Goal: Task Accomplishment & Management: Complete application form

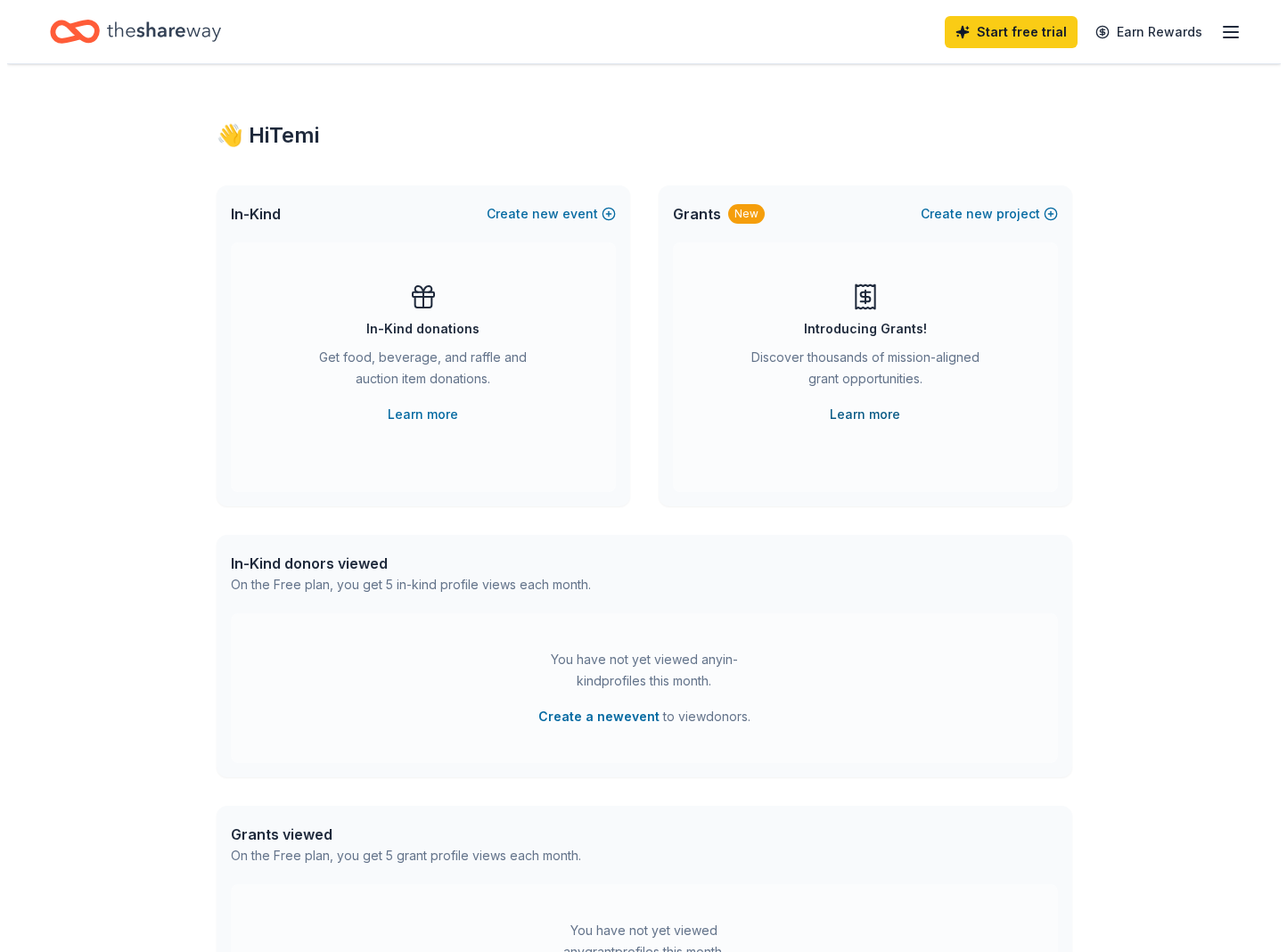
scroll to position [1, 0]
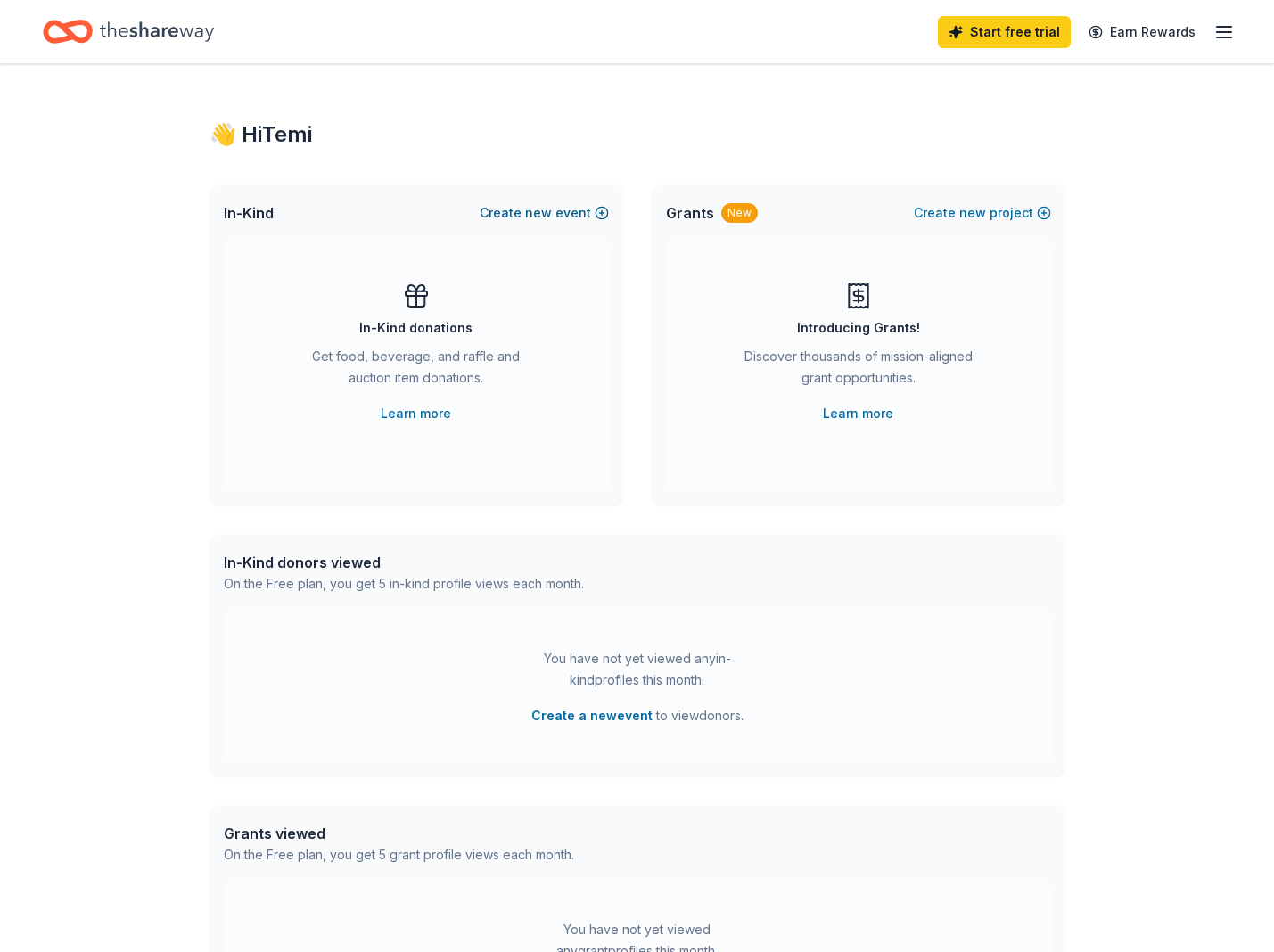
click at [558, 212] on button "Create new event" at bounding box center [544, 212] width 130 height 21
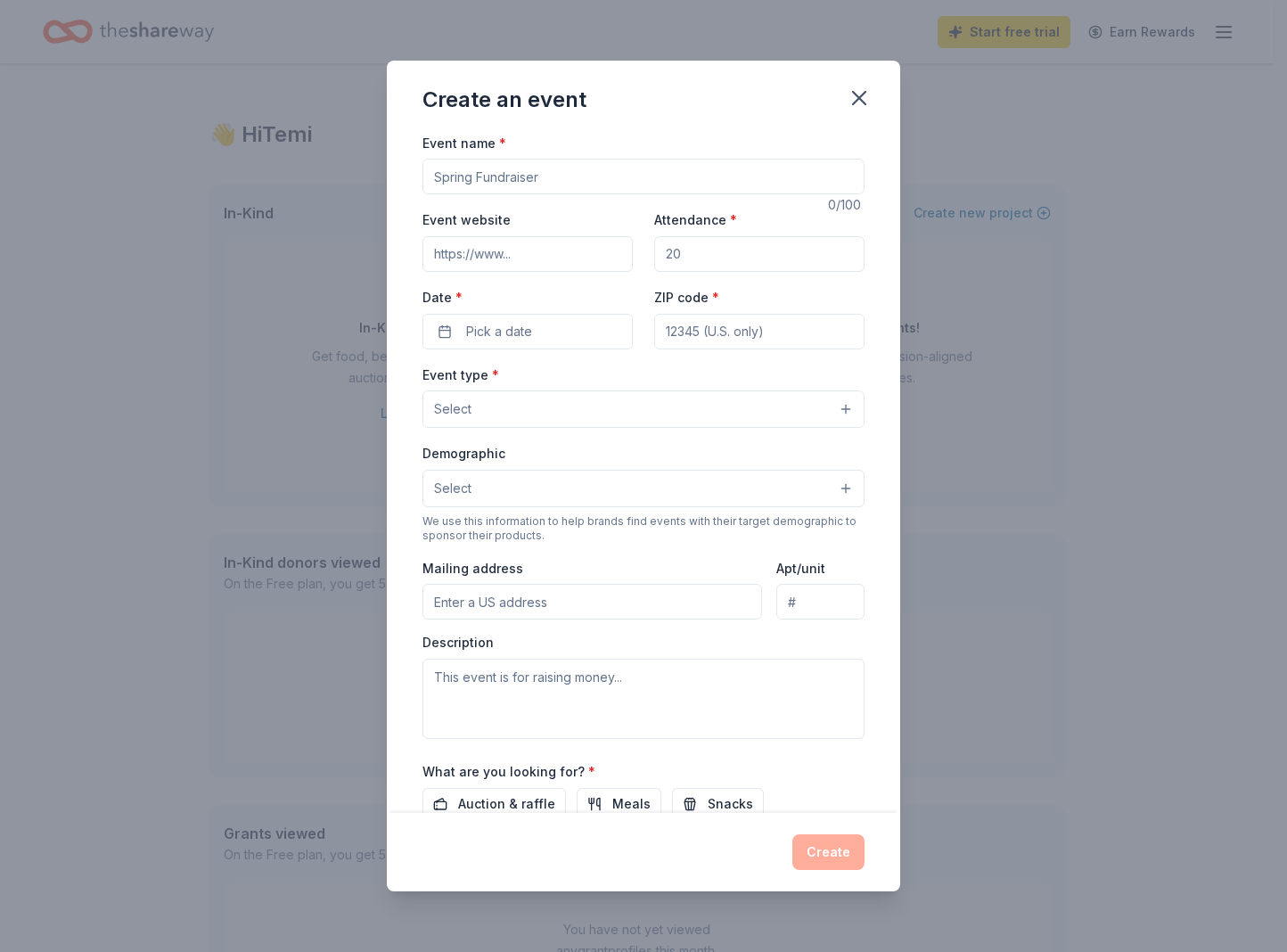
click at [508, 185] on input "Event name *" at bounding box center [644, 176] width 443 height 36
type input "Christmas in [US_STATE]"
click at [508, 244] on input "Event website" at bounding box center [527, 254] width 210 height 36
click at [740, 257] on input "Attendance *" at bounding box center [759, 254] width 210 height 36
type input "100"
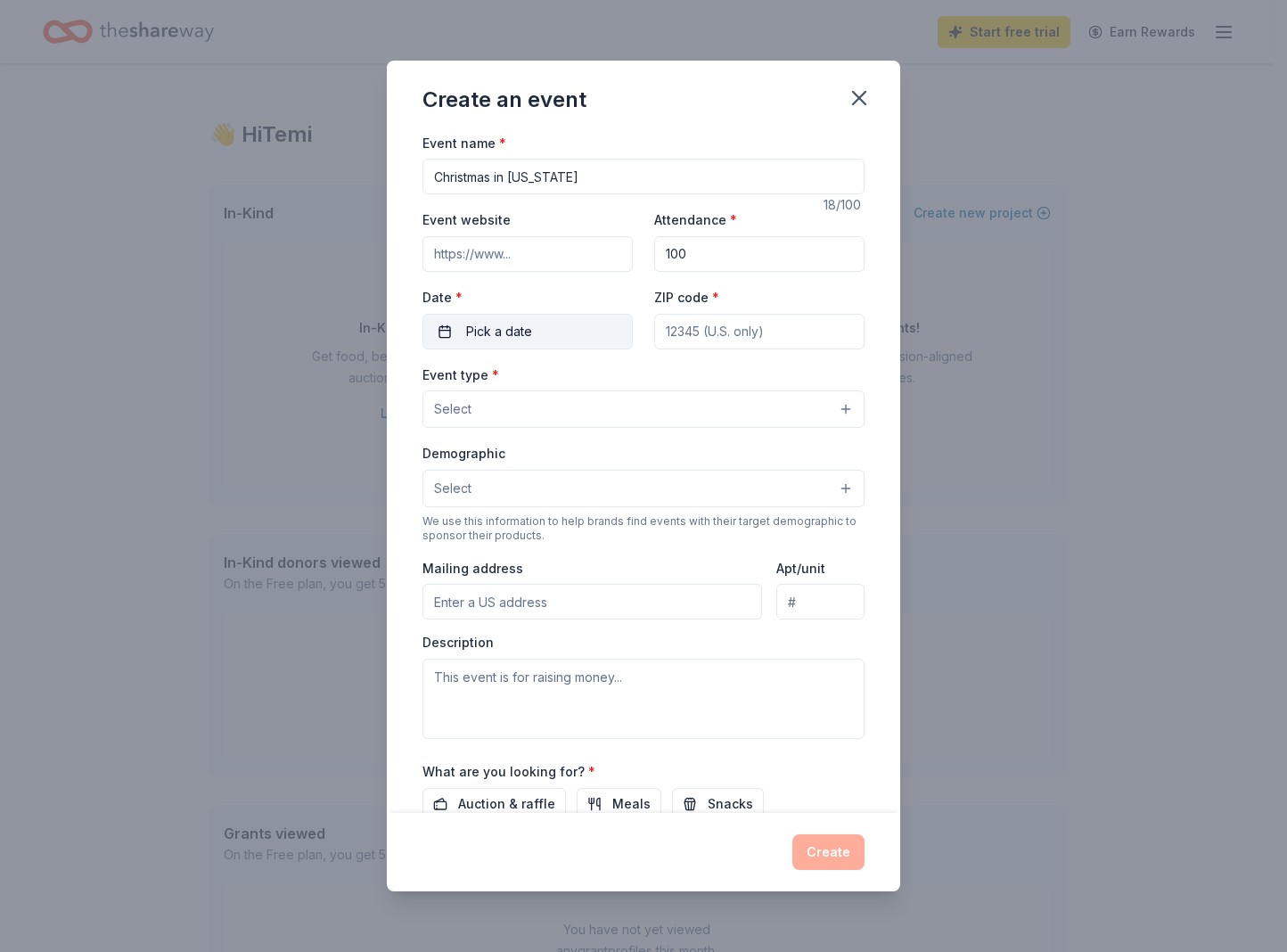
click at [501, 321] on span "Pick a date" at bounding box center [499, 331] width 66 height 21
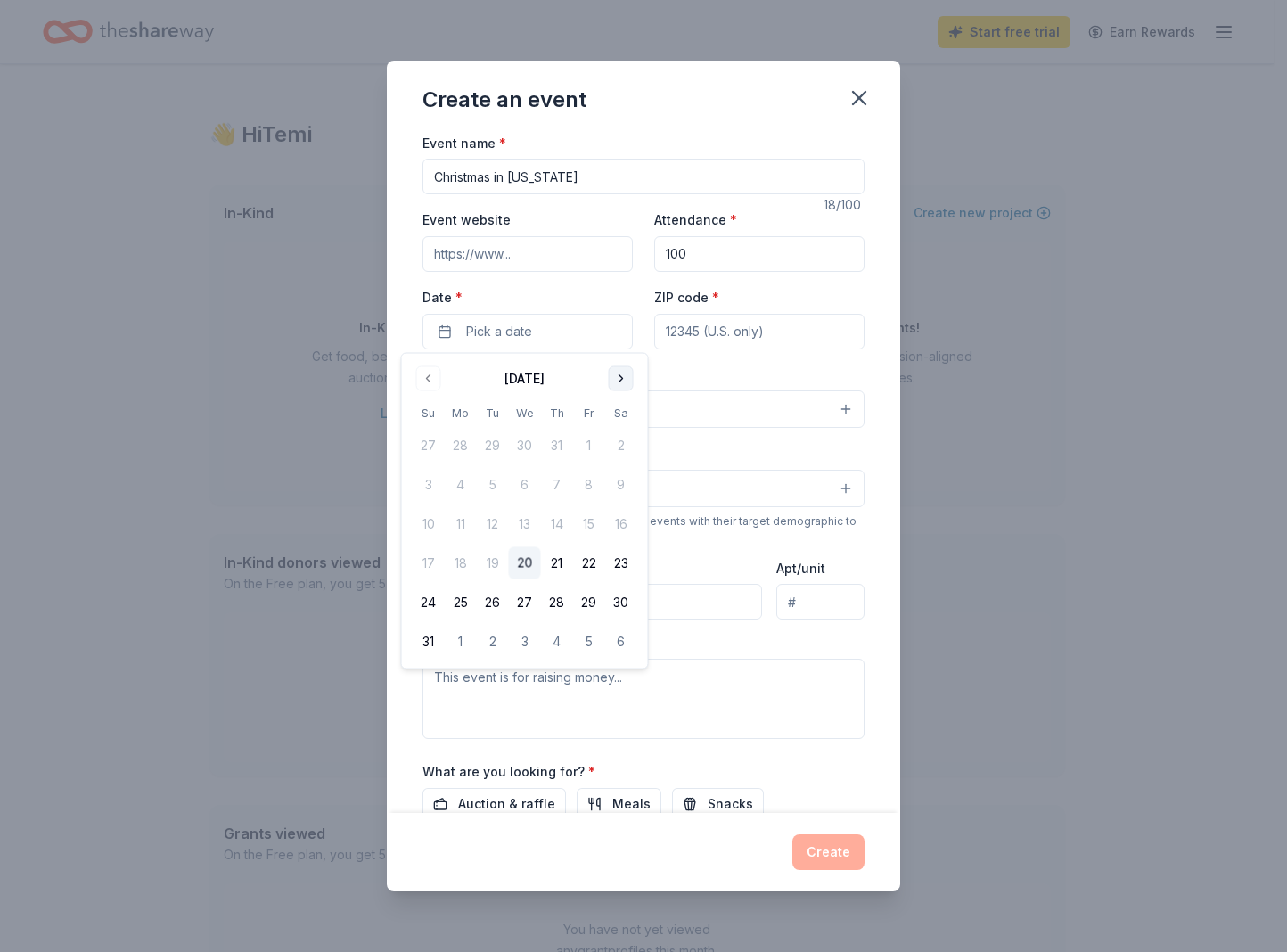
click at [619, 370] on button "Go to next month" at bounding box center [621, 379] width 25 height 25
click at [619, 371] on button "Go to next month" at bounding box center [621, 379] width 25 height 25
click at [616, 491] on button "13" at bounding box center [621, 484] width 32 height 32
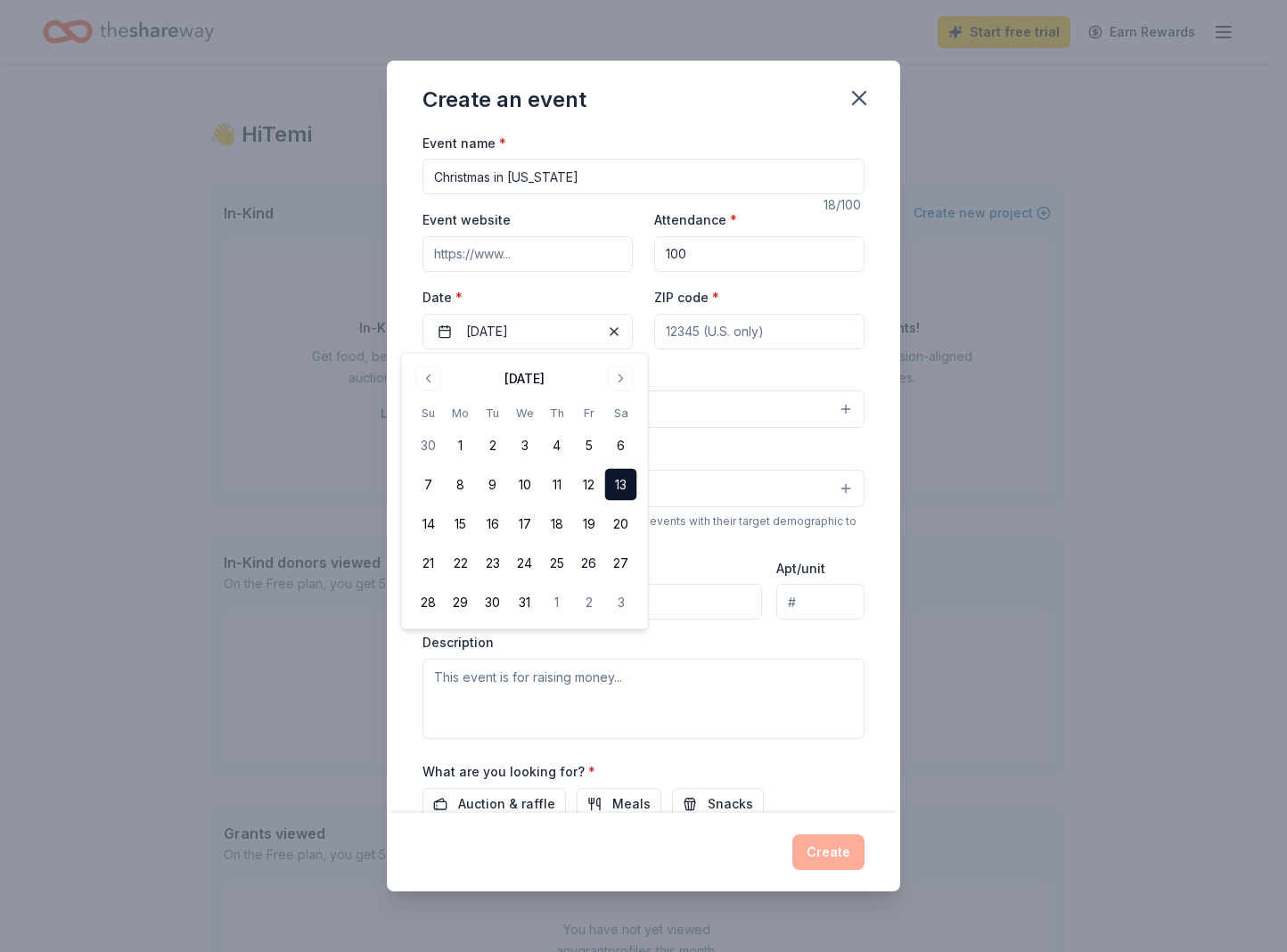
click at [784, 452] on div "Demographic Select" at bounding box center [644, 475] width 443 height 65
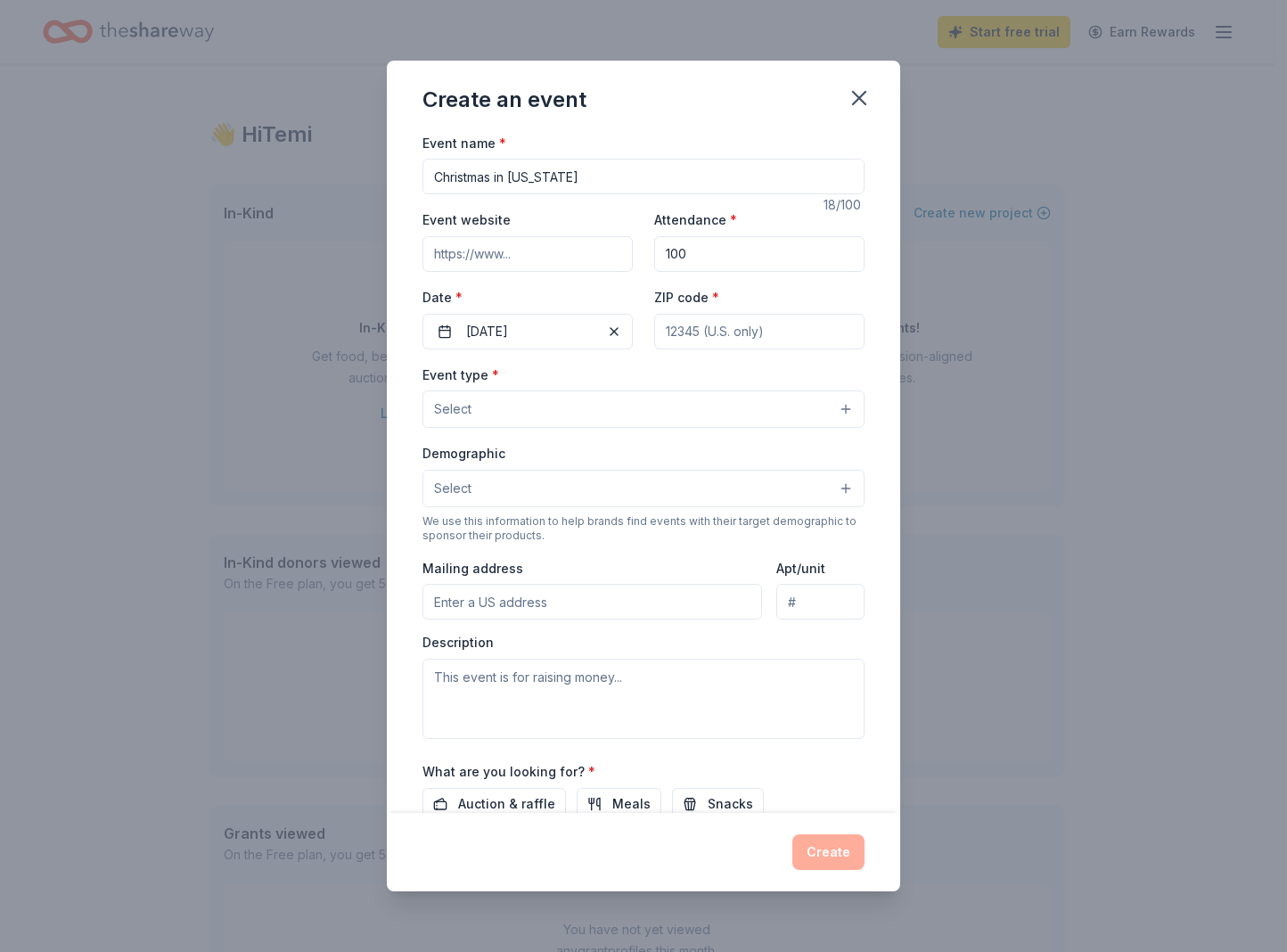
click at [735, 334] on input "ZIP code *" at bounding box center [759, 332] width 210 height 36
drag, startPoint x: 746, startPoint y: 335, endPoint x: 696, endPoint y: 336, distance: 50.0
click at [696, 336] on input "76014" at bounding box center [759, 332] width 210 height 36
type input "76014"
click at [603, 410] on button "Select" at bounding box center [644, 410] width 443 height 38
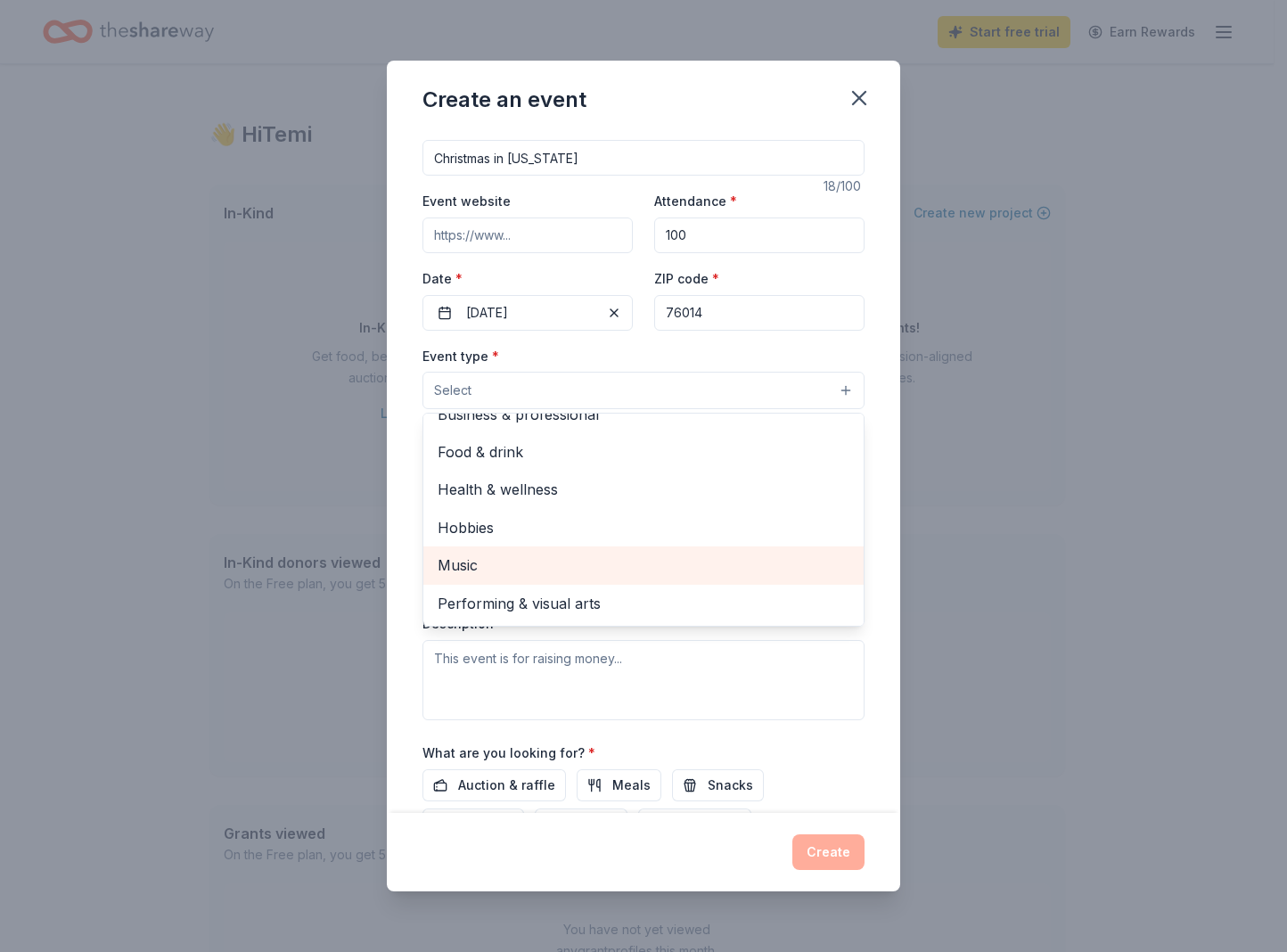
scroll to position [0, 0]
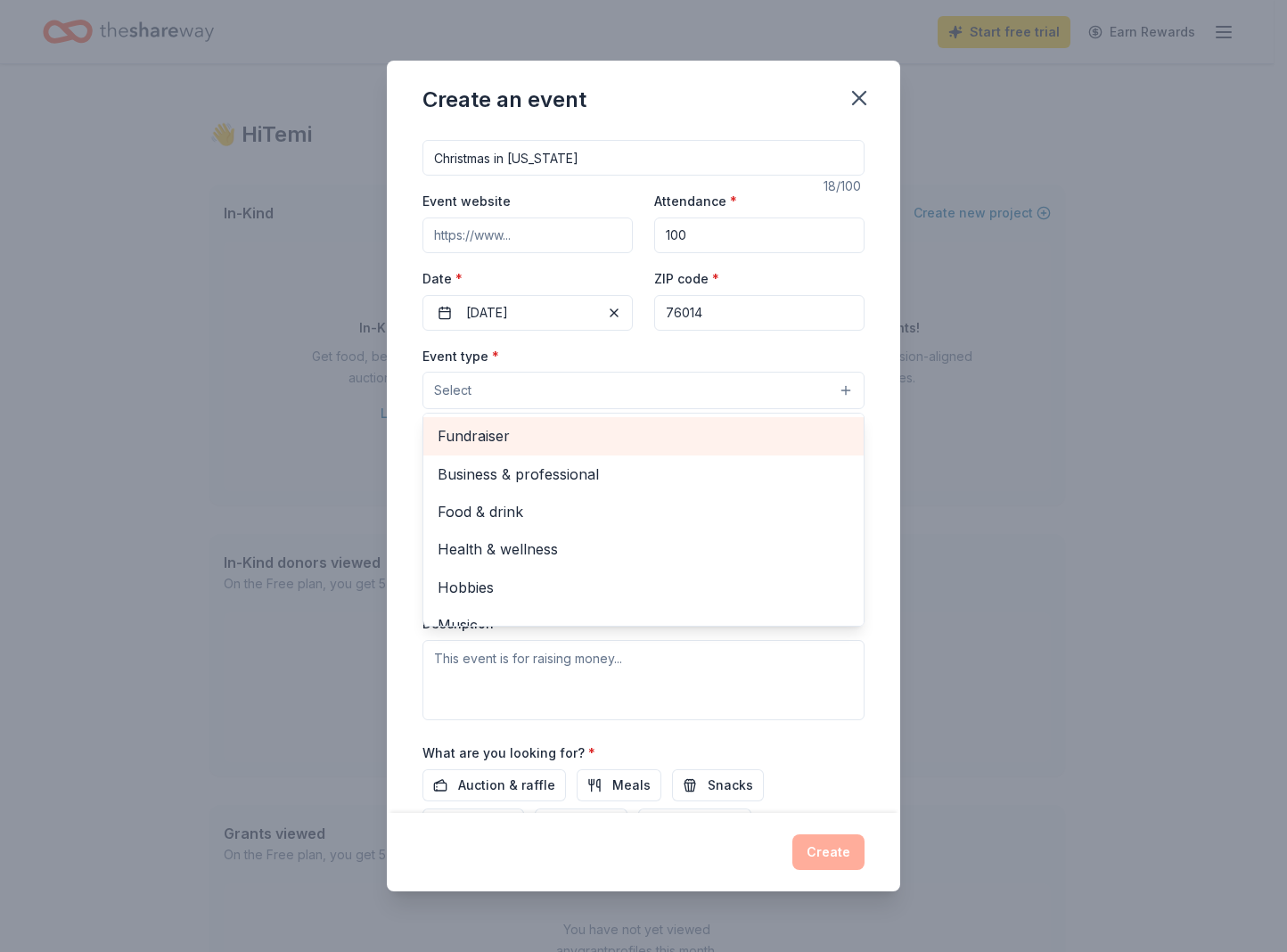
click at [597, 447] on span "Fundraiser" at bounding box center [643, 436] width 412 height 23
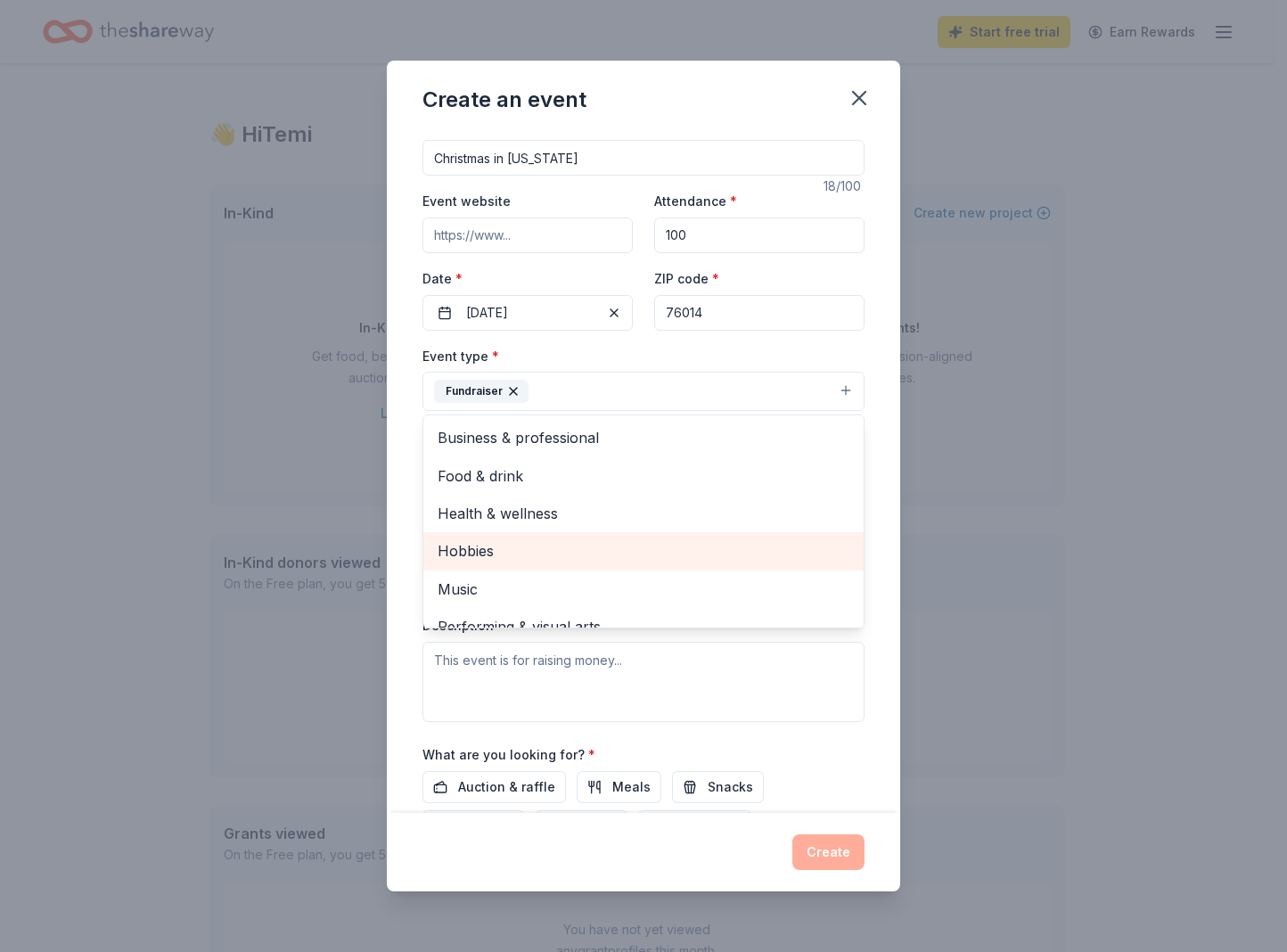
scroll to position [21, 0]
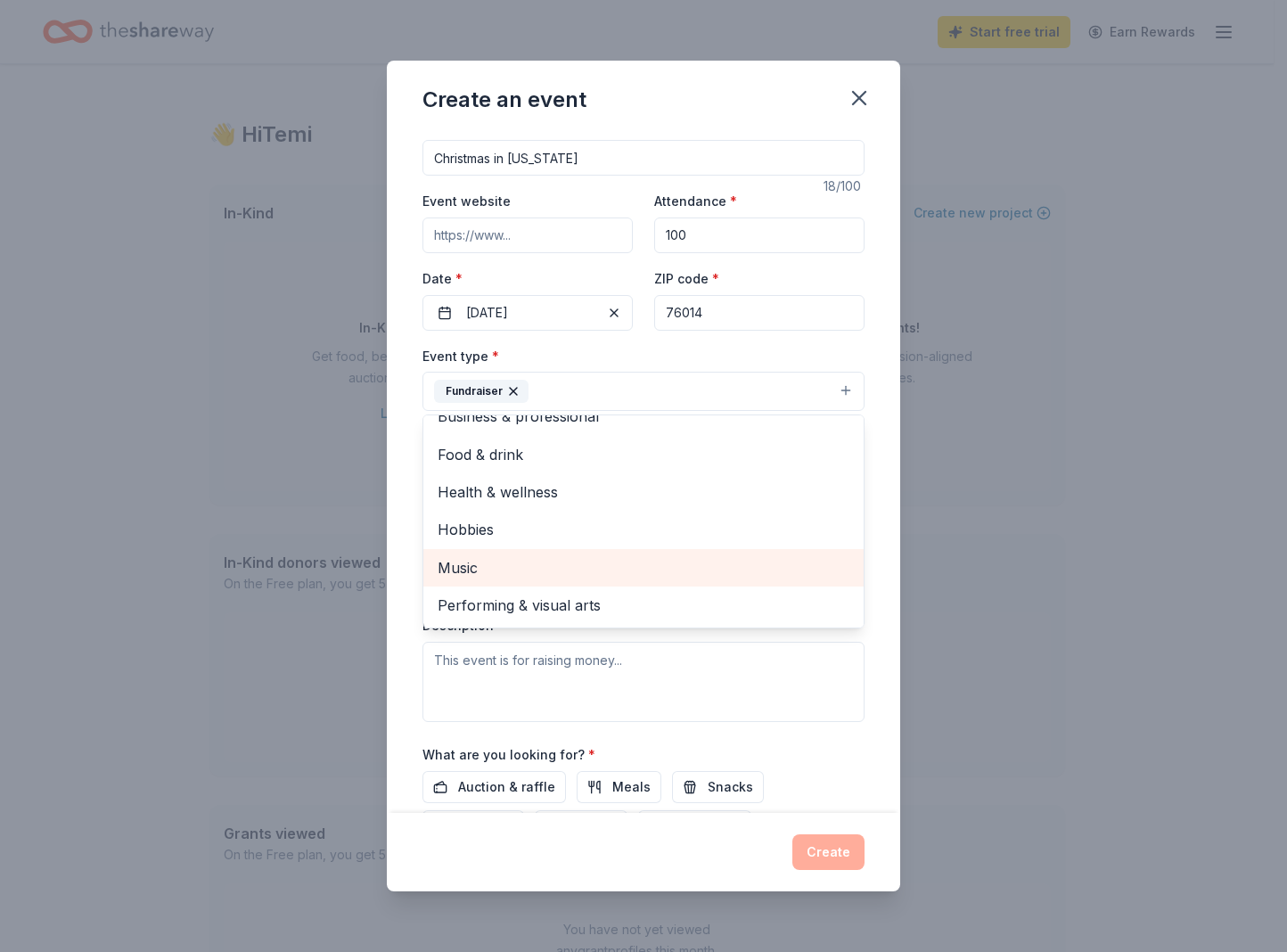
click at [592, 560] on span "Music" at bounding box center [643, 567] width 412 height 23
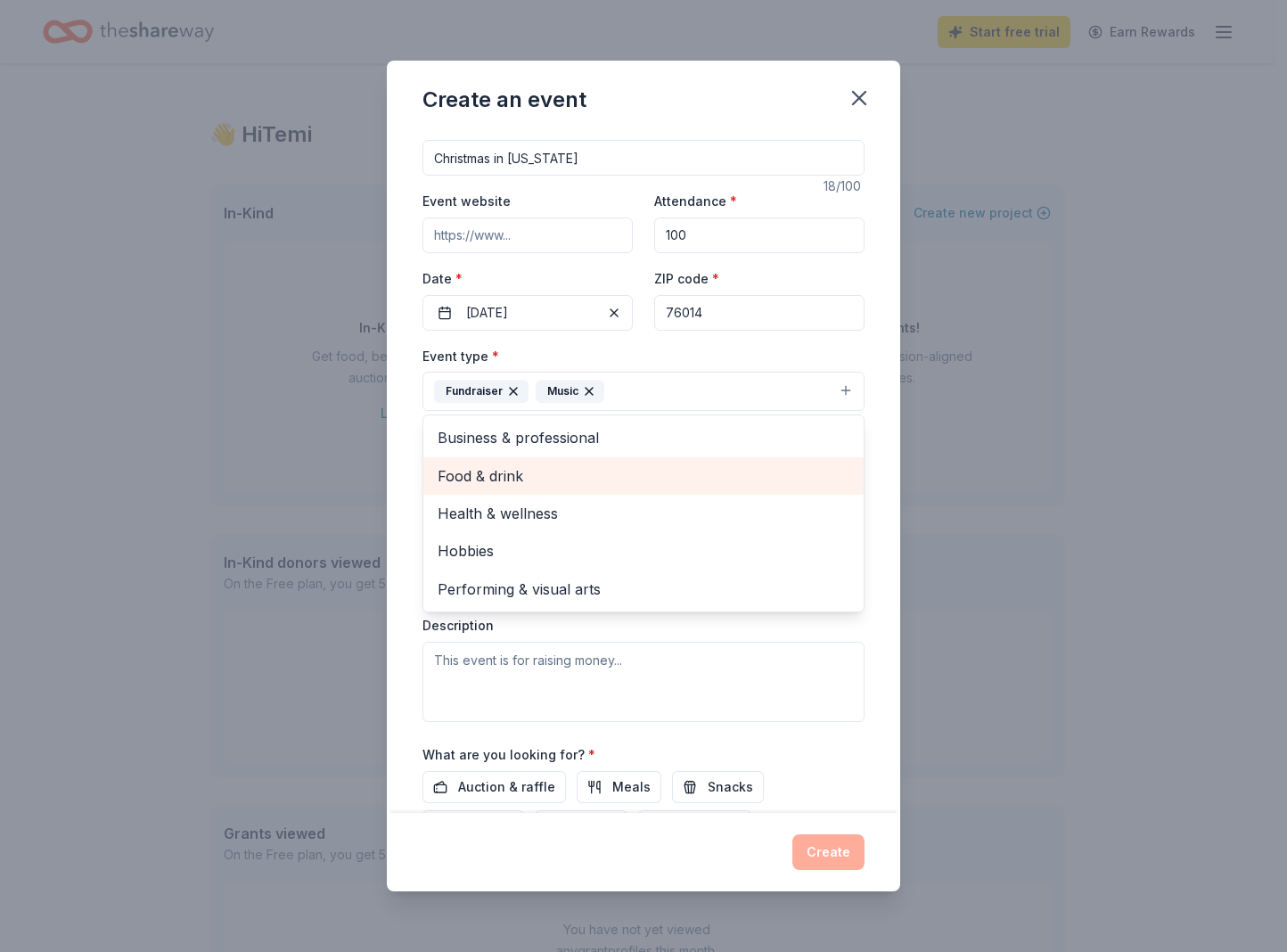
scroll to position [0, 0]
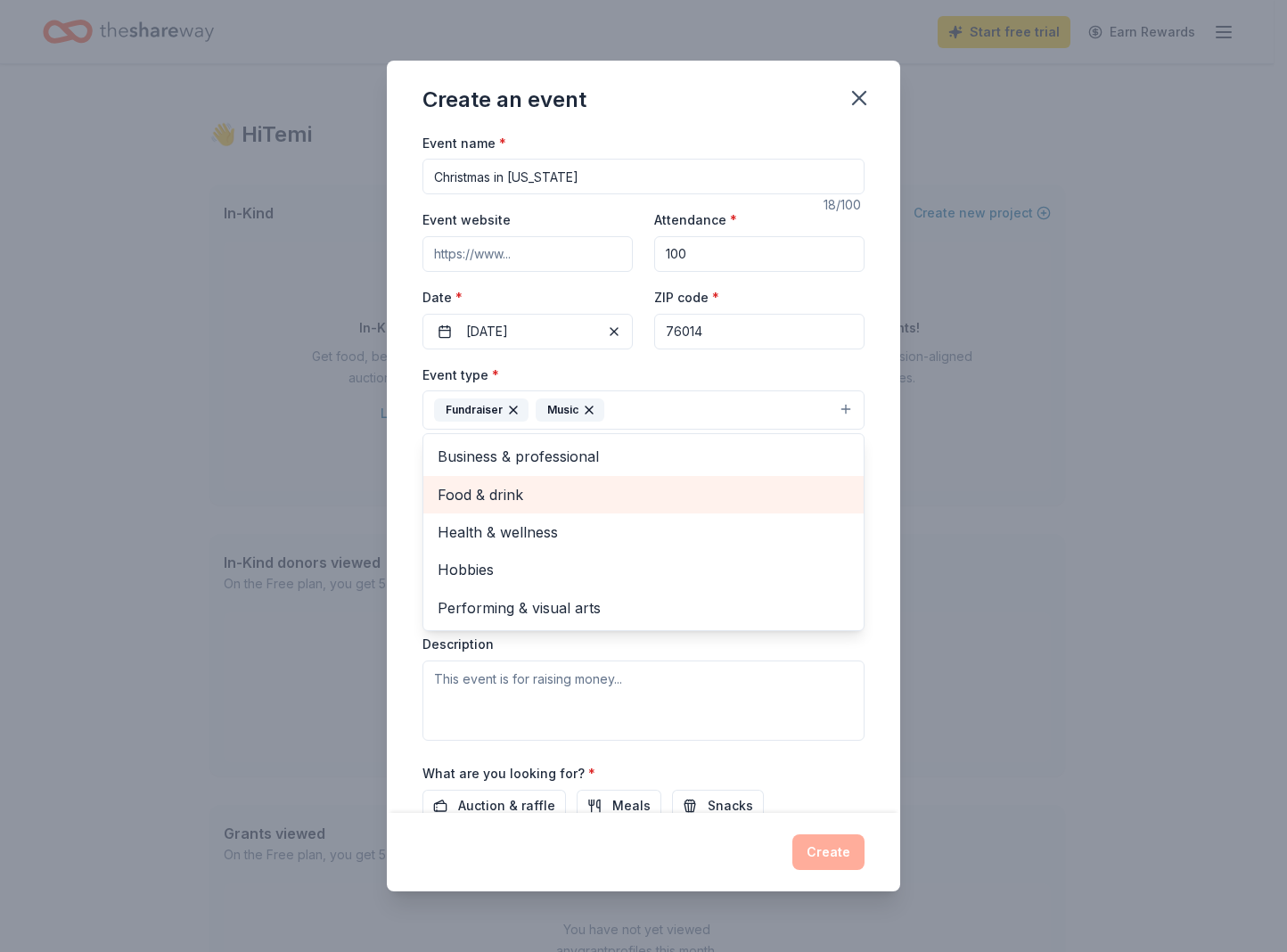
click at [581, 499] on span "Food & drink" at bounding box center [643, 494] width 412 height 23
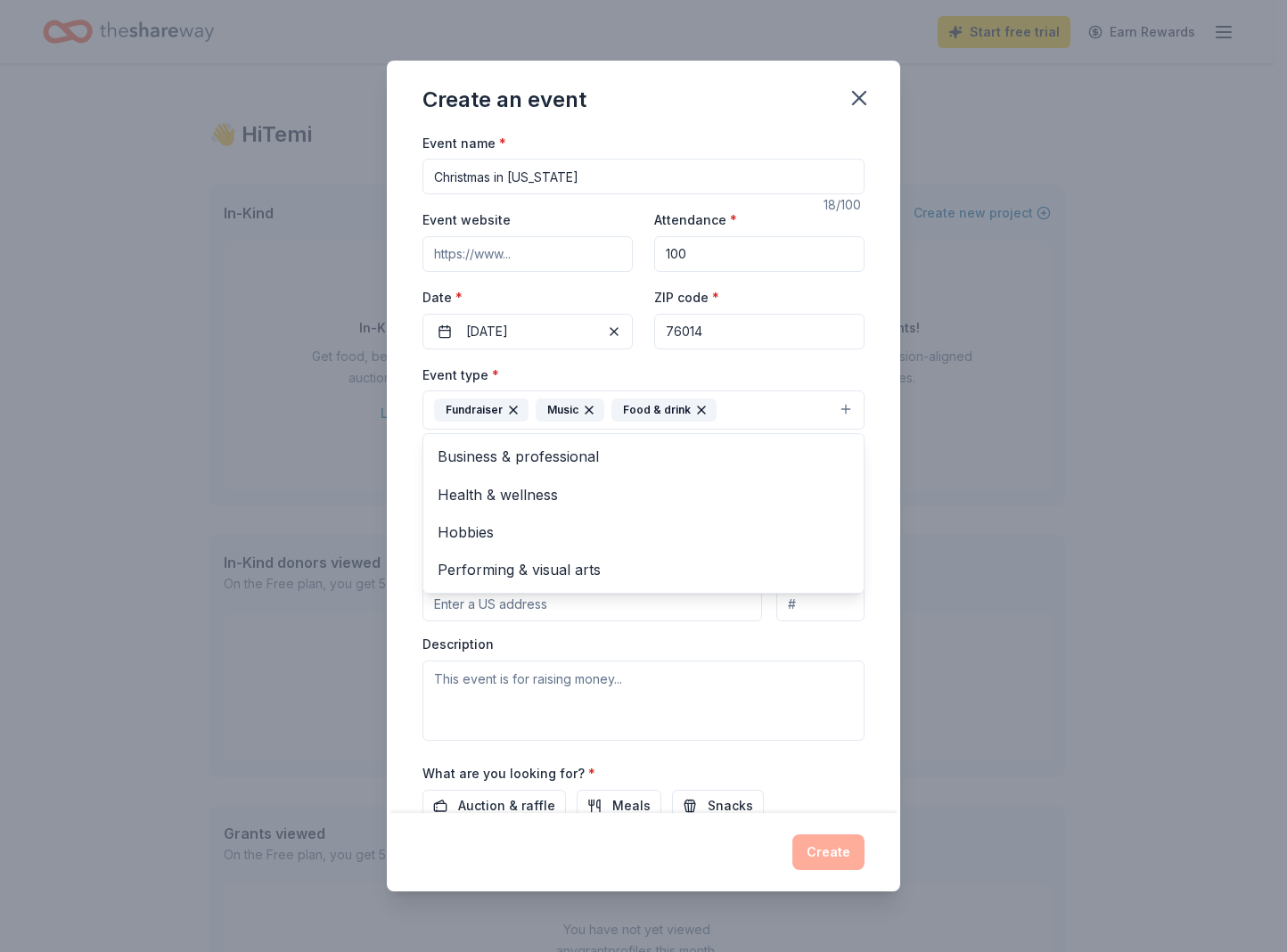
click at [862, 674] on div "Event name * Christmas in Texas 18 /100 Event website Attendance * 100 Date * 1…" at bounding box center [643, 472] width 513 height 681
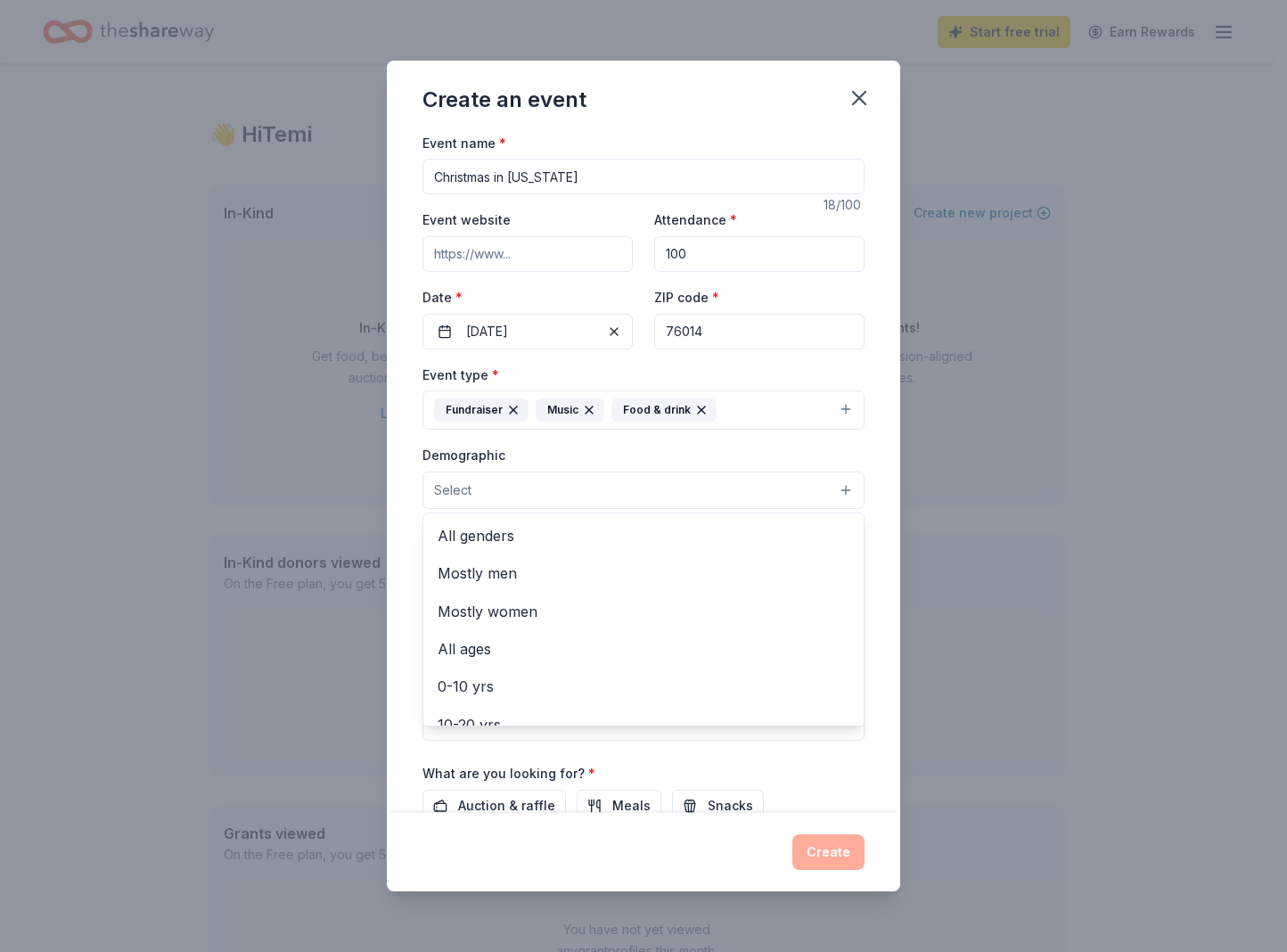
click at [545, 501] on button "Select" at bounding box center [644, 490] width 443 height 38
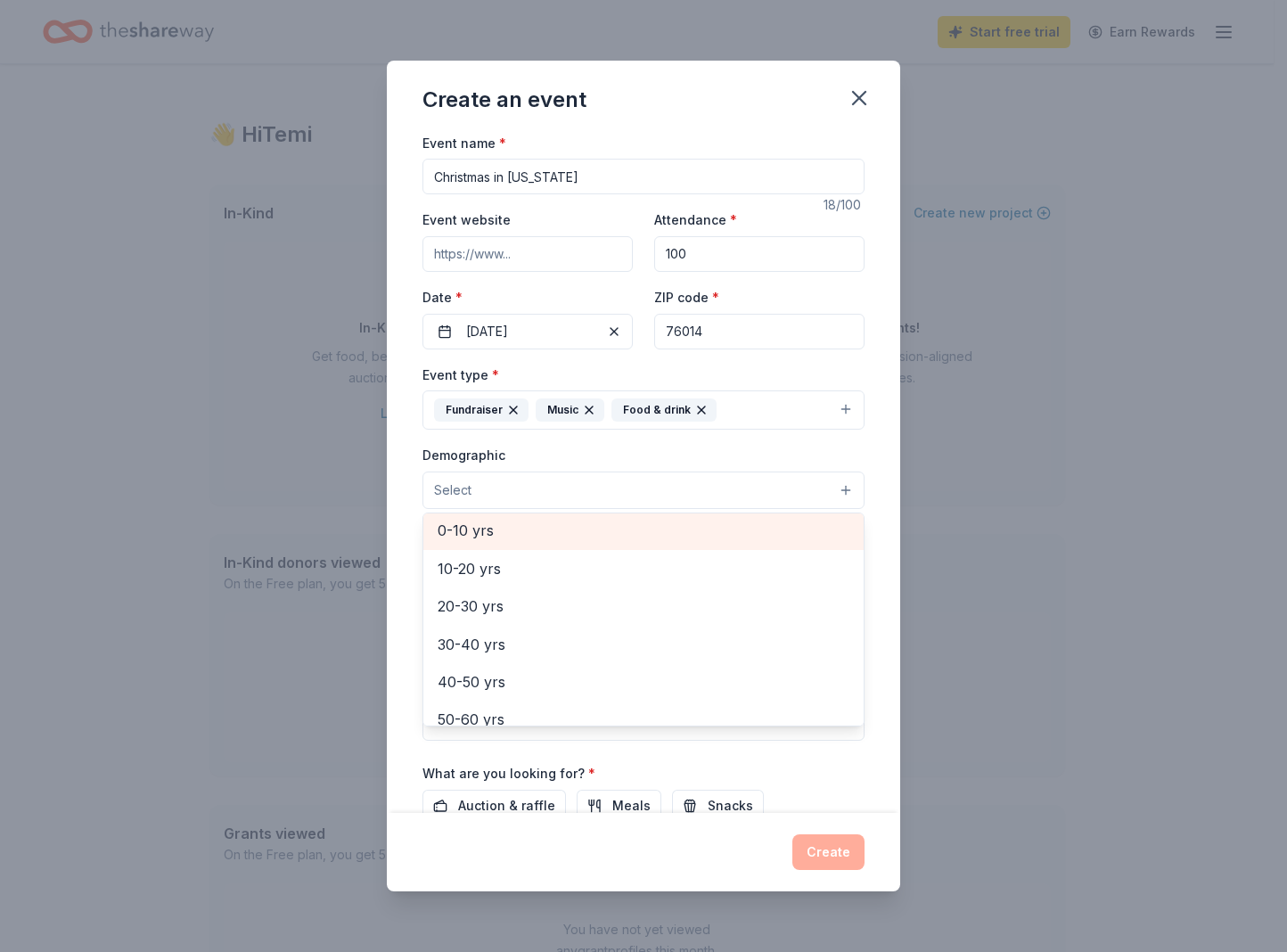
scroll to position [156, 0]
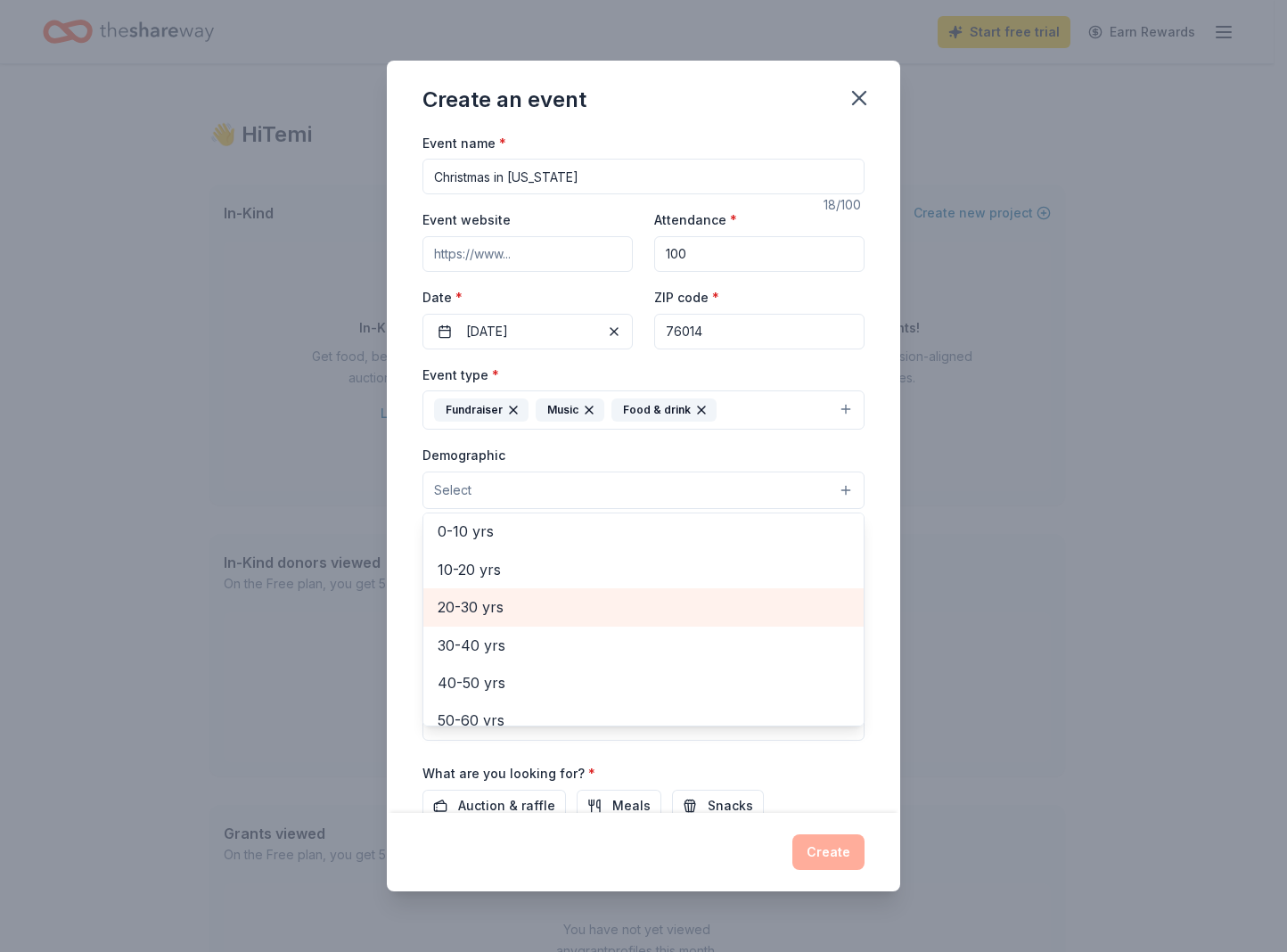
click at [536, 606] on span "20-30 yrs" at bounding box center [643, 606] width 412 height 23
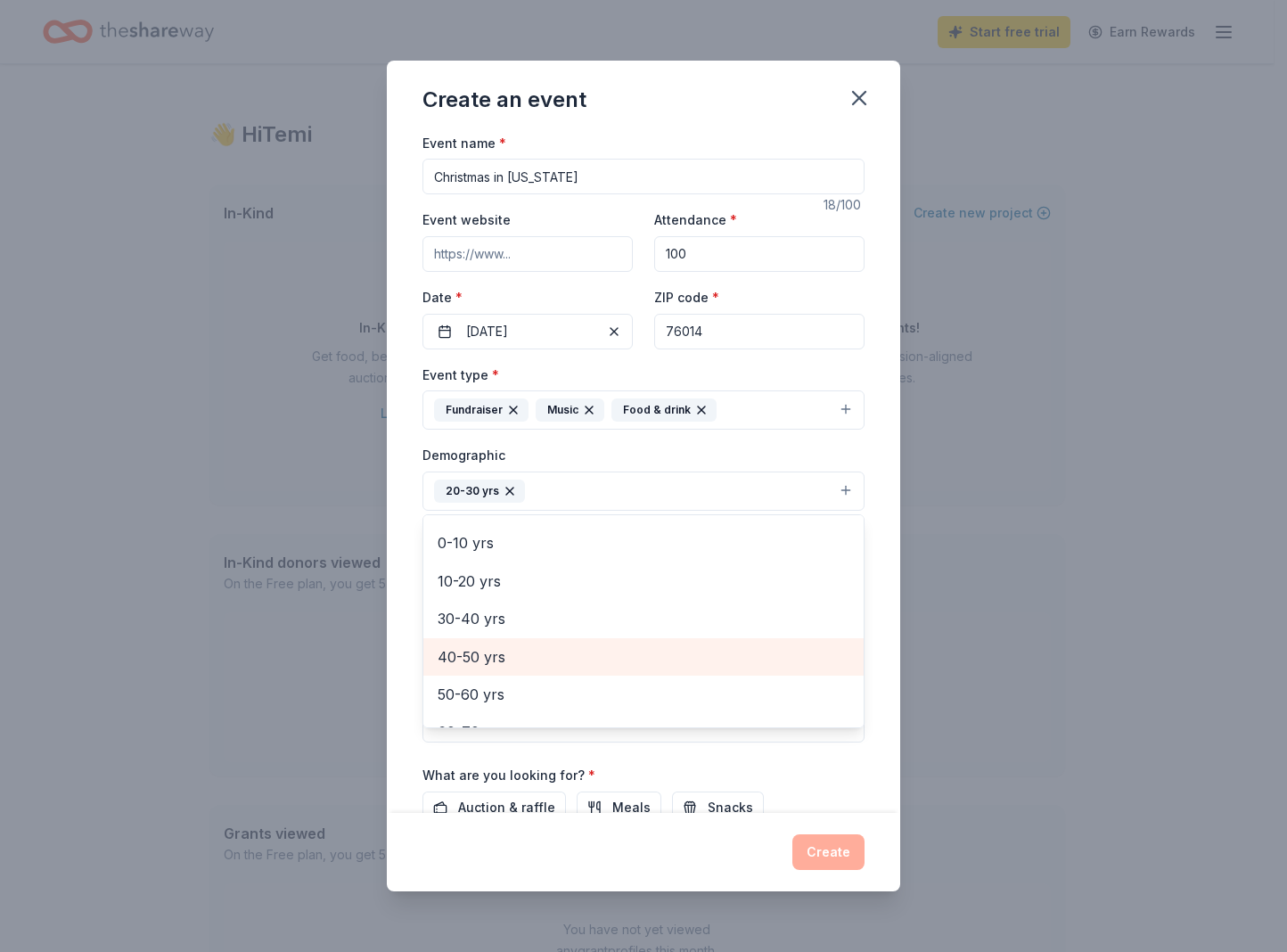
scroll to position [148, 0]
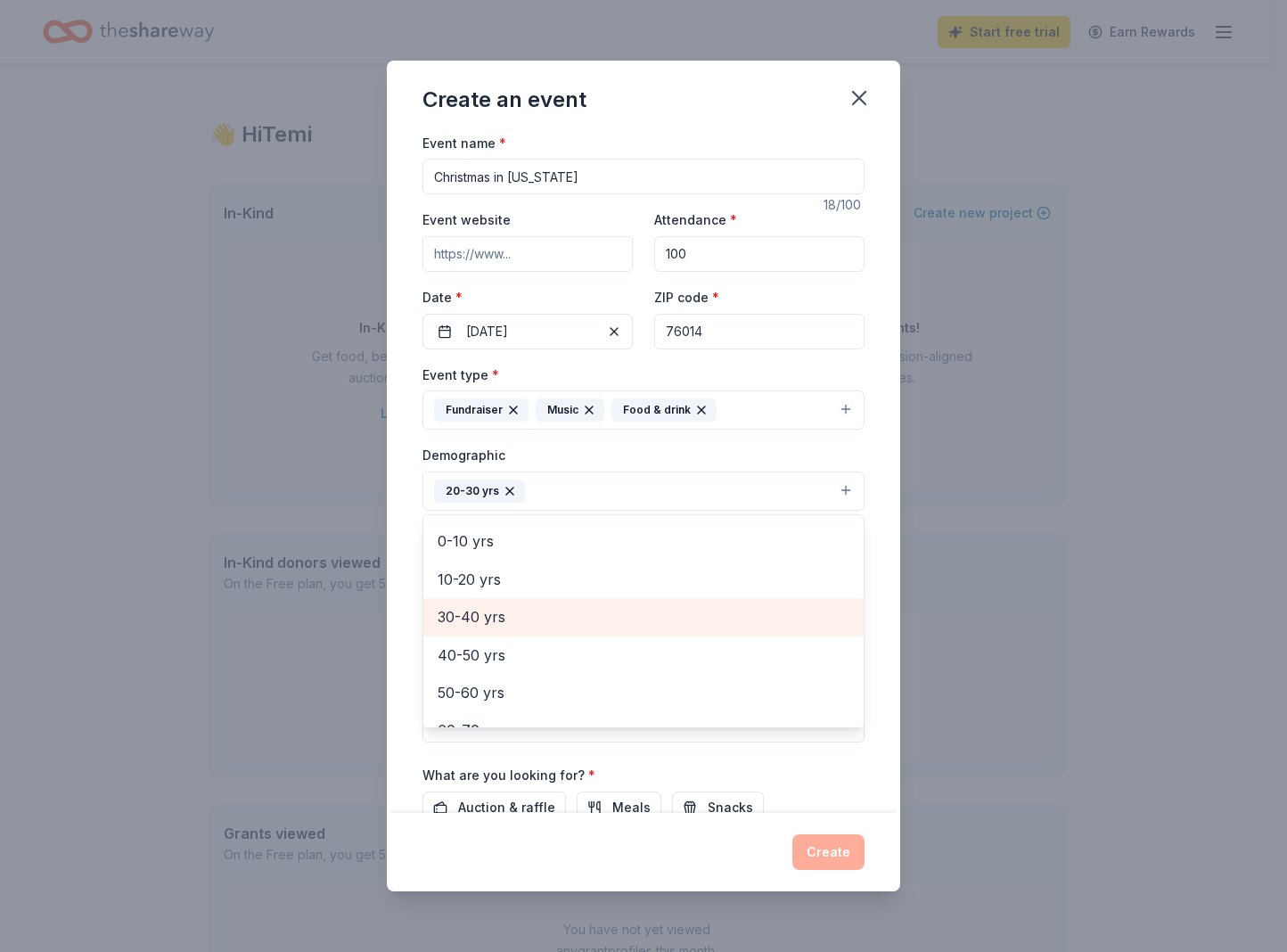
click at [532, 614] on span "30-40 yrs" at bounding box center [643, 616] width 412 height 23
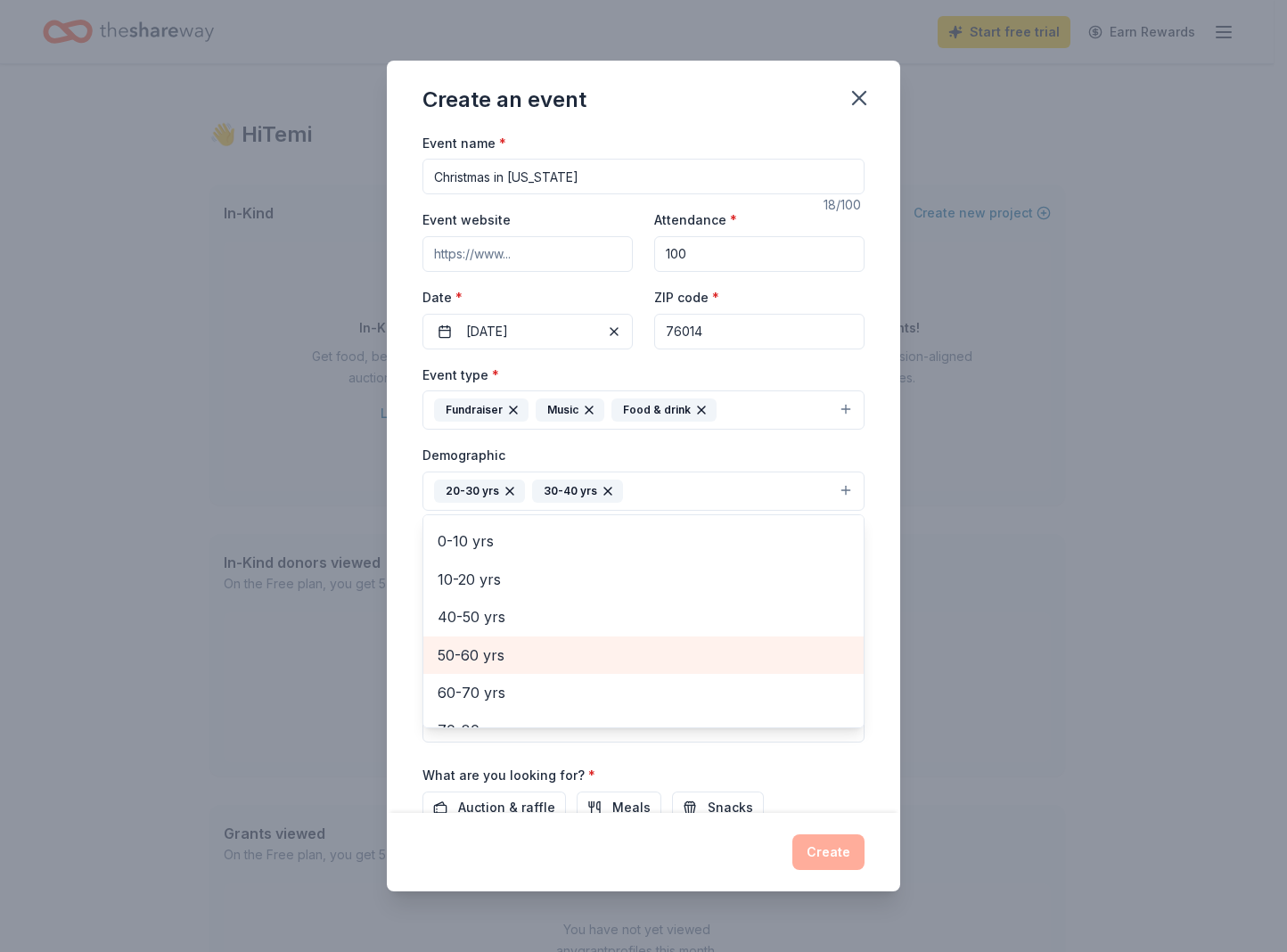
click at [528, 642] on div "50-60 yrs" at bounding box center [644, 655] width 441 height 38
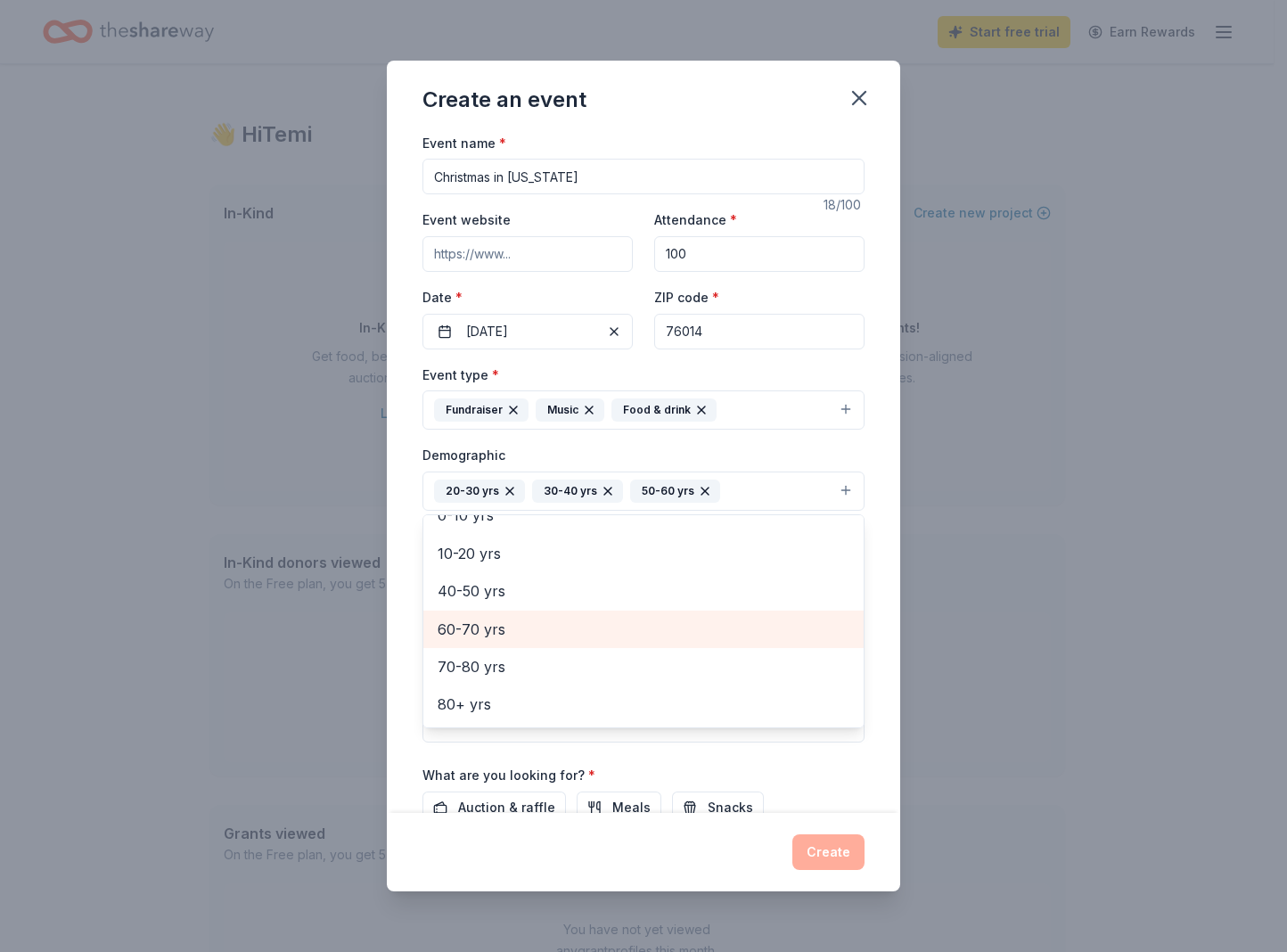
click at [521, 634] on span "60-70 yrs" at bounding box center [643, 629] width 412 height 23
drag, startPoint x: 516, startPoint y: 630, endPoint x: 515, endPoint y: 652, distance: 22.0
click at [516, 631] on span "40-50 yrs" at bounding box center [643, 629] width 412 height 23
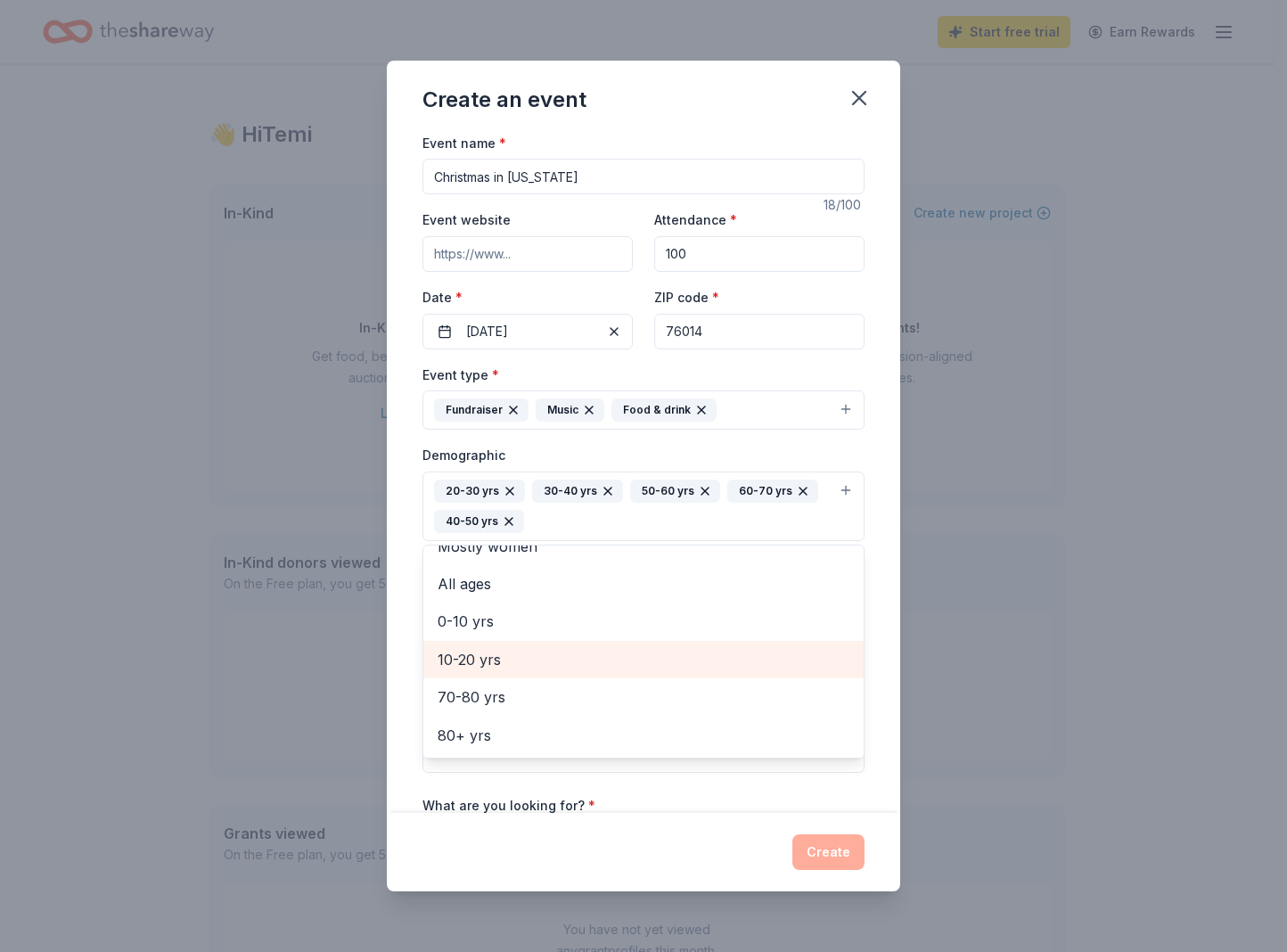
scroll to position [97, 0]
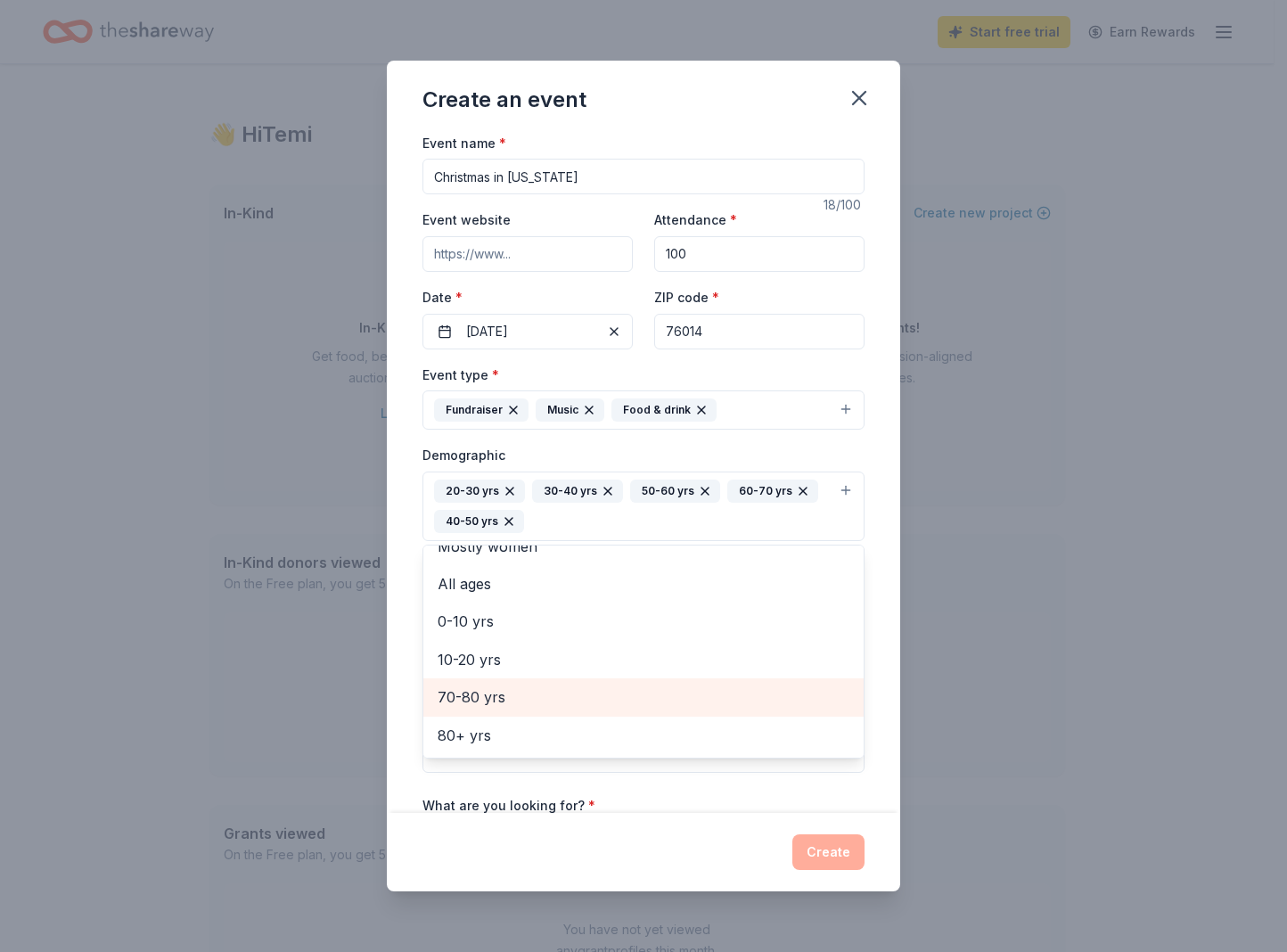
click at [498, 695] on span "70-80 yrs" at bounding box center [643, 697] width 412 height 23
click at [866, 614] on div "Event name * Christmas in Texas 18 /100 Event website Attendance * 100 Date * 1…" at bounding box center [643, 472] width 513 height 681
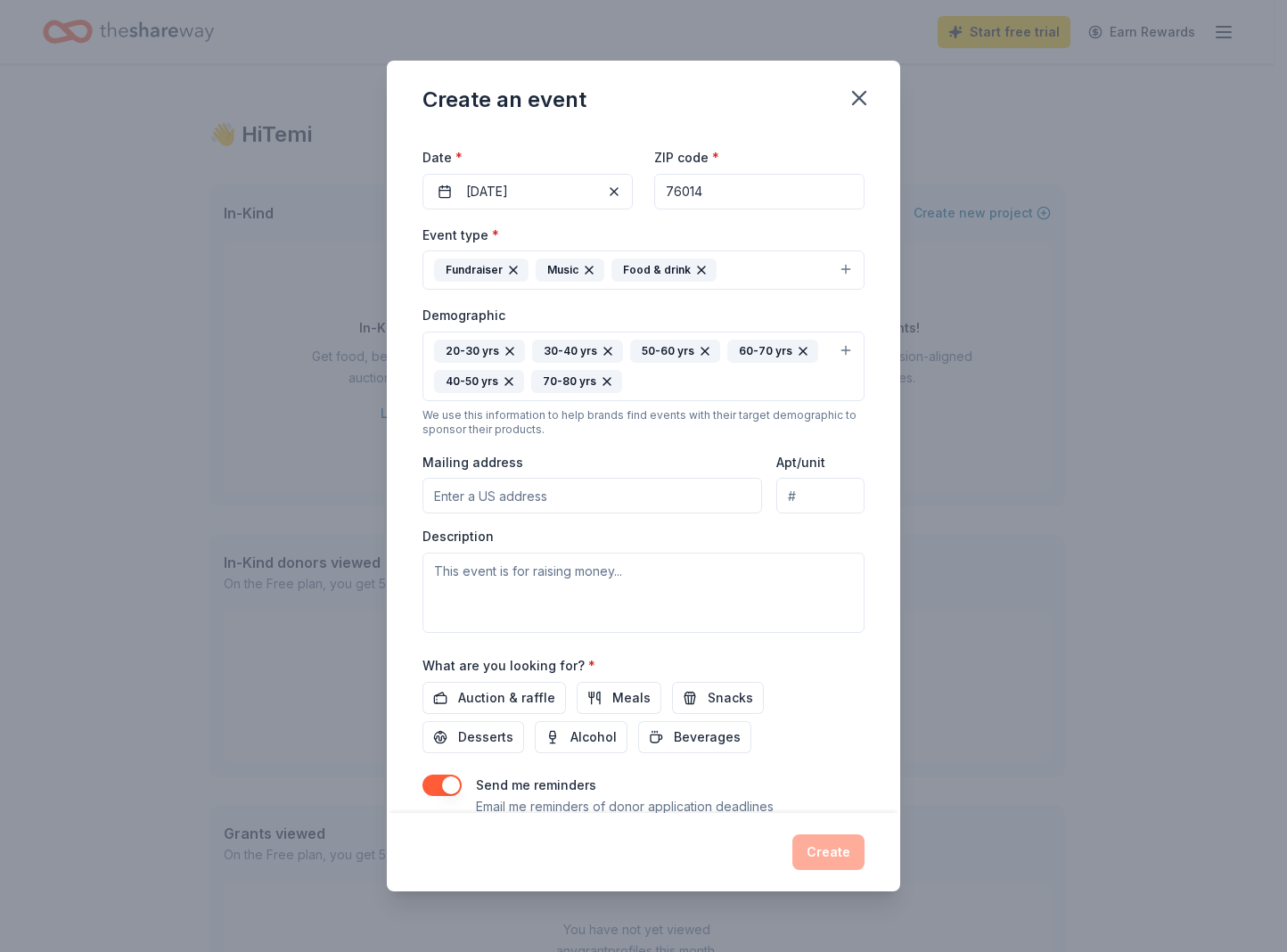
scroll to position [160, 0]
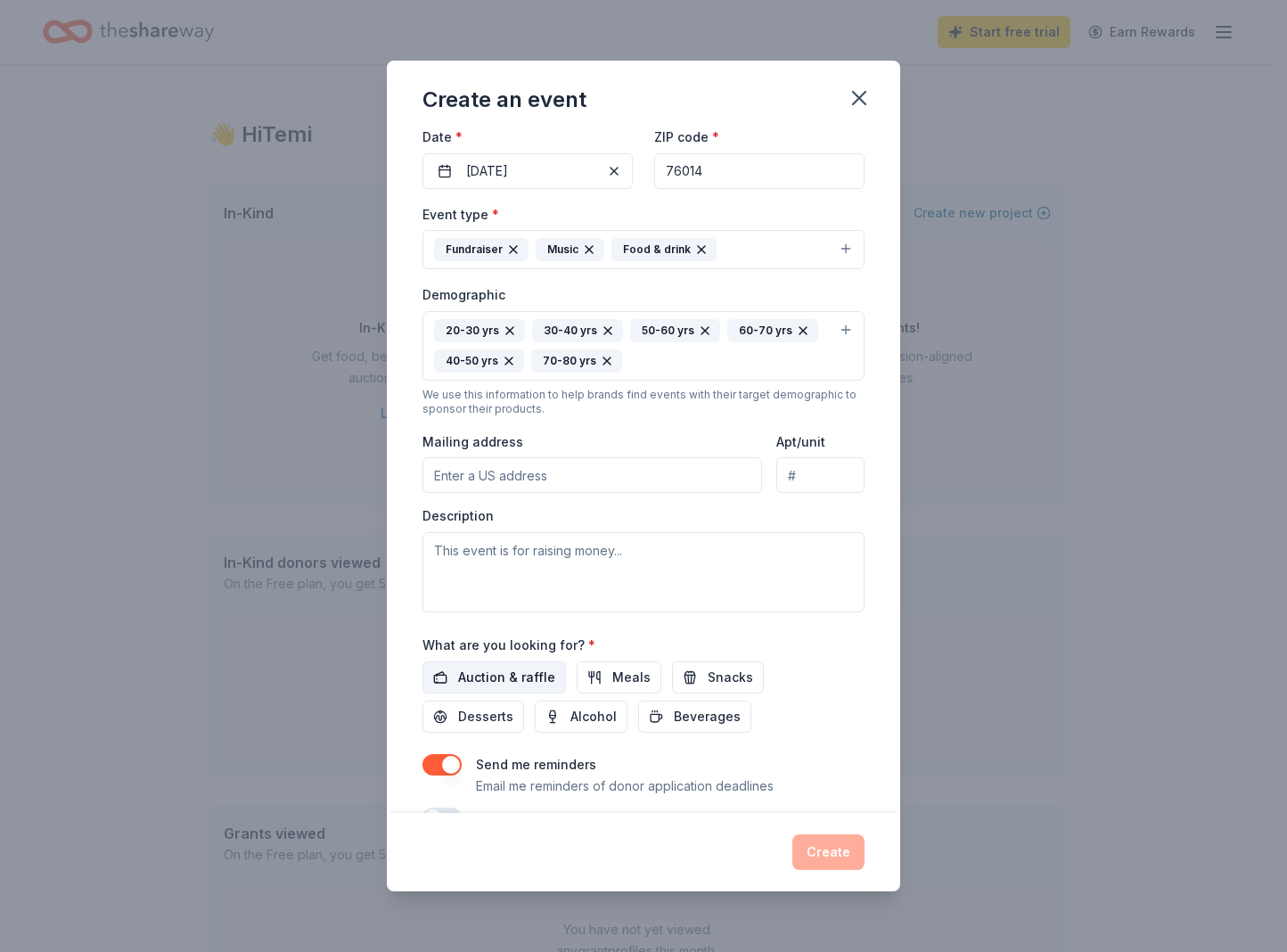
click at [503, 678] on span "Auction & raffle" at bounding box center [506, 677] width 97 height 21
click at [594, 679] on button "Meals" at bounding box center [619, 678] width 85 height 32
click at [699, 682] on button "Snacks" at bounding box center [718, 678] width 92 height 32
drag, startPoint x: 651, startPoint y: 726, endPoint x: 624, endPoint y: 726, distance: 27.0
click at [639, 726] on button "Beverages" at bounding box center [695, 717] width 114 height 32
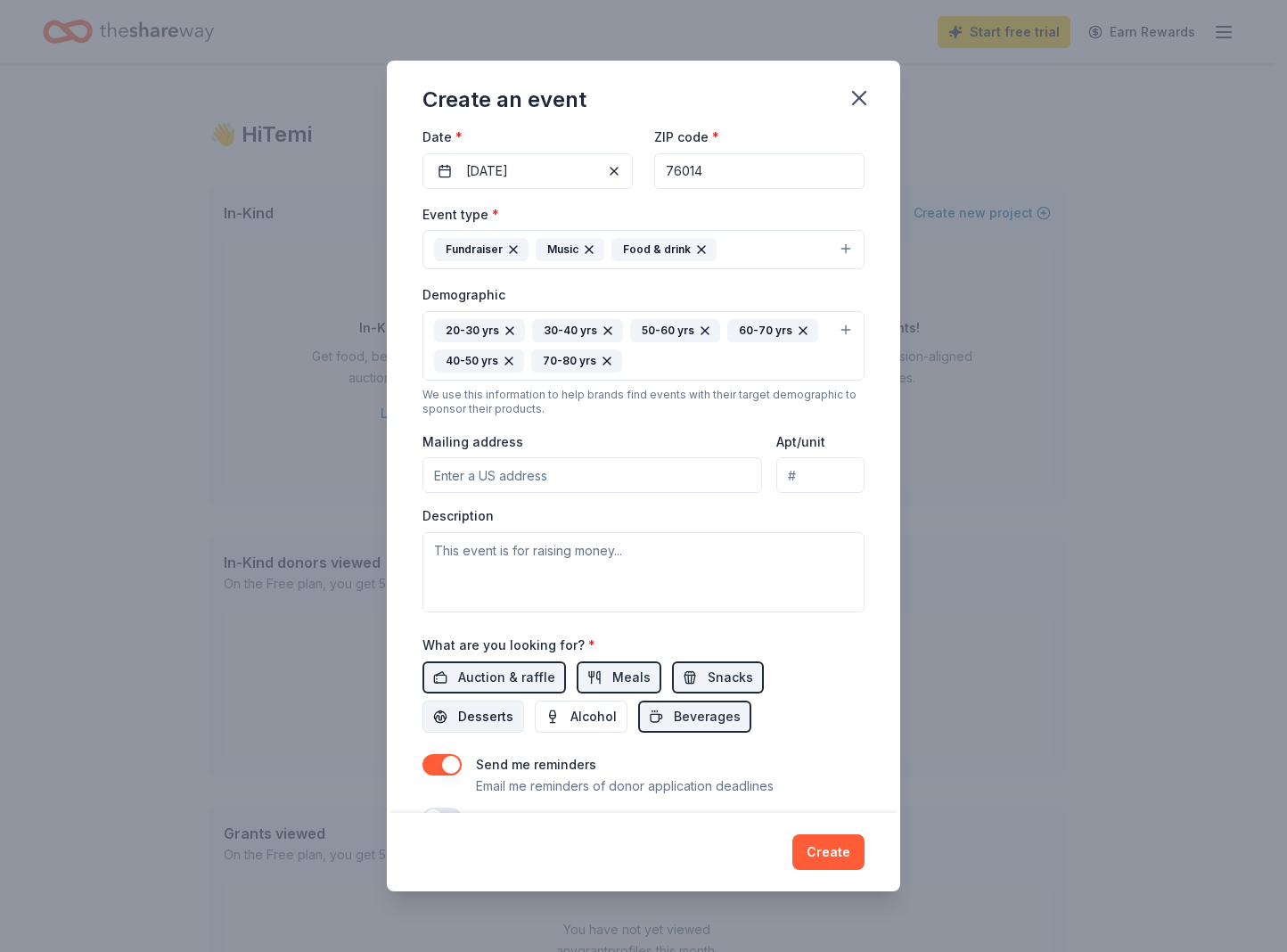
drag, startPoint x: 490, startPoint y: 713, endPoint x: 499, endPoint y: 718, distance: 10.3
click at [491, 714] on span "Desserts" at bounding box center [485, 716] width 55 height 21
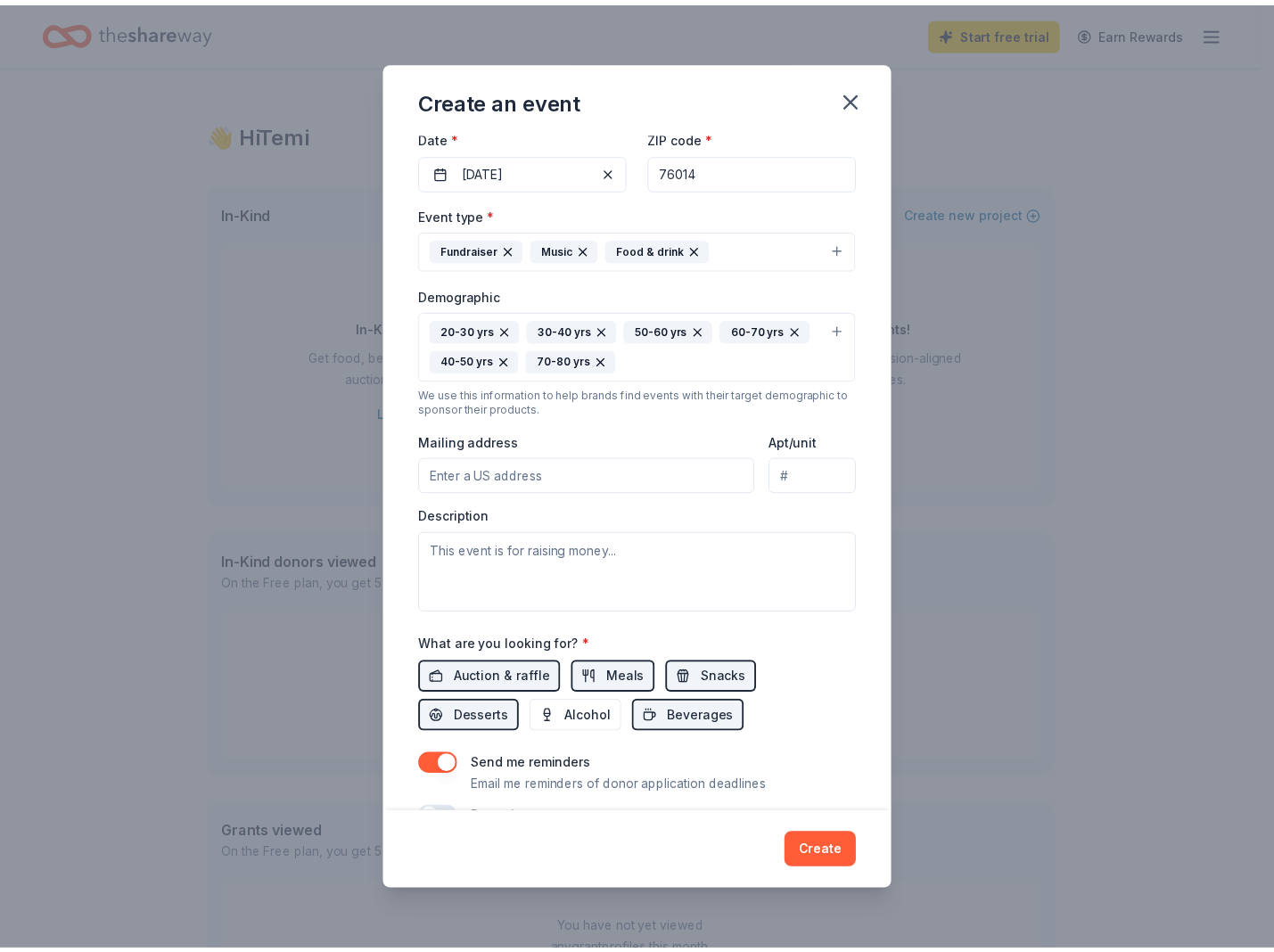
scroll to position [204, 0]
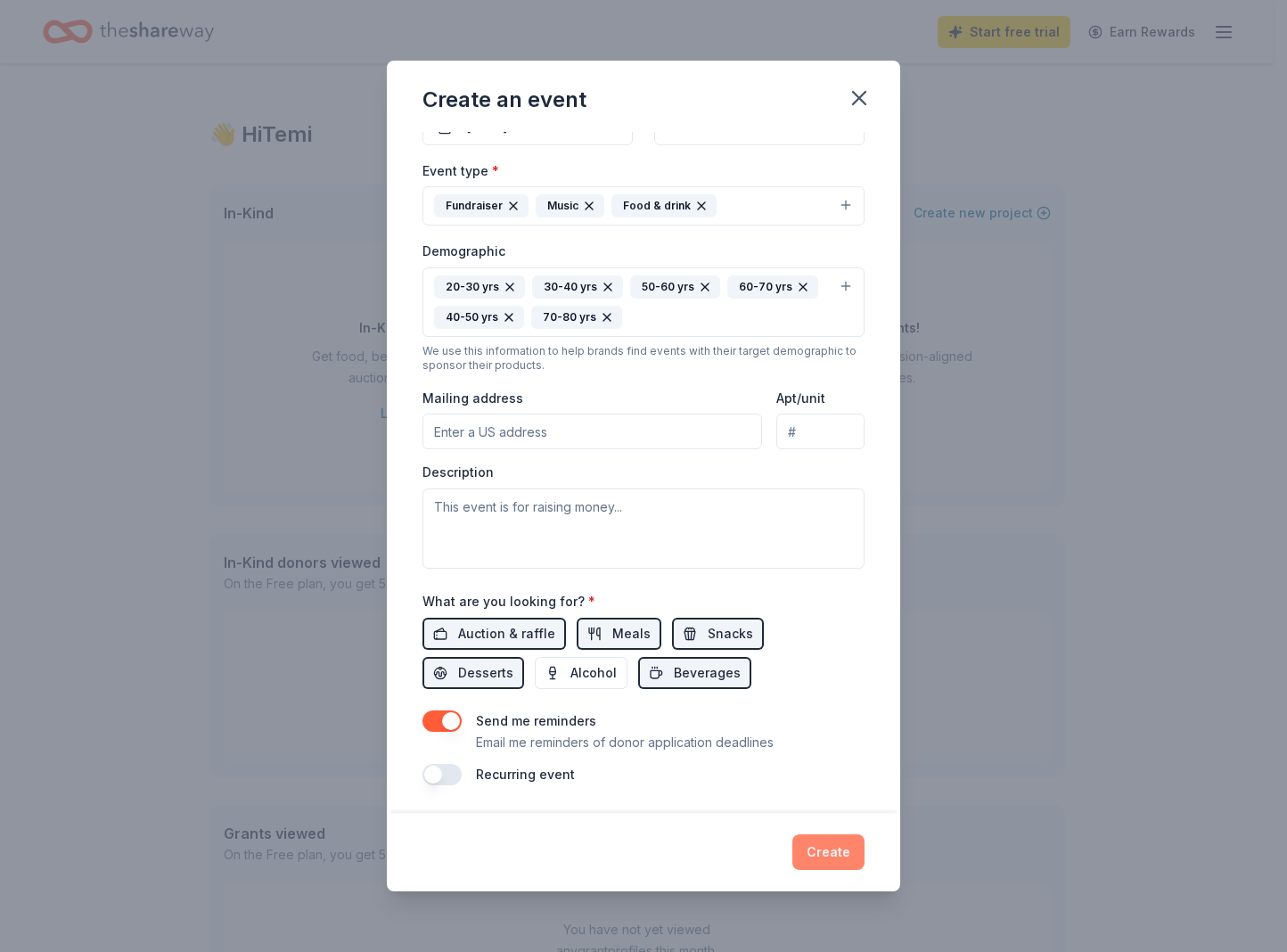
click at [836, 839] on button "Create" at bounding box center [828, 852] width 72 height 36
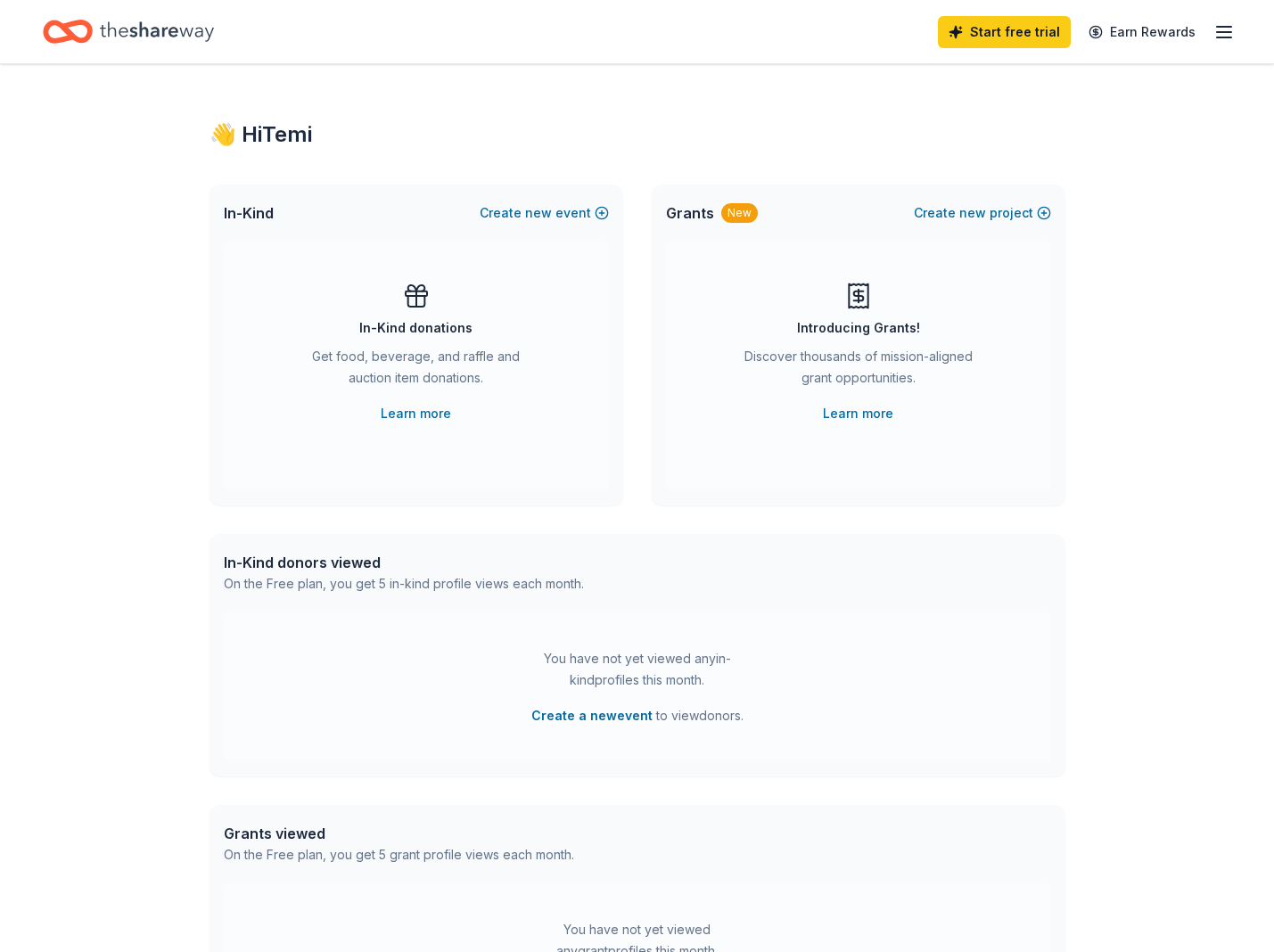
scroll to position [0, 0]
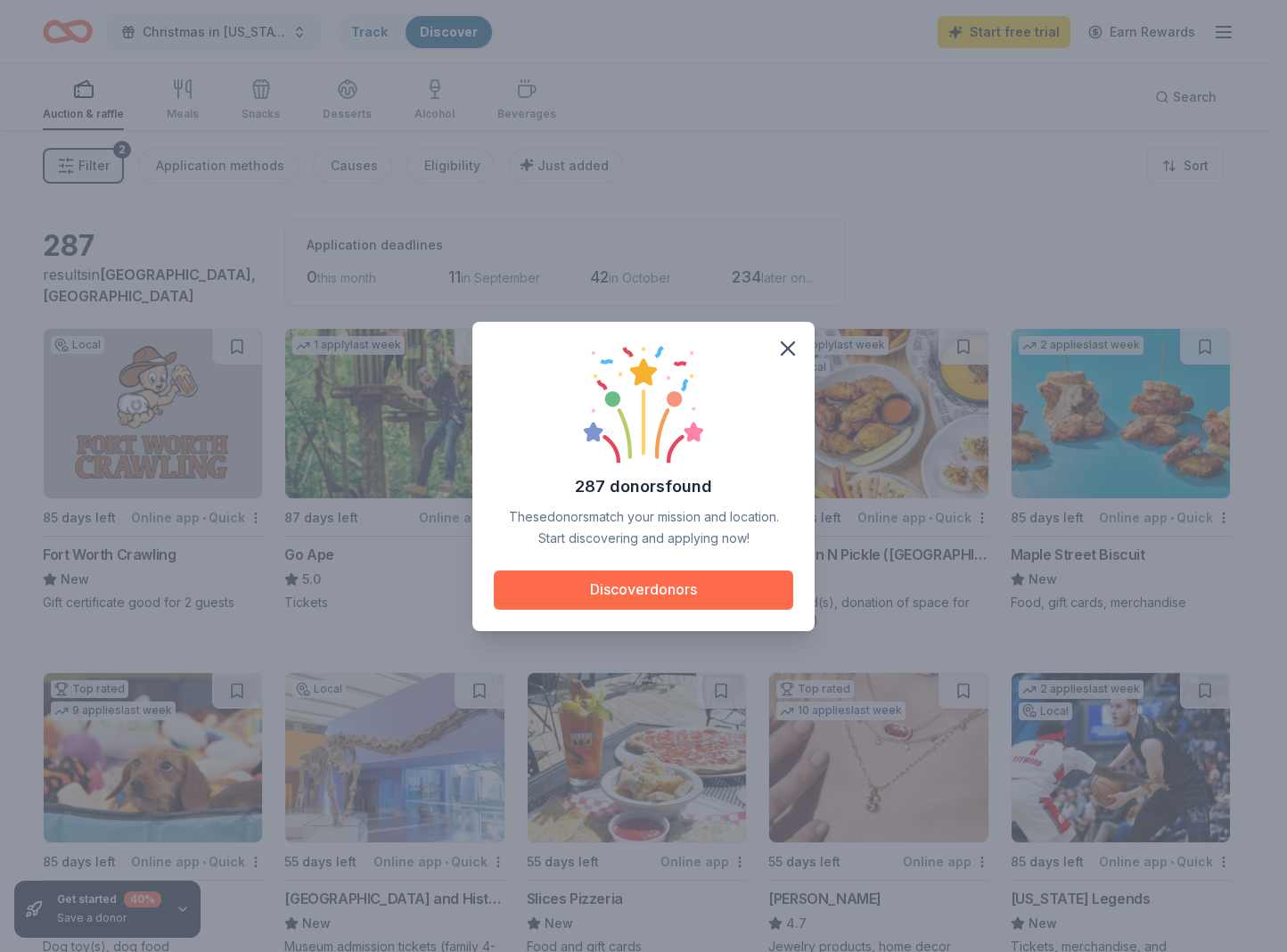
click at [678, 586] on button "Discover donors" at bounding box center [643, 589] width 299 height 39
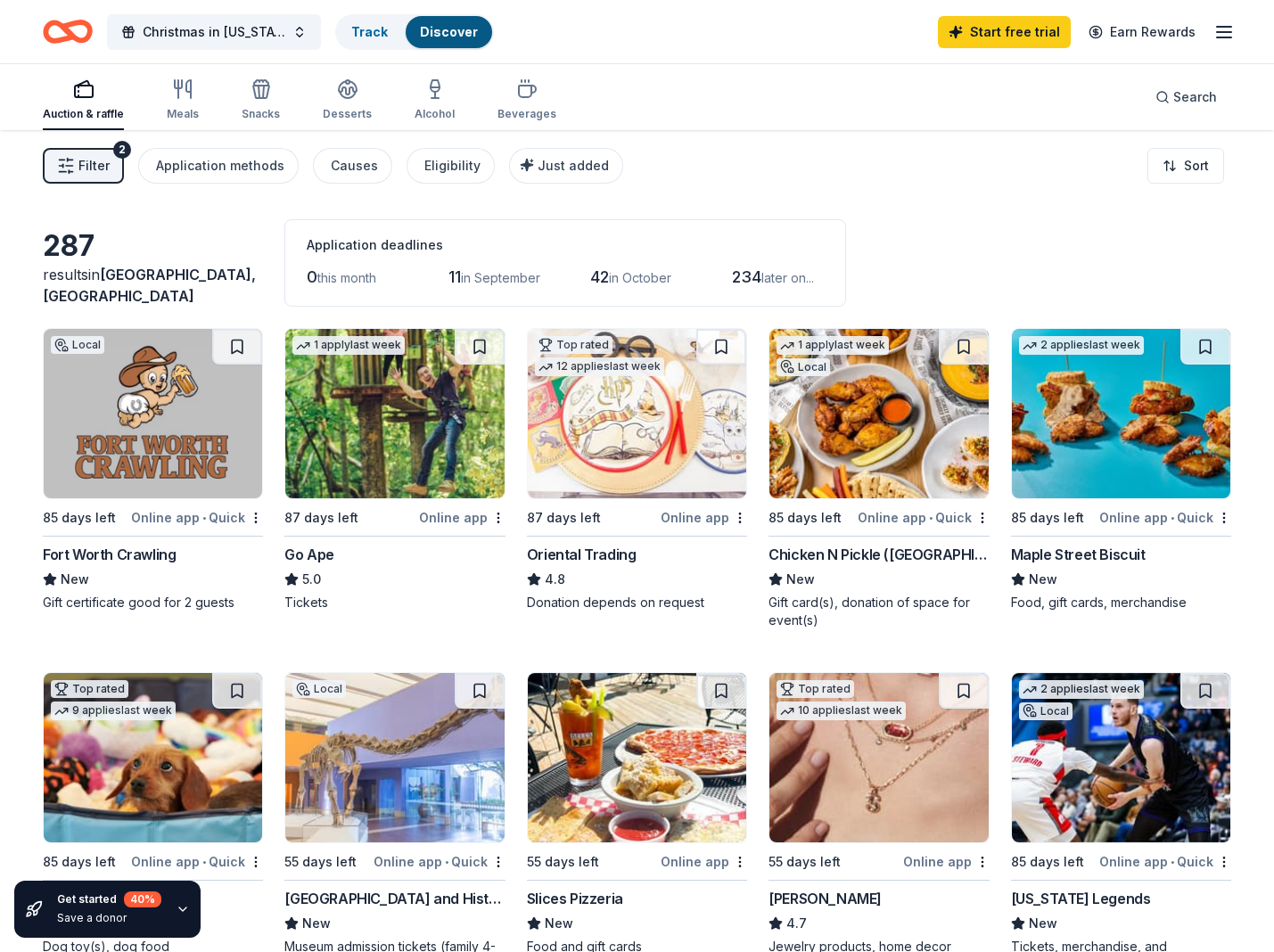
click at [854, 485] on img at bounding box center [878, 414] width 218 height 169
click at [430, 158] on div "Eligibility" at bounding box center [453, 165] width 56 height 21
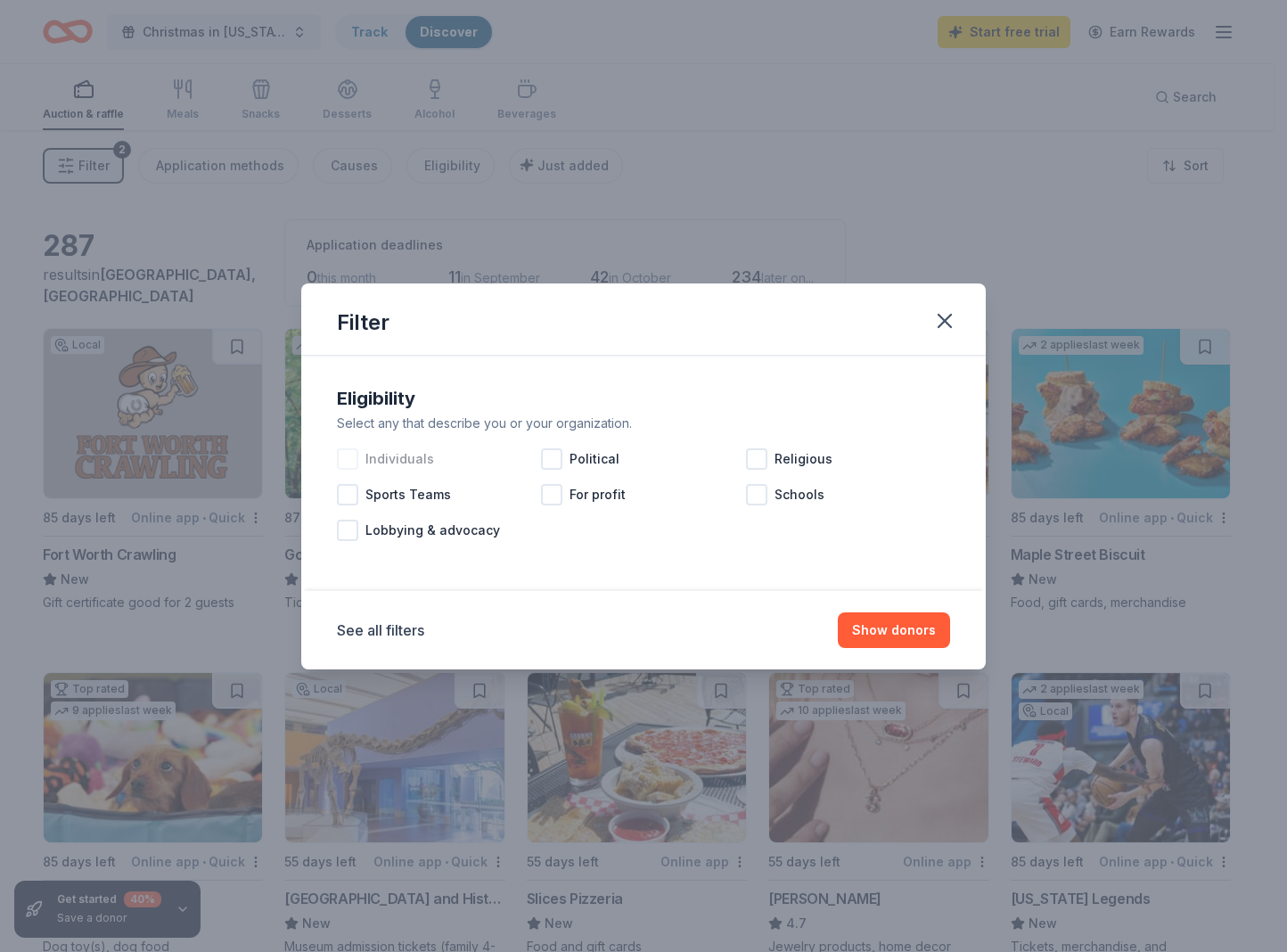
click at [389, 460] on span "Individuals" at bounding box center [400, 459] width 69 height 21
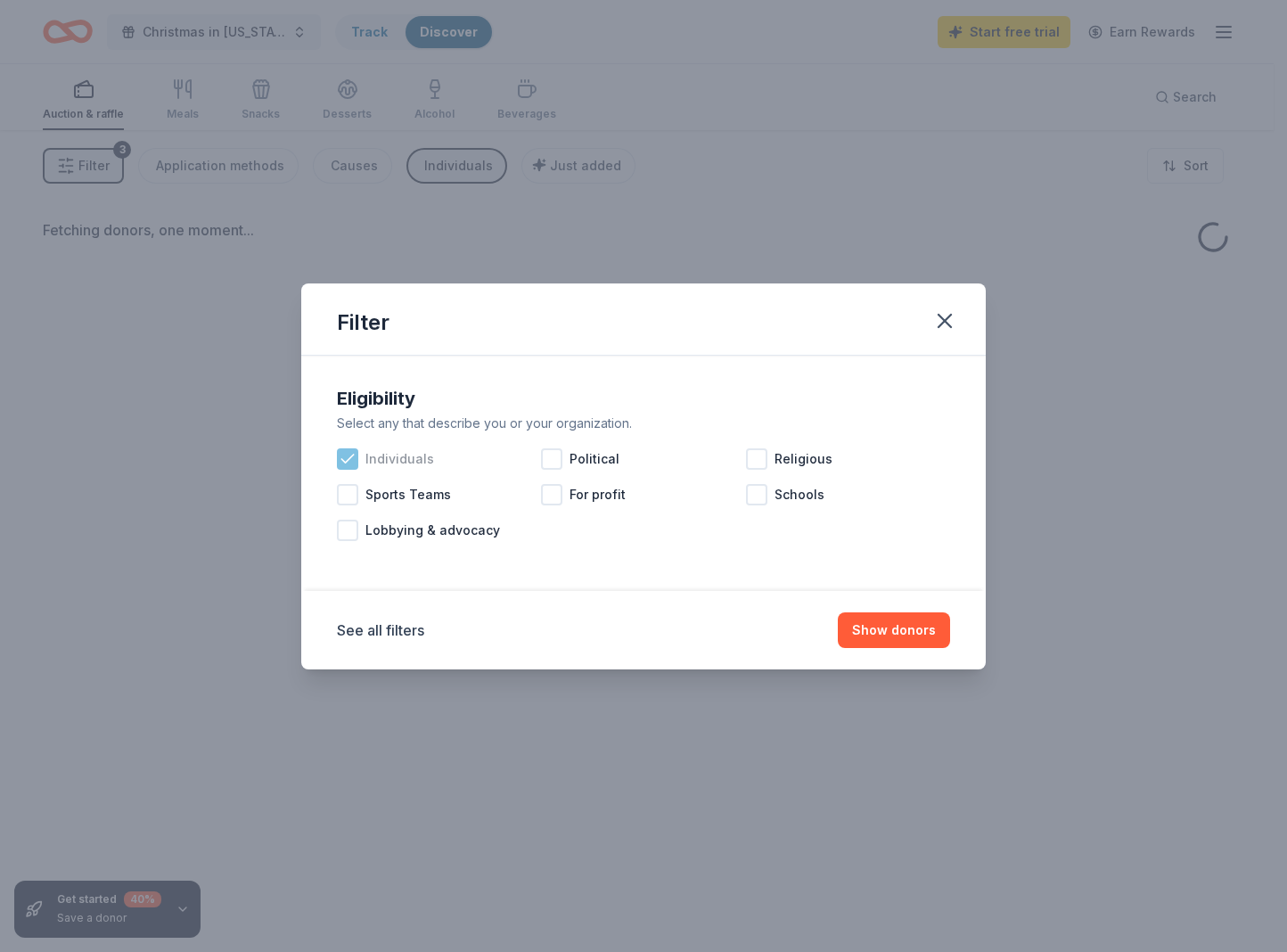
click at [350, 458] on icon at bounding box center [347, 459] width 12 height 8
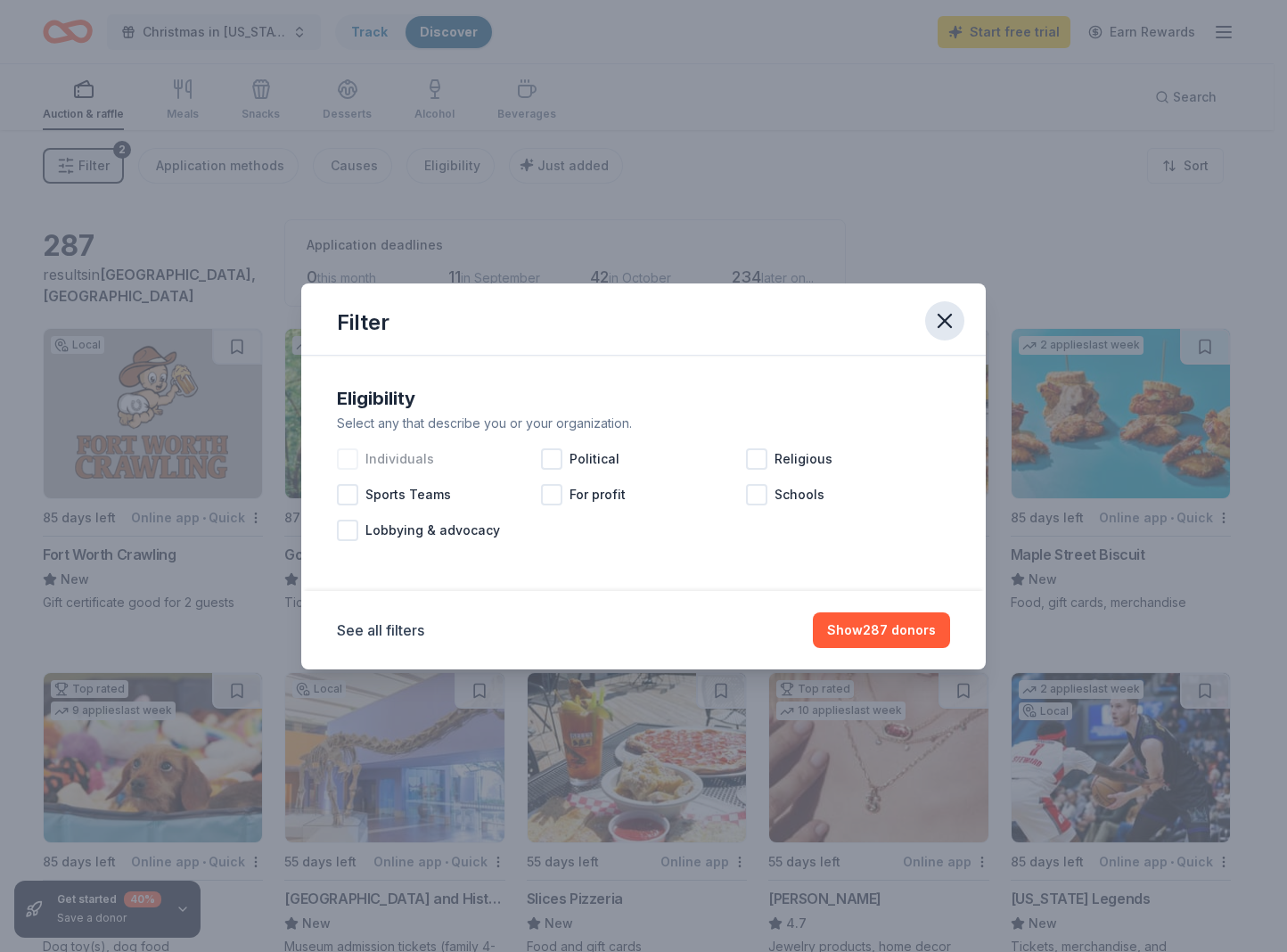
click at [953, 318] on icon "button" at bounding box center [944, 320] width 25 height 25
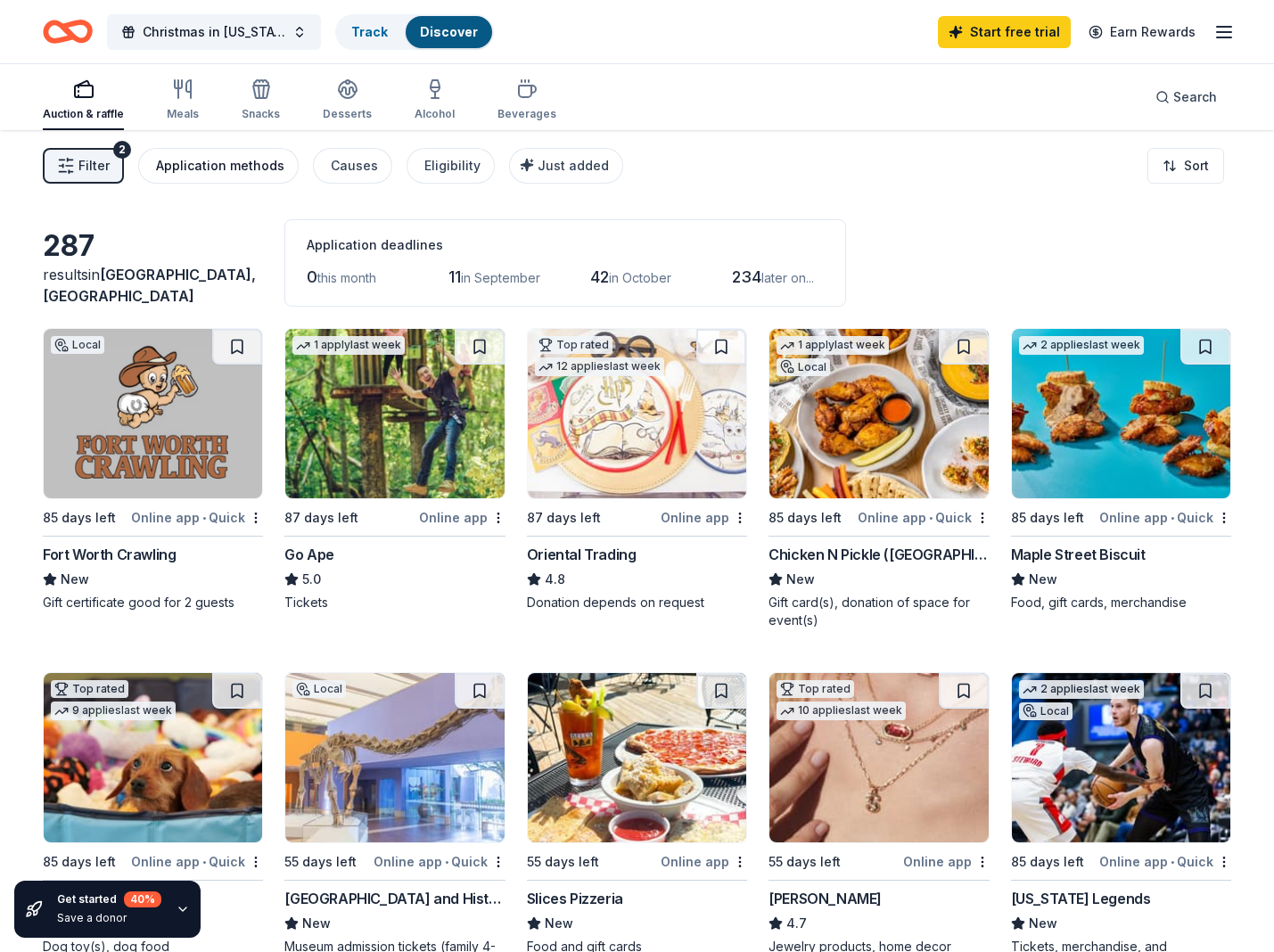
click at [211, 168] on div "Application methods" at bounding box center [219, 165] width 129 height 21
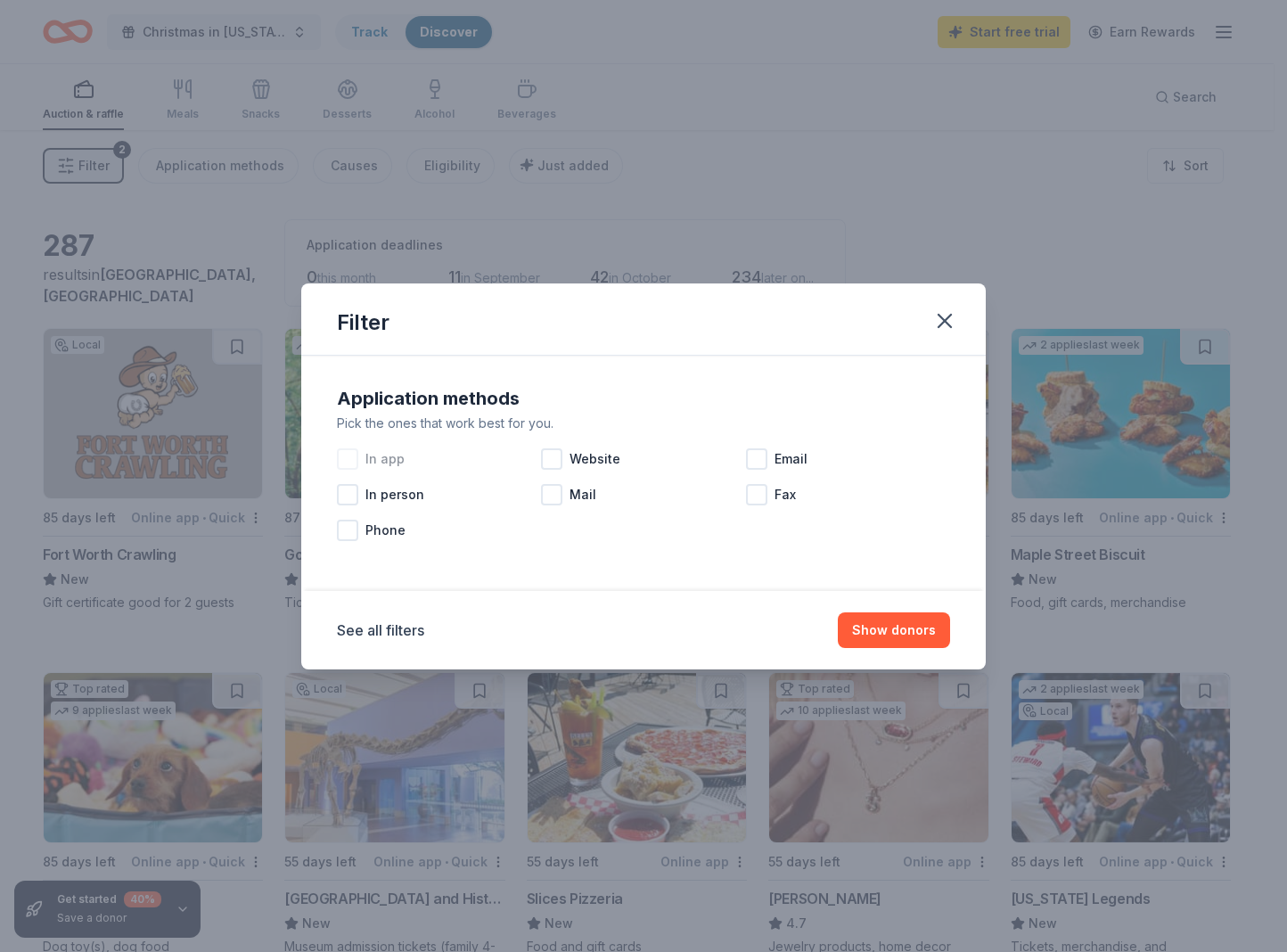
click at [540, 458] on div "In app" at bounding box center [439, 460] width 204 height 36
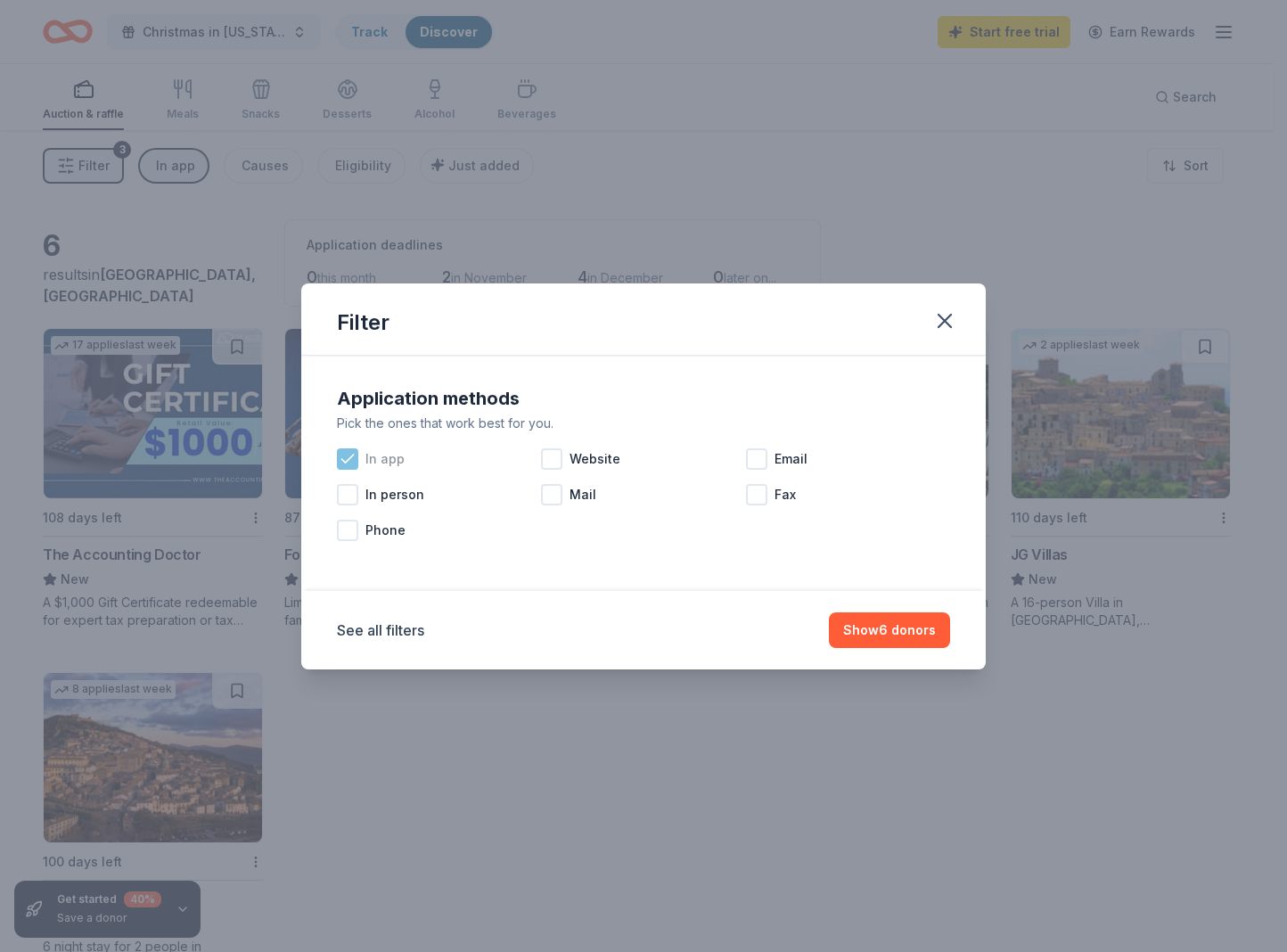
drag, startPoint x: 367, startPoint y: 454, endPoint x: 483, endPoint y: 460, distance: 116.2
click at [367, 454] on span "In app" at bounding box center [385, 459] width 39 height 21
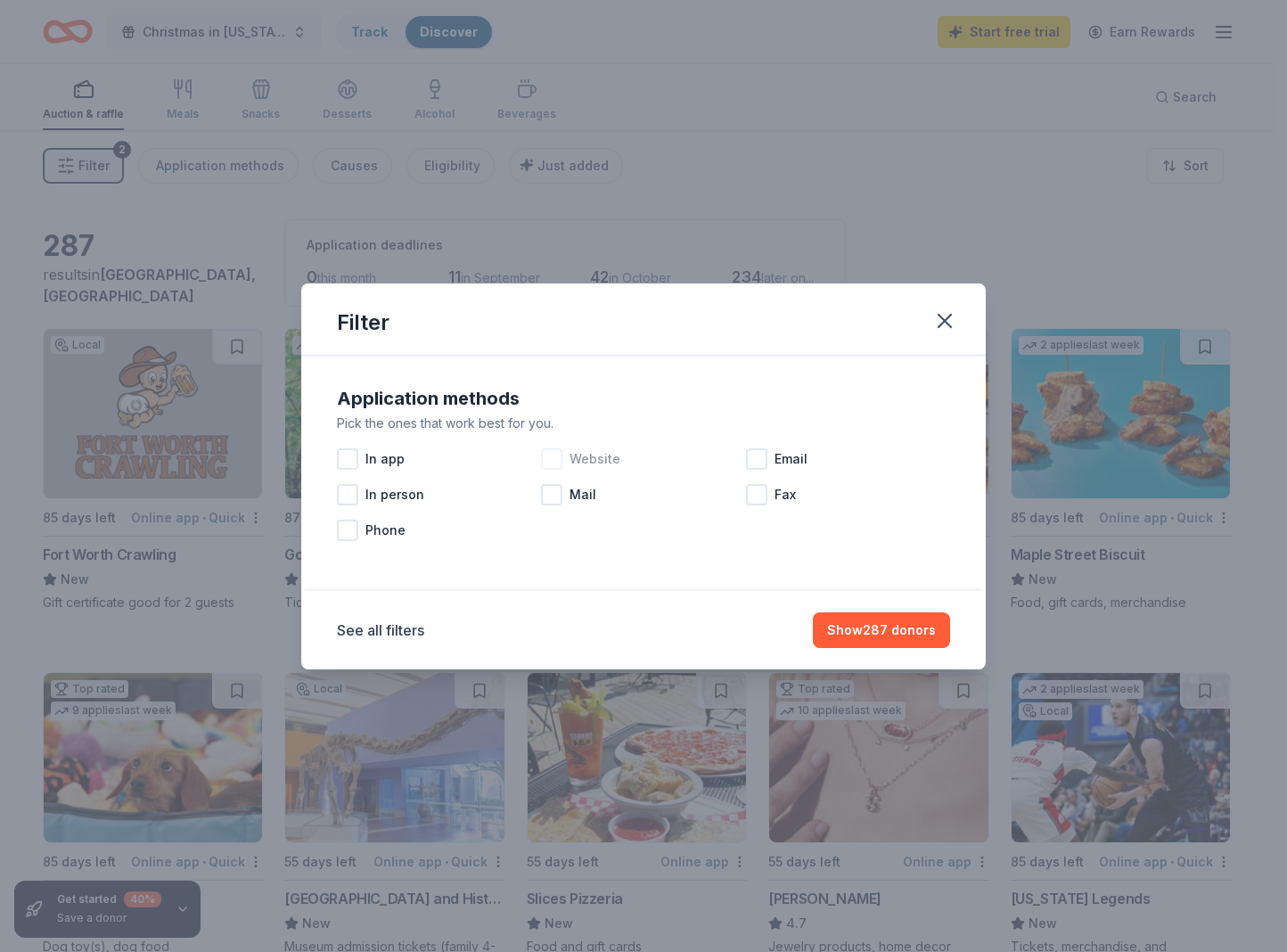
click at [554, 458] on div at bounding box center [551, 459] width 21 height 21
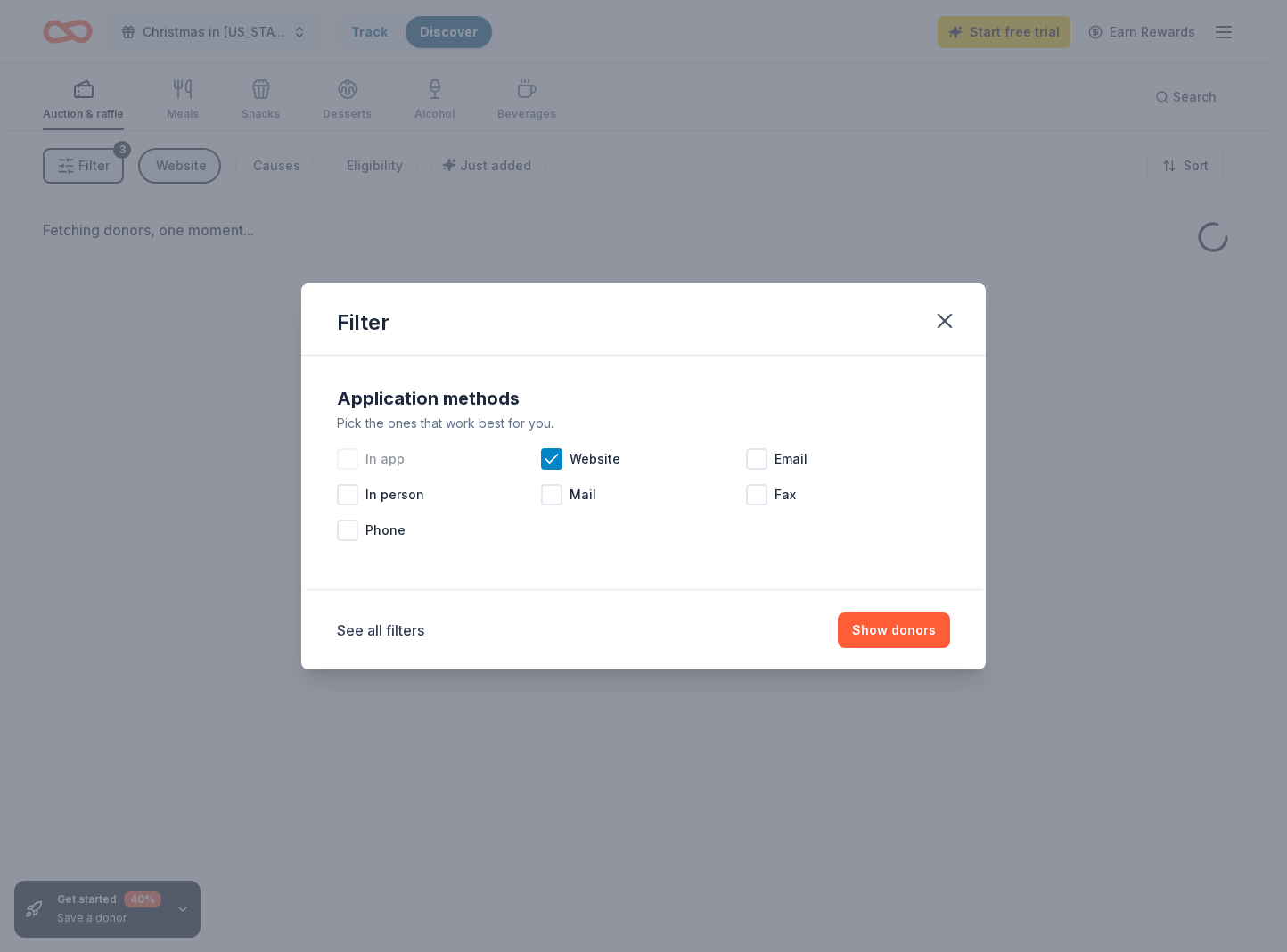
click at [368, 463] on span "In app" at bounding box center [385, 459] width 39 height 21
click at [894, 630] on button "Show donors" at bounding box center [894, 630] width 113 height 36
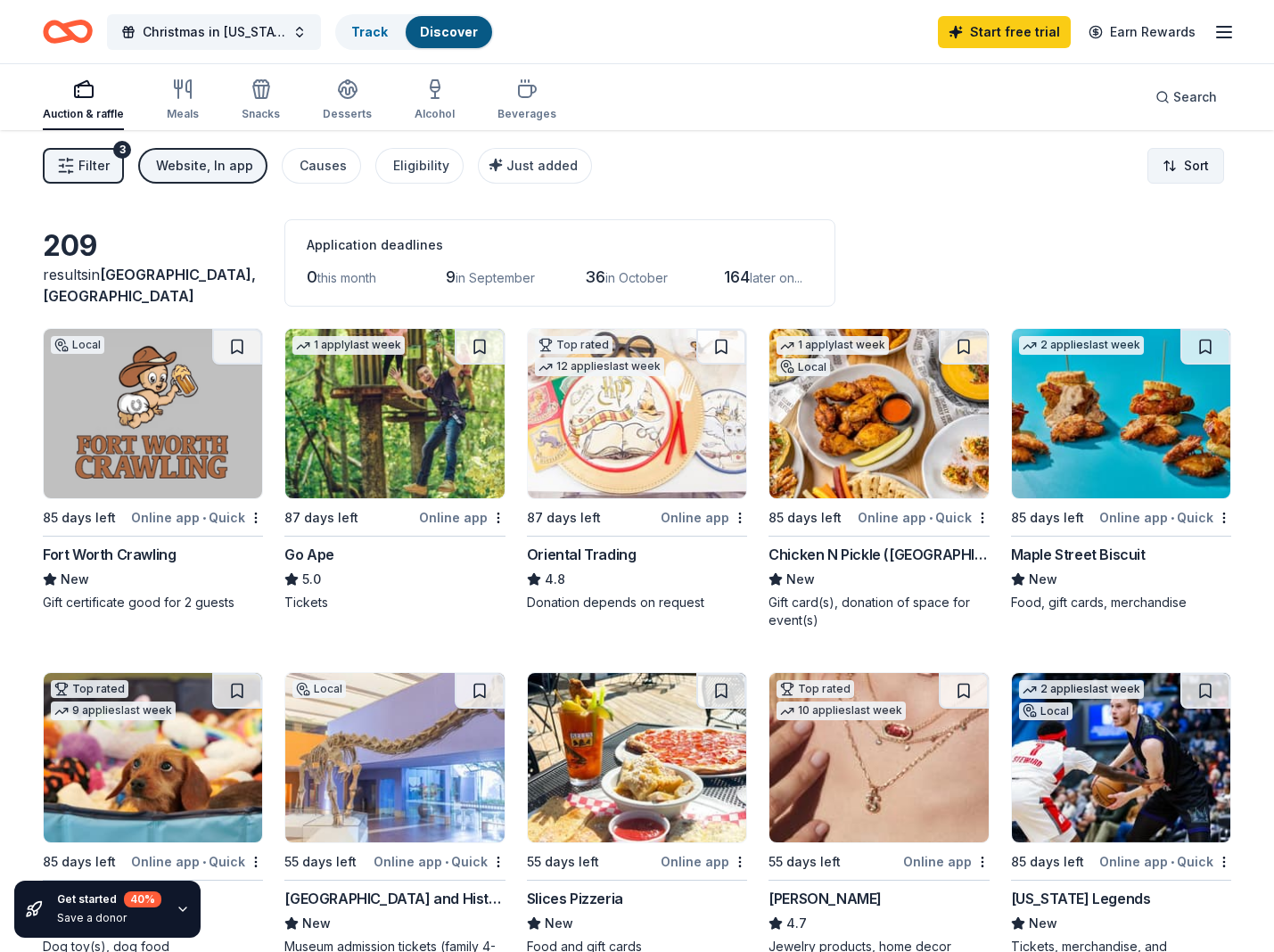
click at [1182, 159] on html "Christmas in Texas Track Discover Start free trial Earn Rewards Auction & raffl…" at bounding box center [637, 476] width 1274 height 952
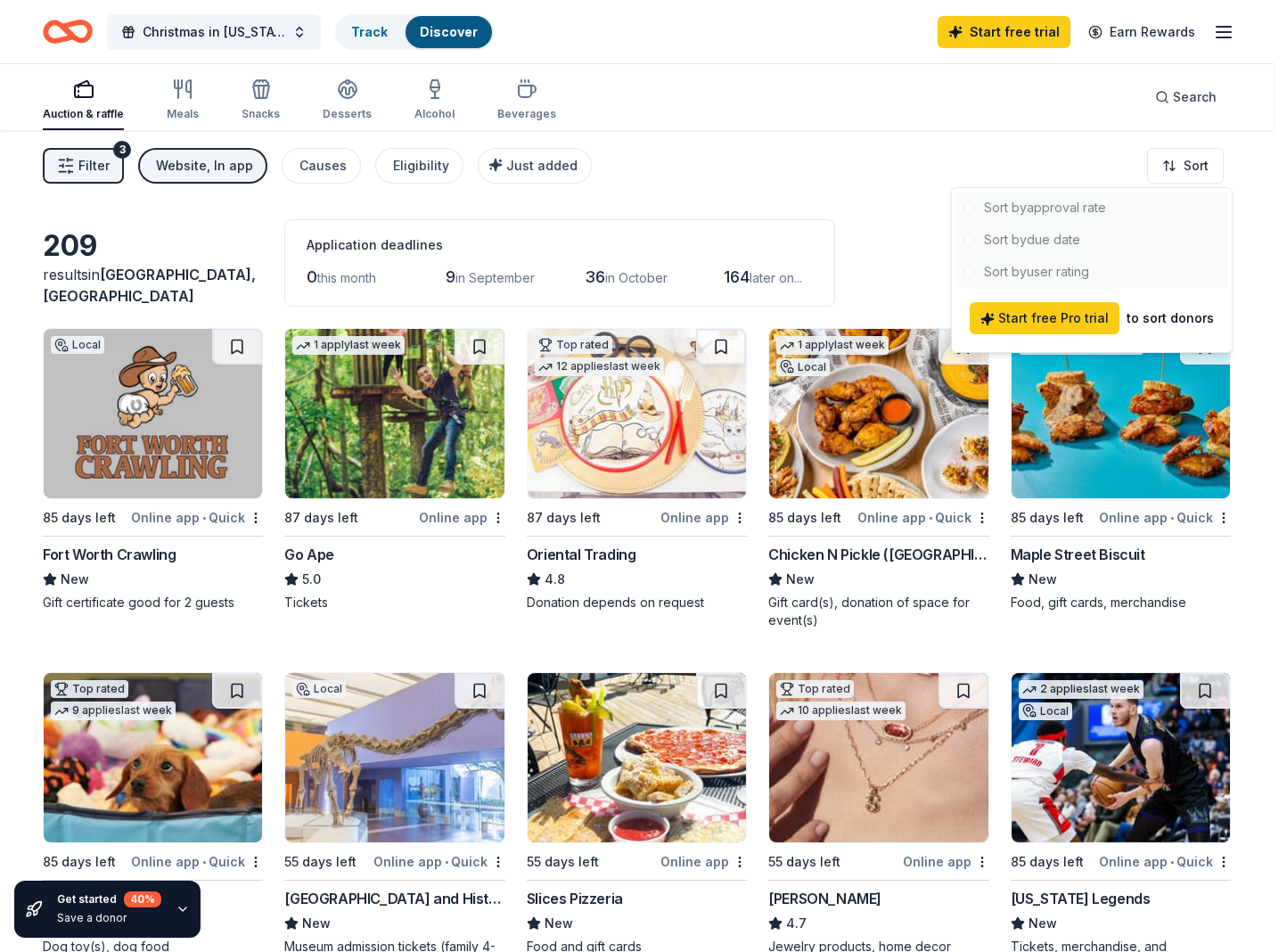
click at [1012, 240] on div at bounding box center [1093, 239] width 273 height 97
click at [963, 238] on div at bounding box center [1093, 239] width 273 height 97
click at [957, 157] on html "Christmas in Texas Track Discover Start free trial Earn Rewards Auction & raffl…" at bounding box center [643, 476] width 1287 height 952
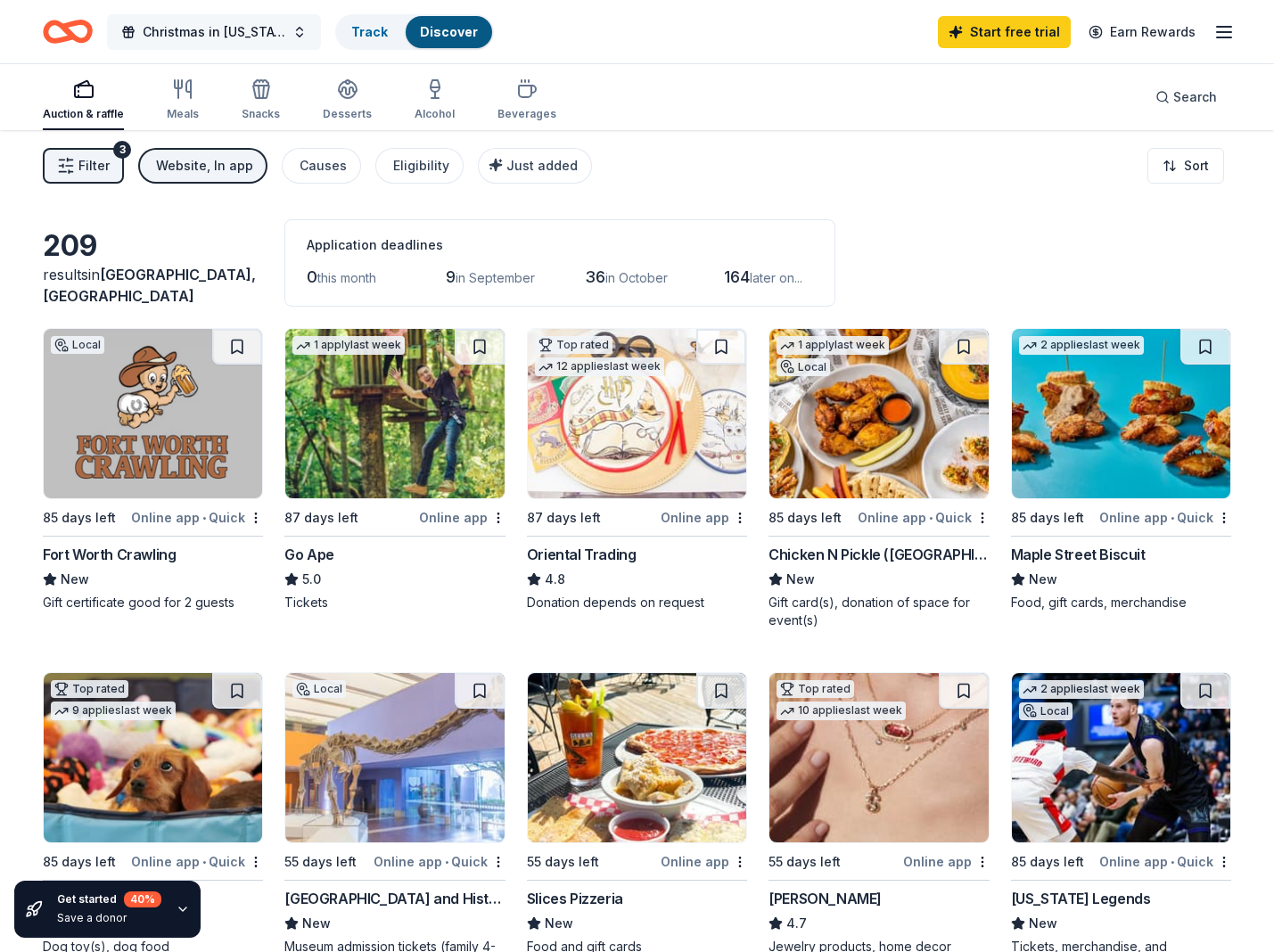
click at [244, 38] on span "Christmas in [US_STATE]" at bounding box center [213, 31] width 143 height 21
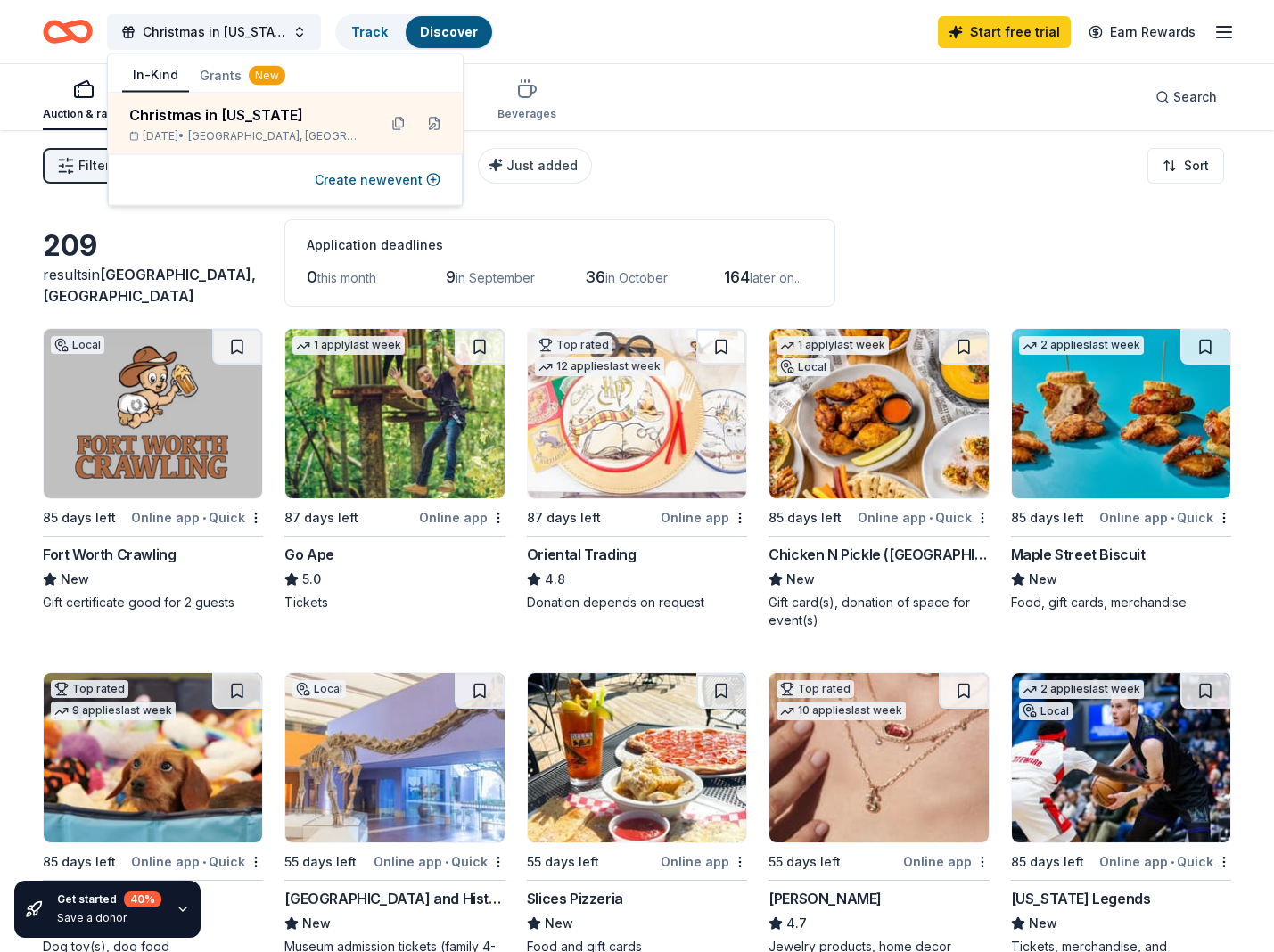
click at [720, 148] on div "Filter 3 Website, In app Causes Eligibility Just added Sort" at bounding box center [637, 166] width 1274 height 72
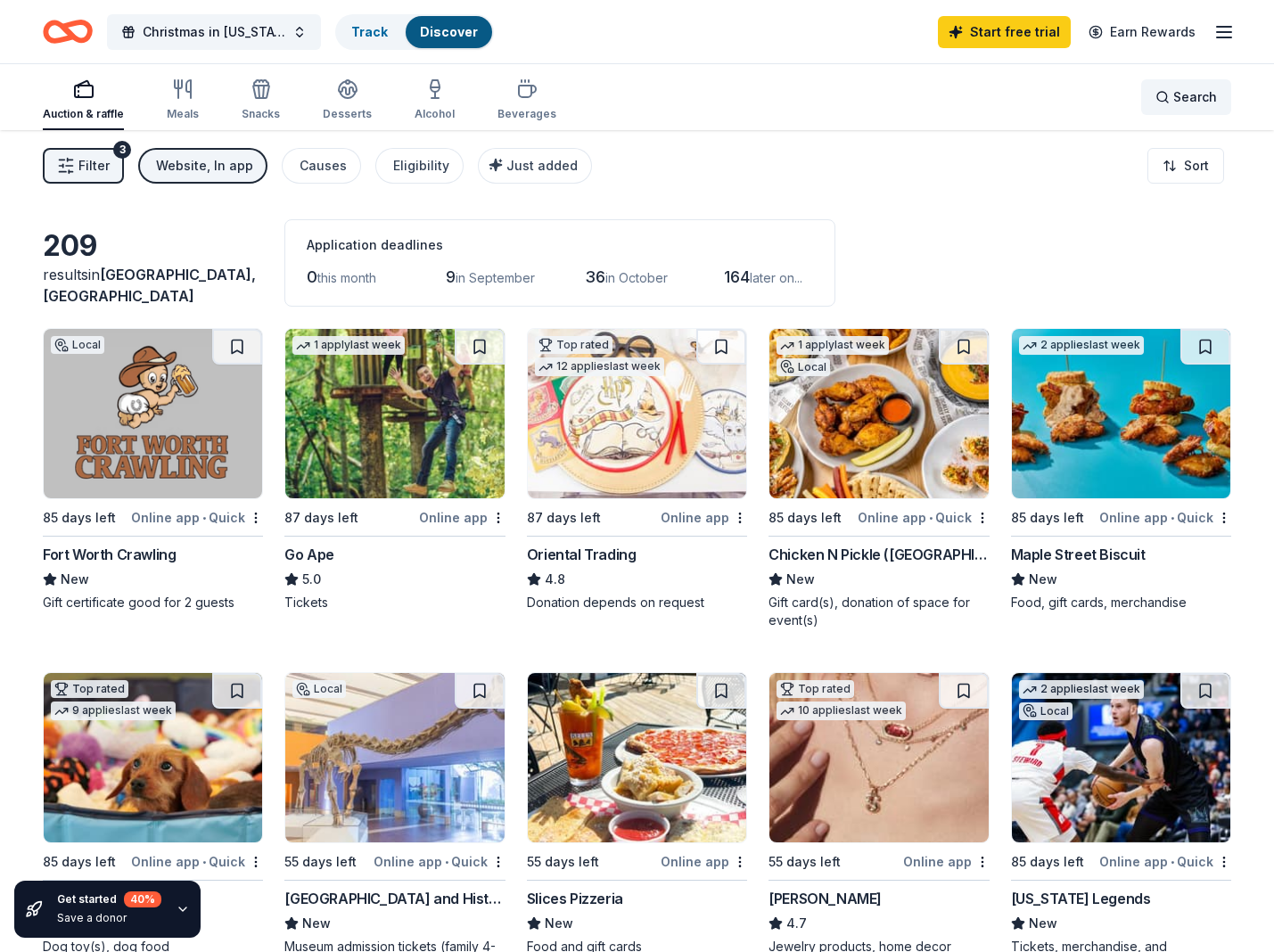
click at [1200, 89] on span "Search" at bounding box center [1195, 97] width 44 height 21
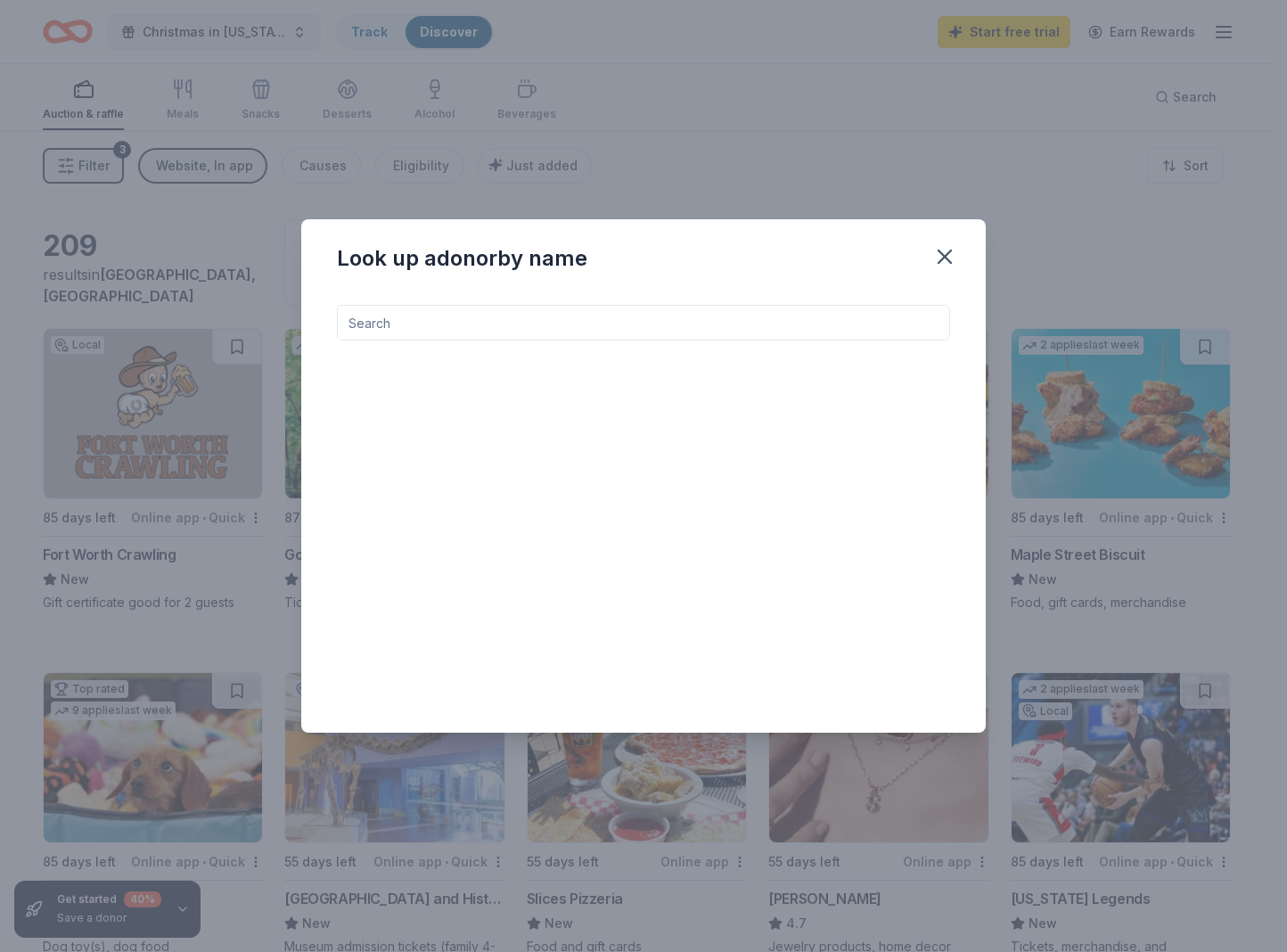
click at [612, 327] on input at bounding box center [643, 323] width 613 height 36
click at [937, 265] on icon "button" at bounding box center [944, 256] width 25 height 25
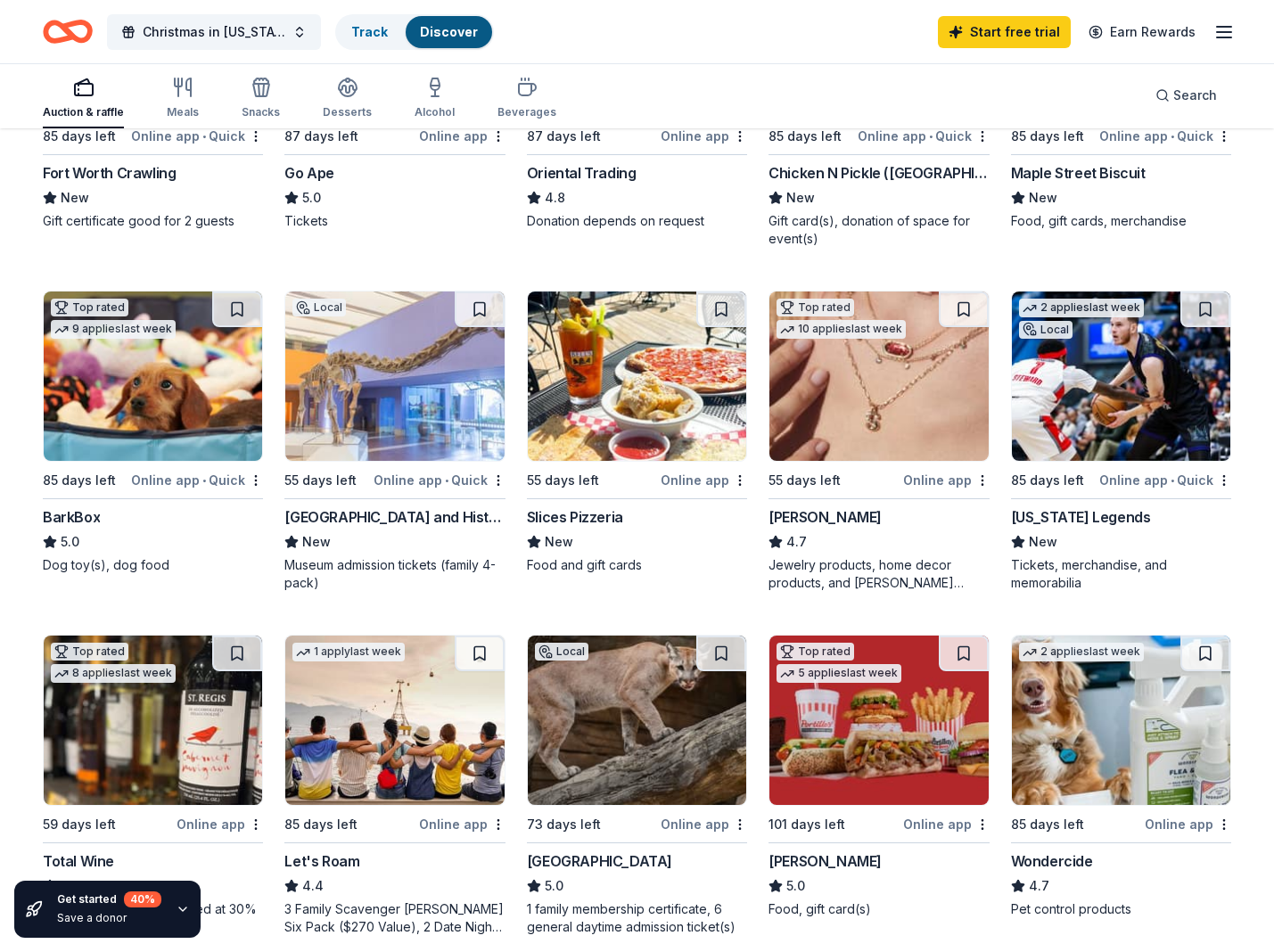
scroll to position [322, 0]
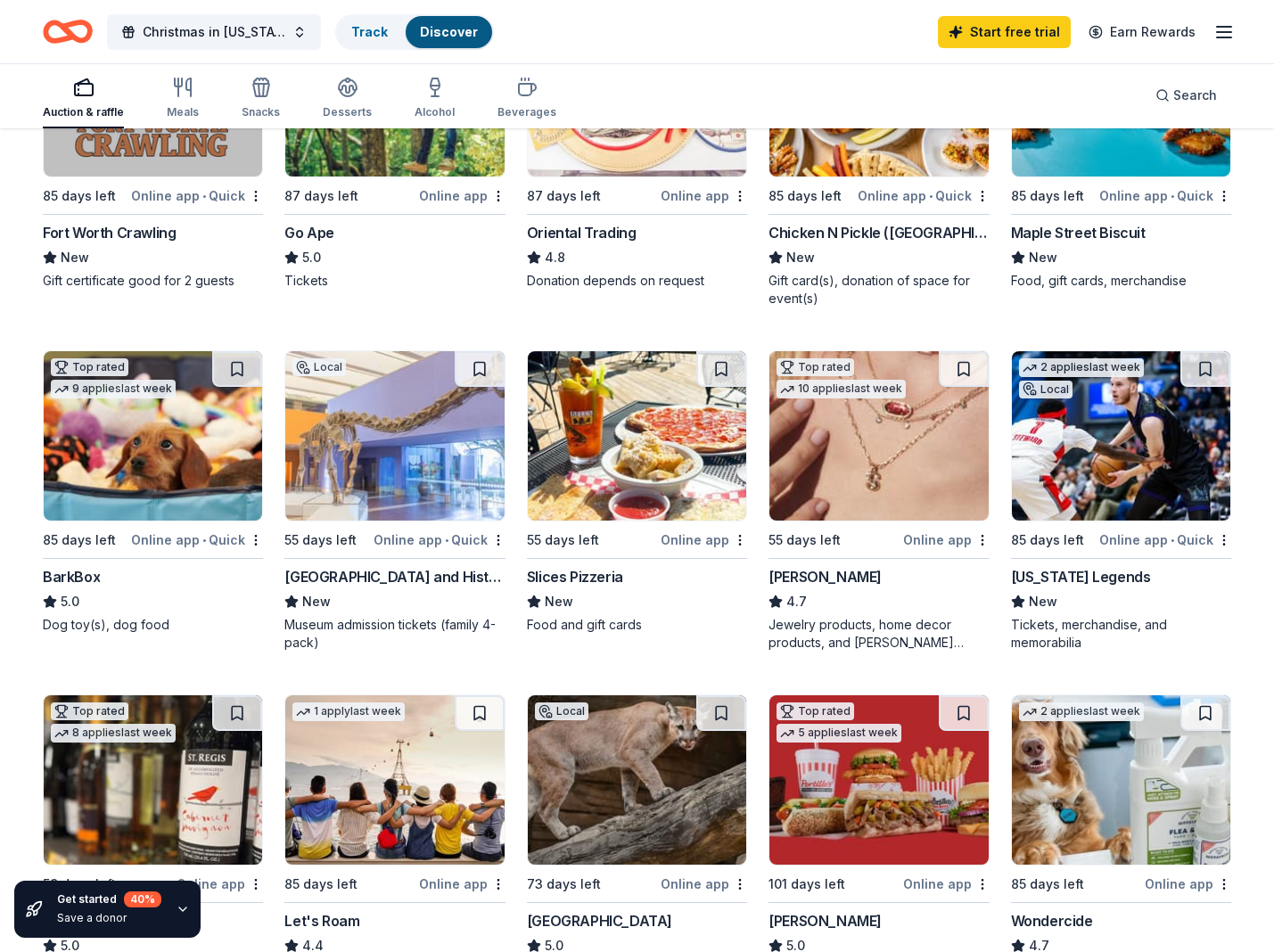
click at [655, 528] on div "55 days left" at bounding box center [591, 539] width 131 height 22
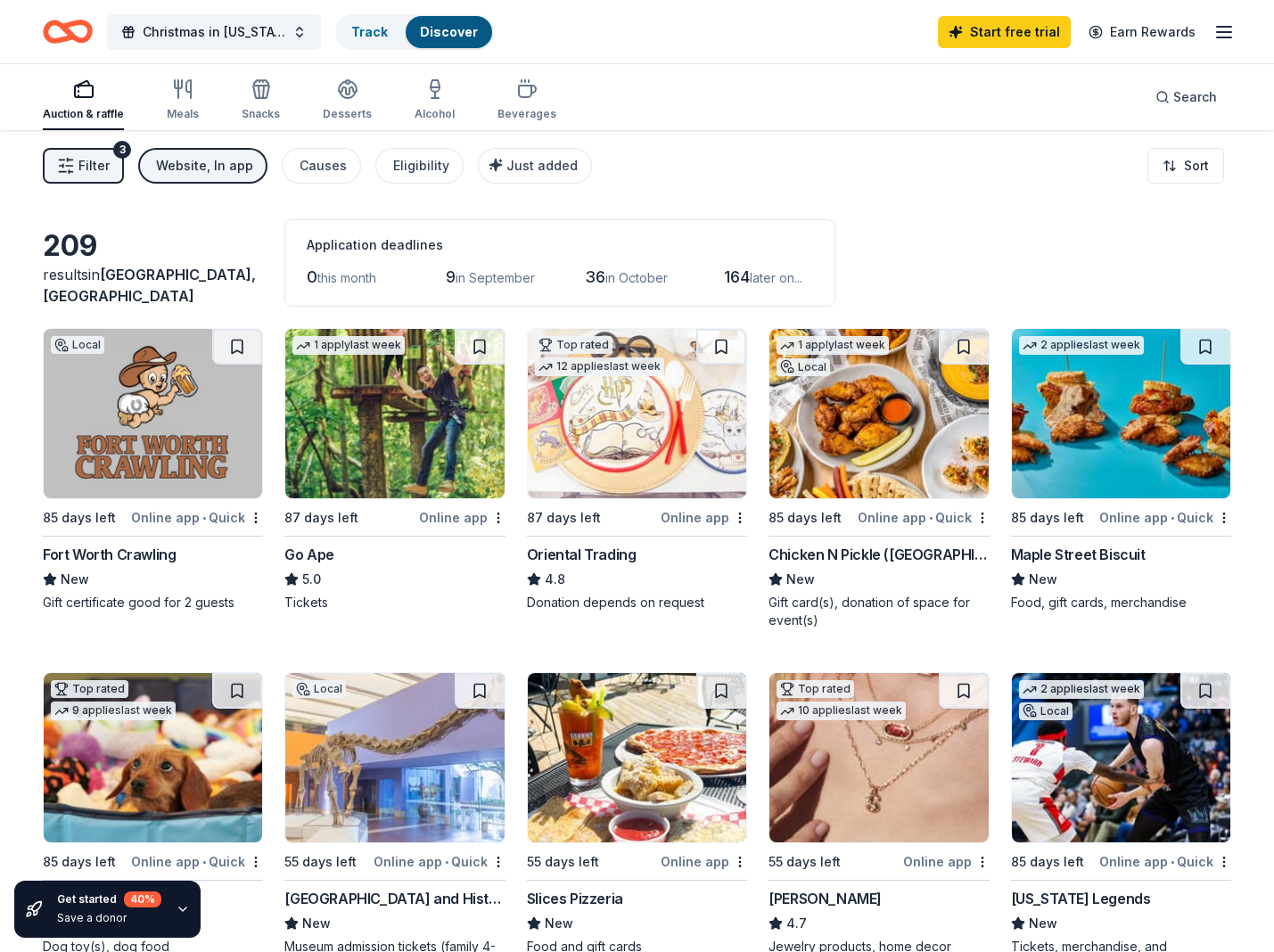
click at [186, 181] on button "Website, In app" at bounding box center [203, 165] width 130 height 36
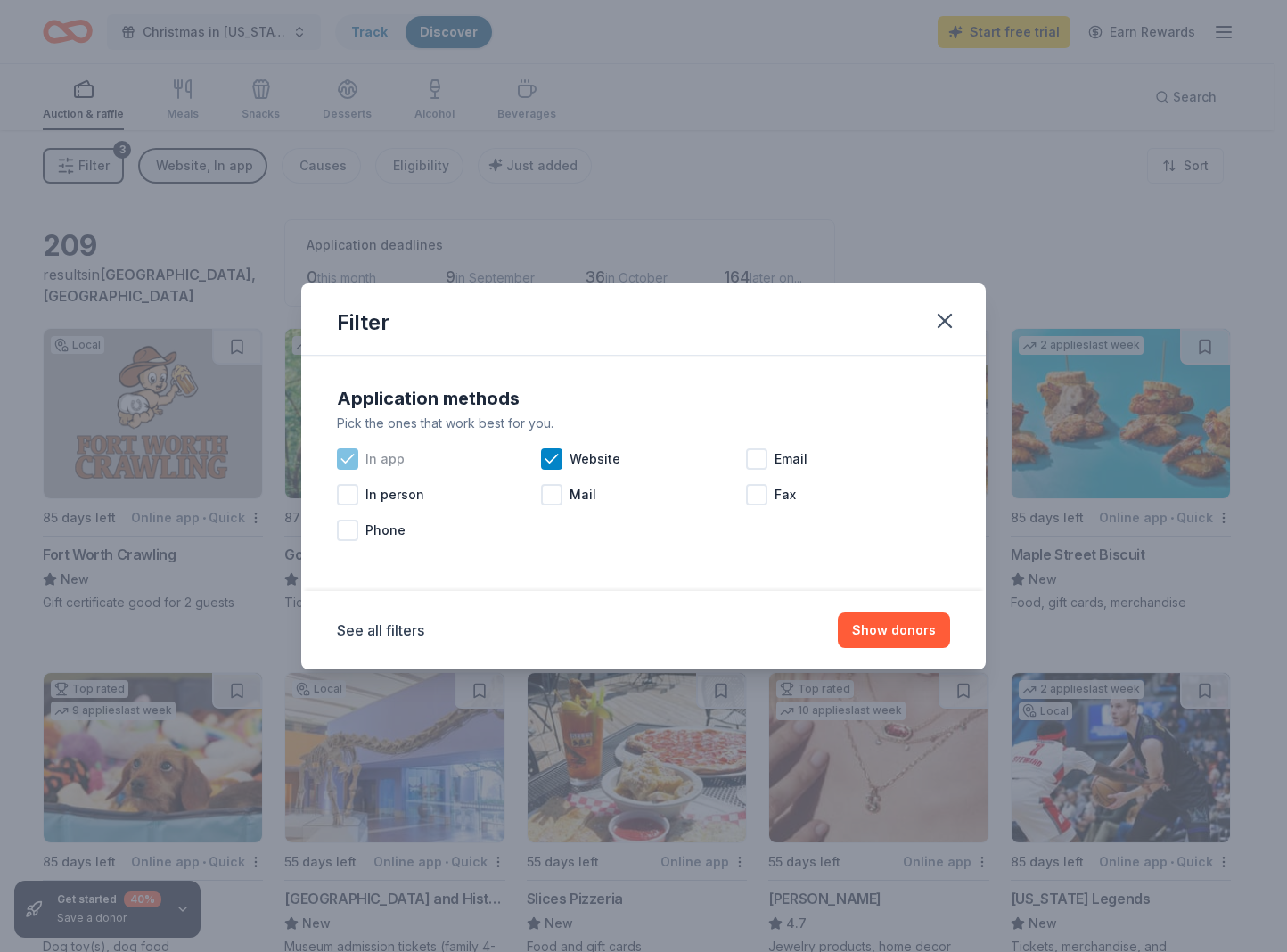
drag, startPoint x: 560, startPoint y: 464, endPoint x: 376, endPoint y: 465, distance: 184.0
click at [558, 464] on icon at bounding box center [552, 460] width 18 height 18
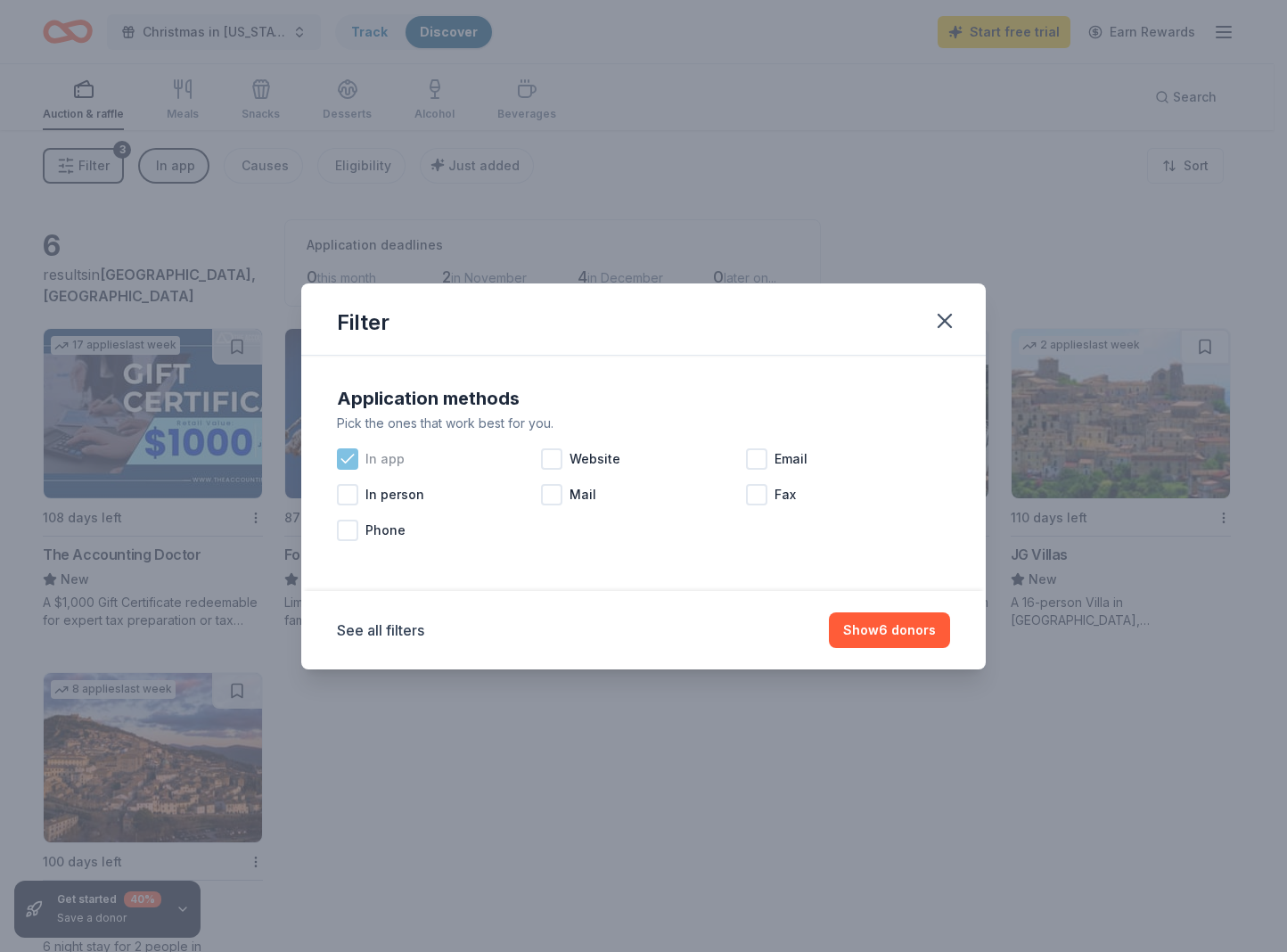
click at [359, 465] on div "In app" at bounding box center [439, 460] width 204 height 36
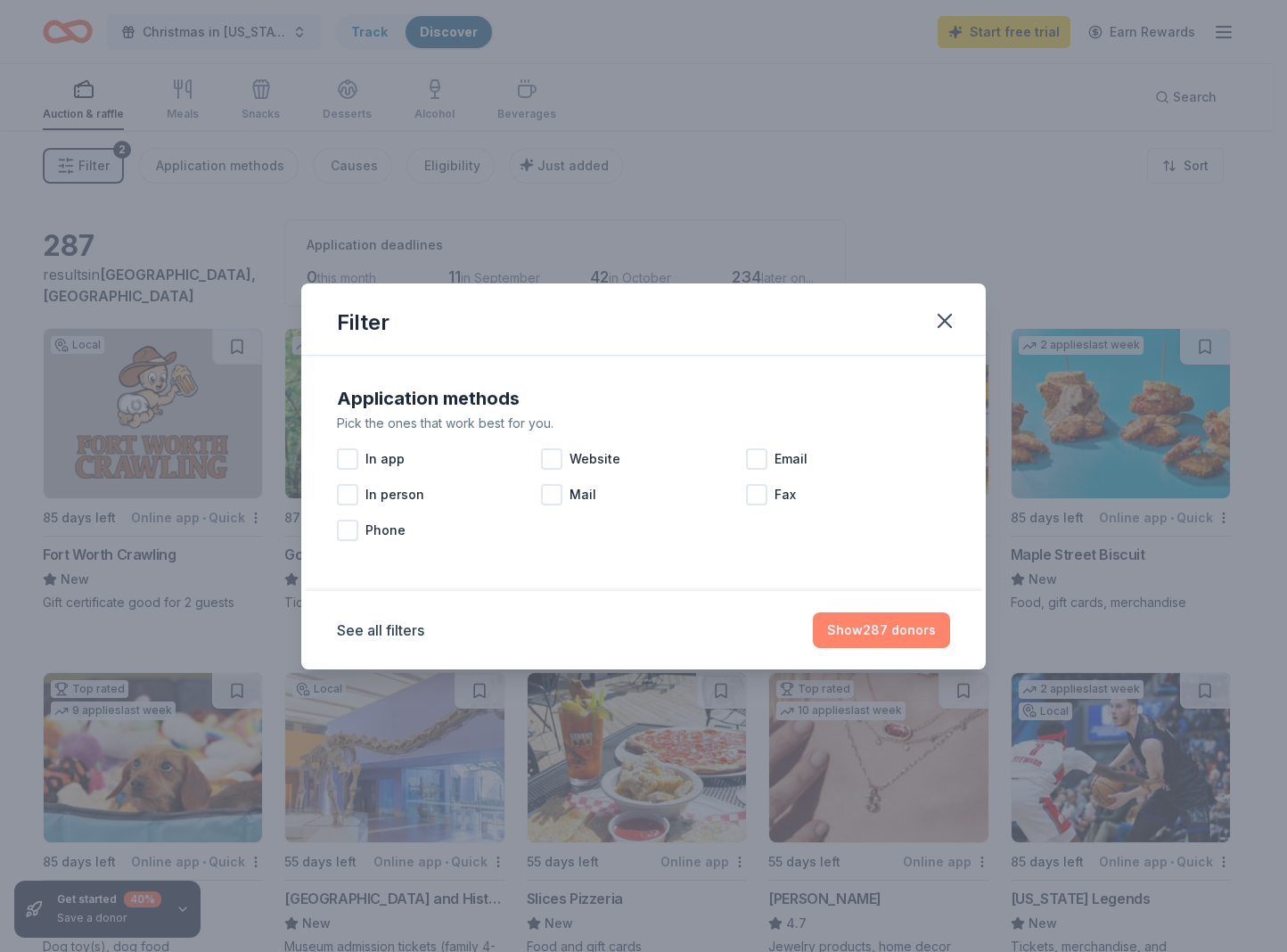
click at [872, 628] on button "Show 287 donors" at bounding box center [882, 630] width 138 height 36
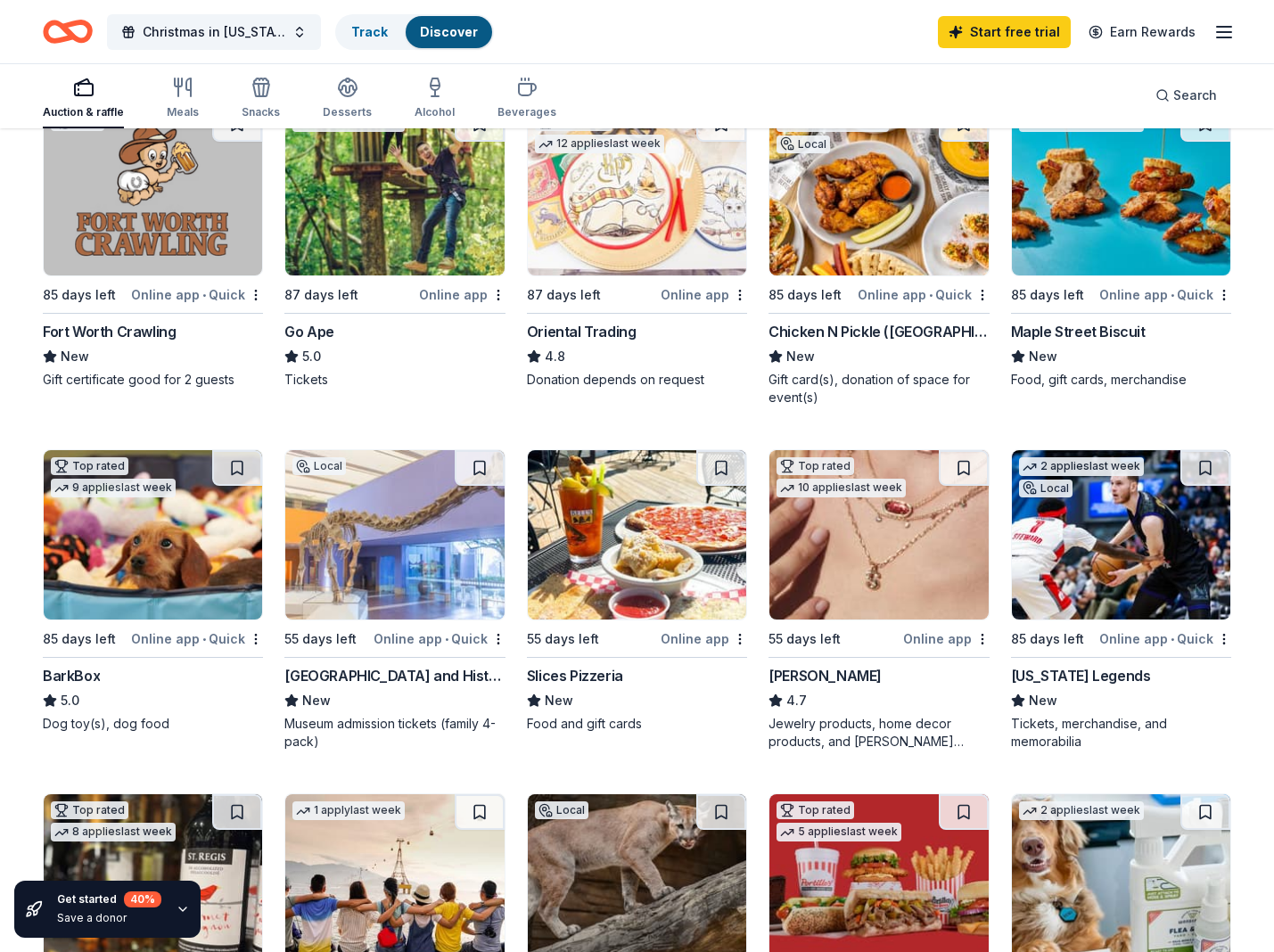
scroll to position [237, 0]
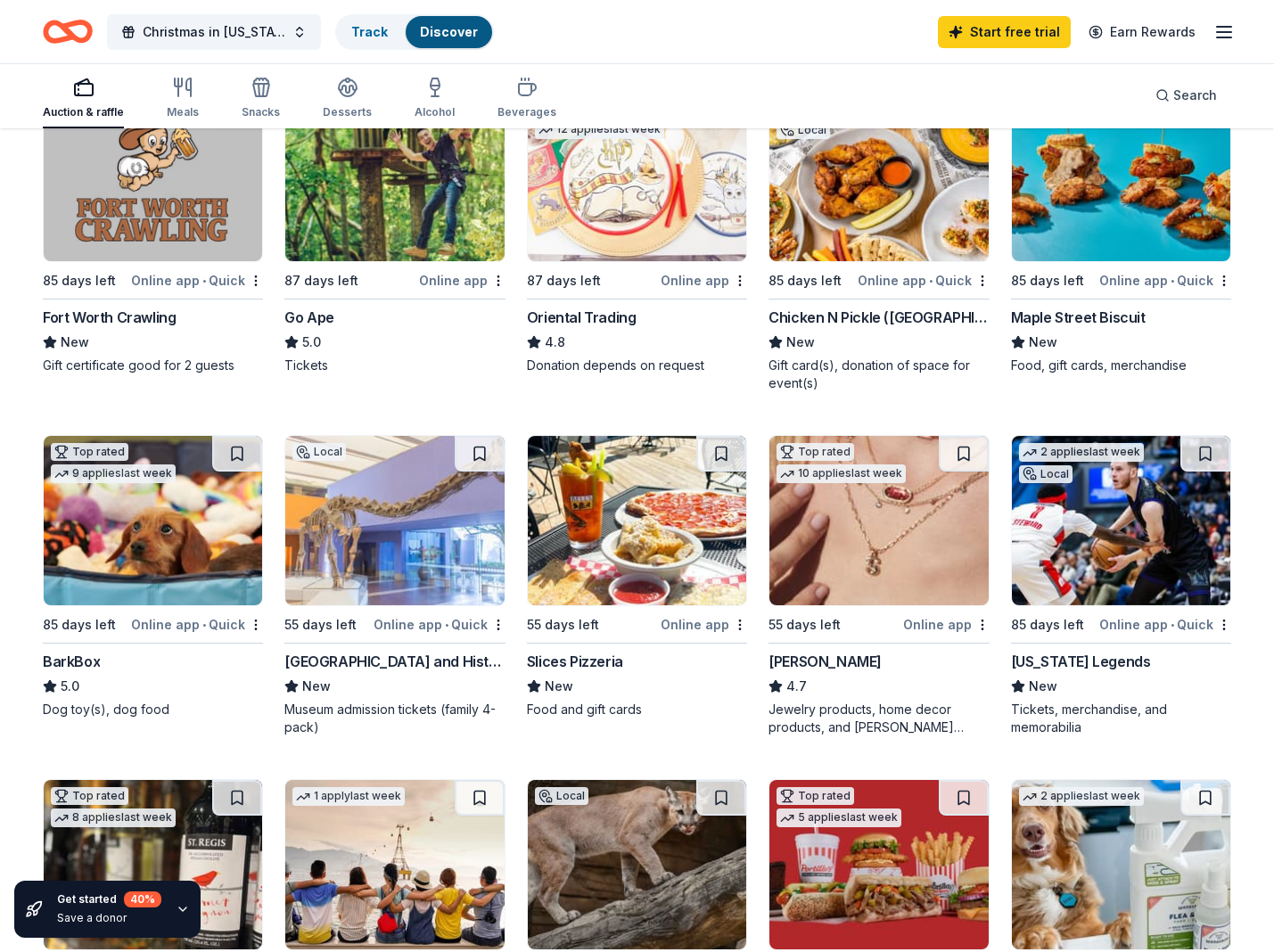
click at [880, 586] on img at bounding box center [878, 520] width 218 height 169
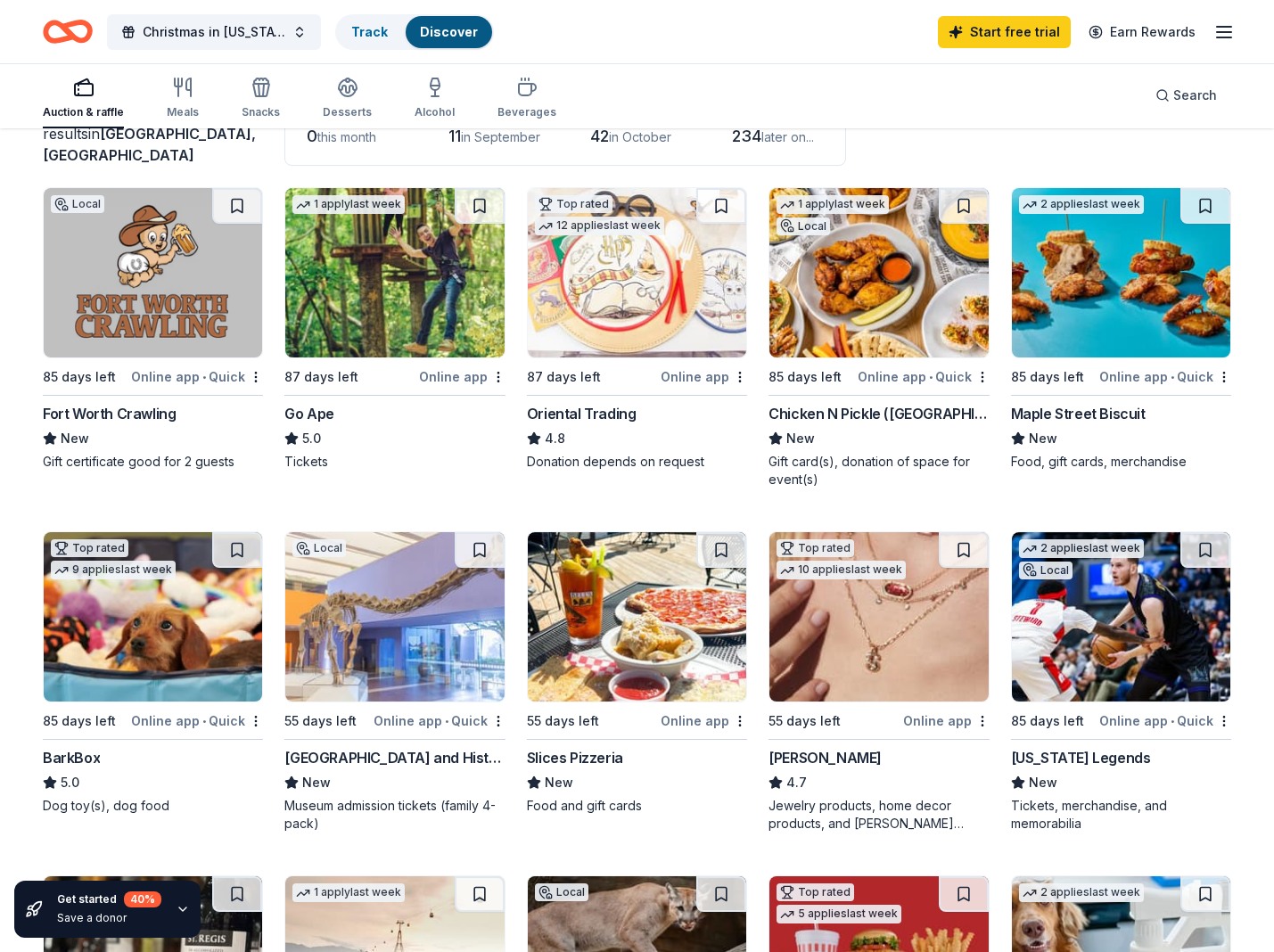
scroll to position [139, 0]
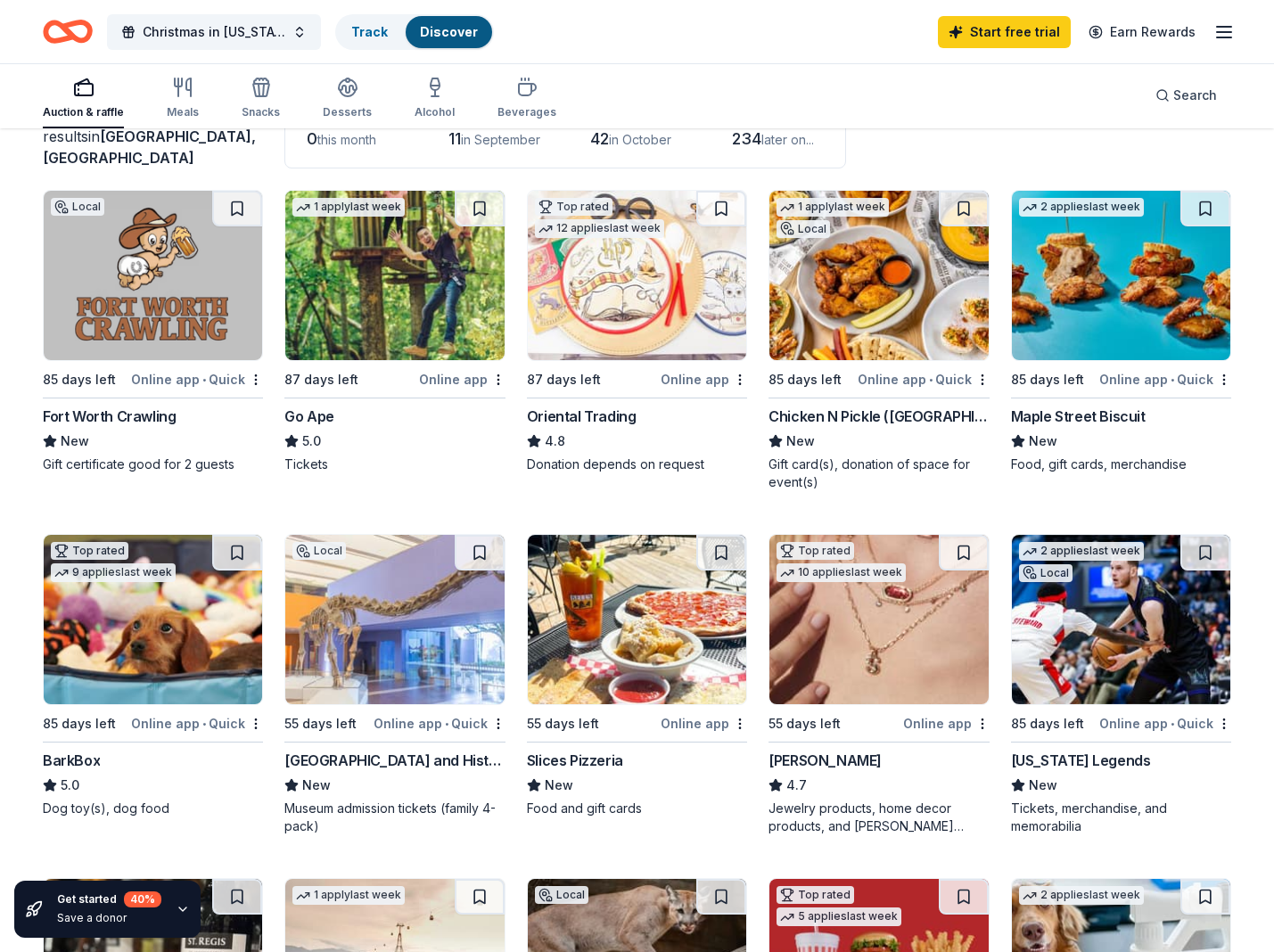
click at [559, 263] on img at bounding box center [636, 275] width 218 height 169
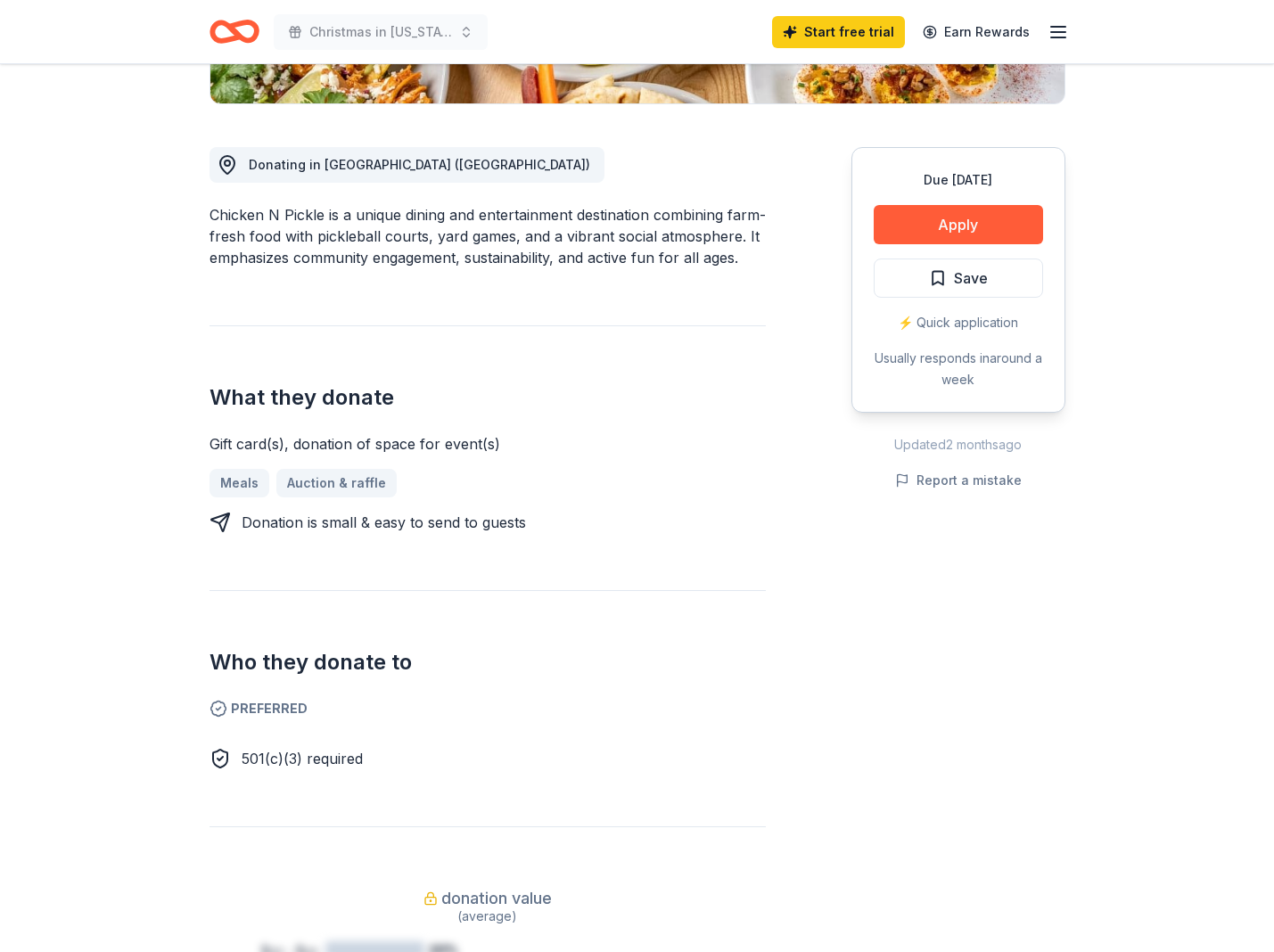
scroll to position [443, 0]
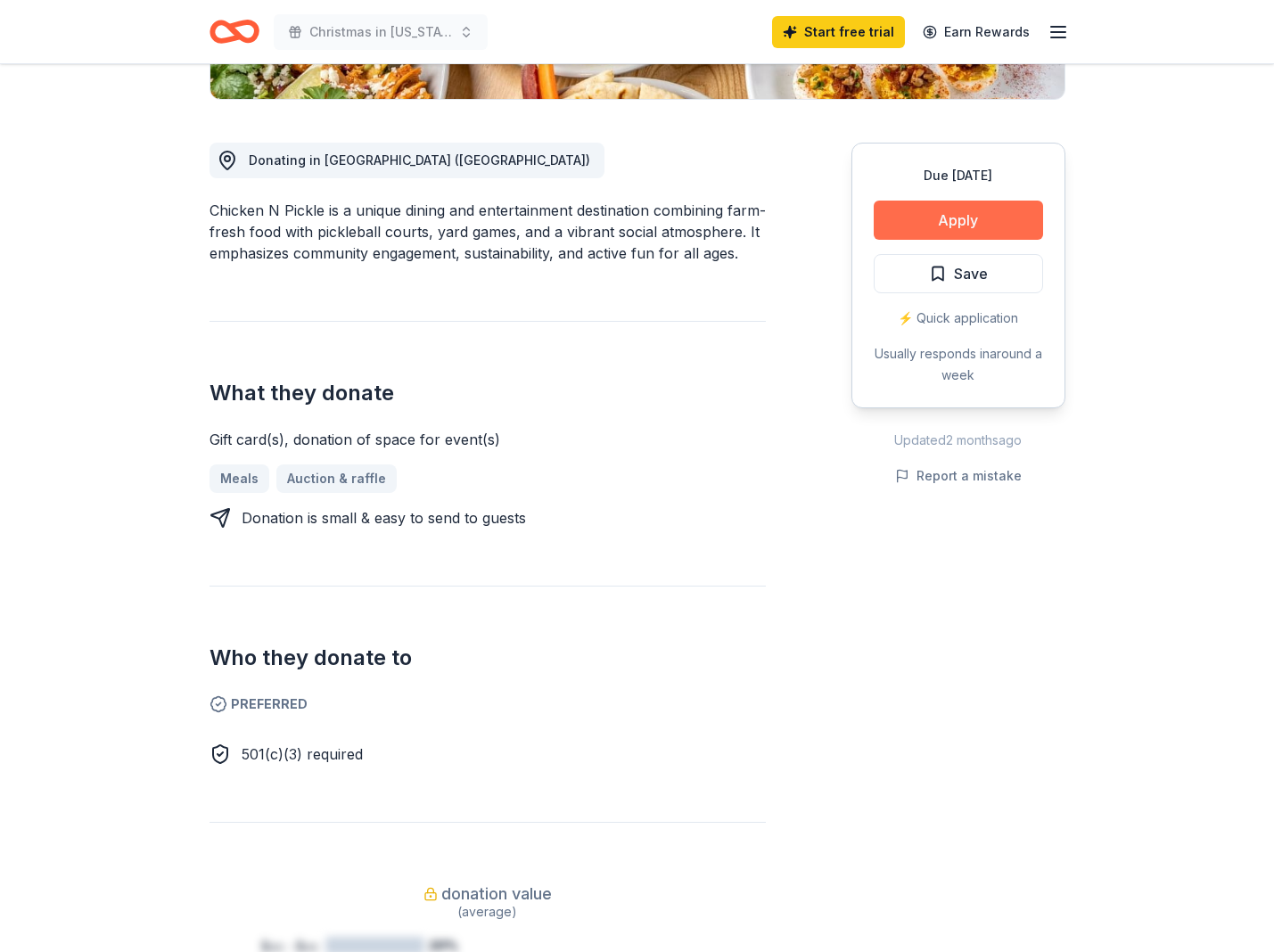
click at [949, 216] on button "Apply" at bounding box center [958, 219] width 169 height 39
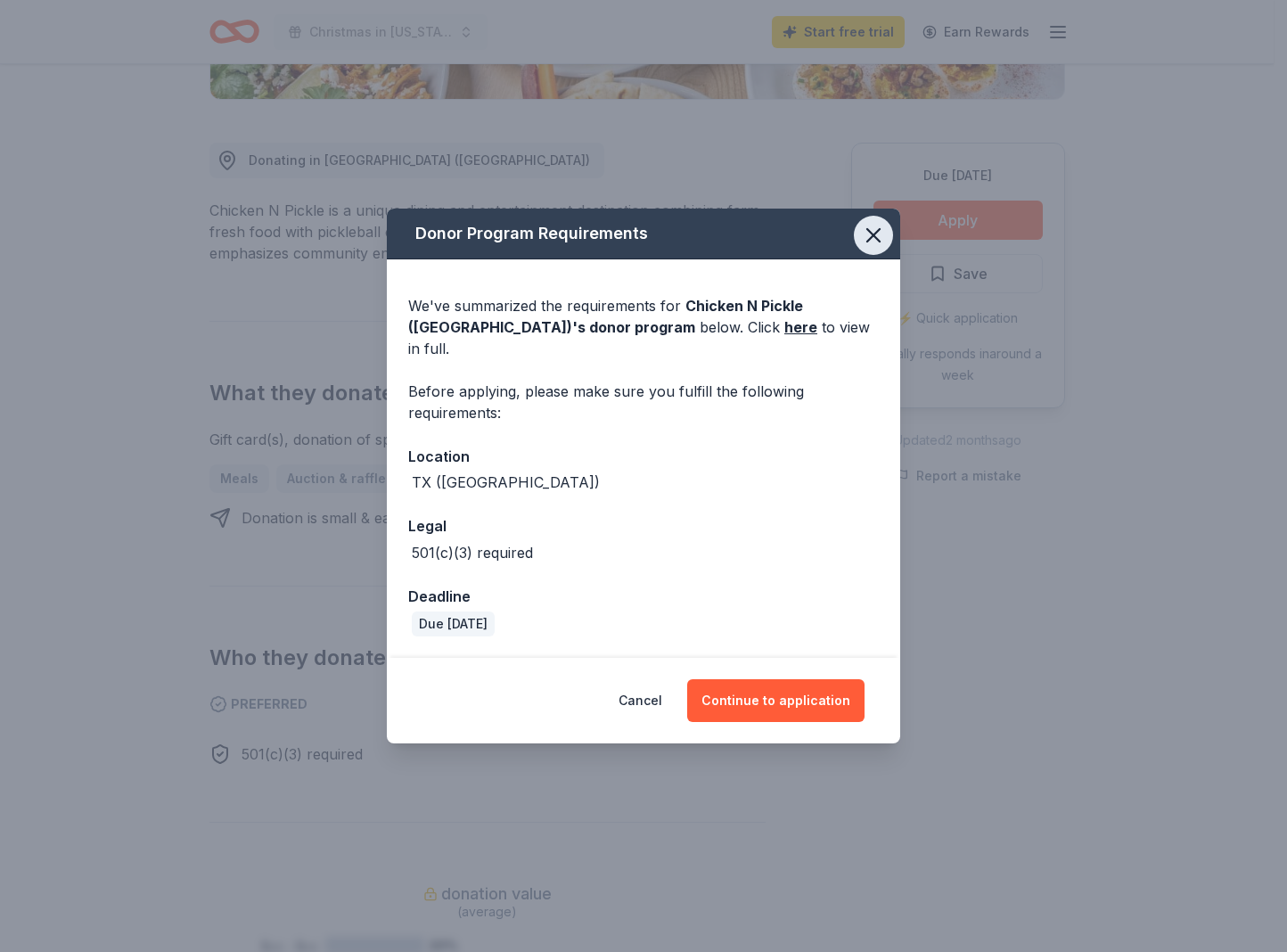
click at [878, 245] on icon "button" at bounding box center [873, 235] width 25 height 25
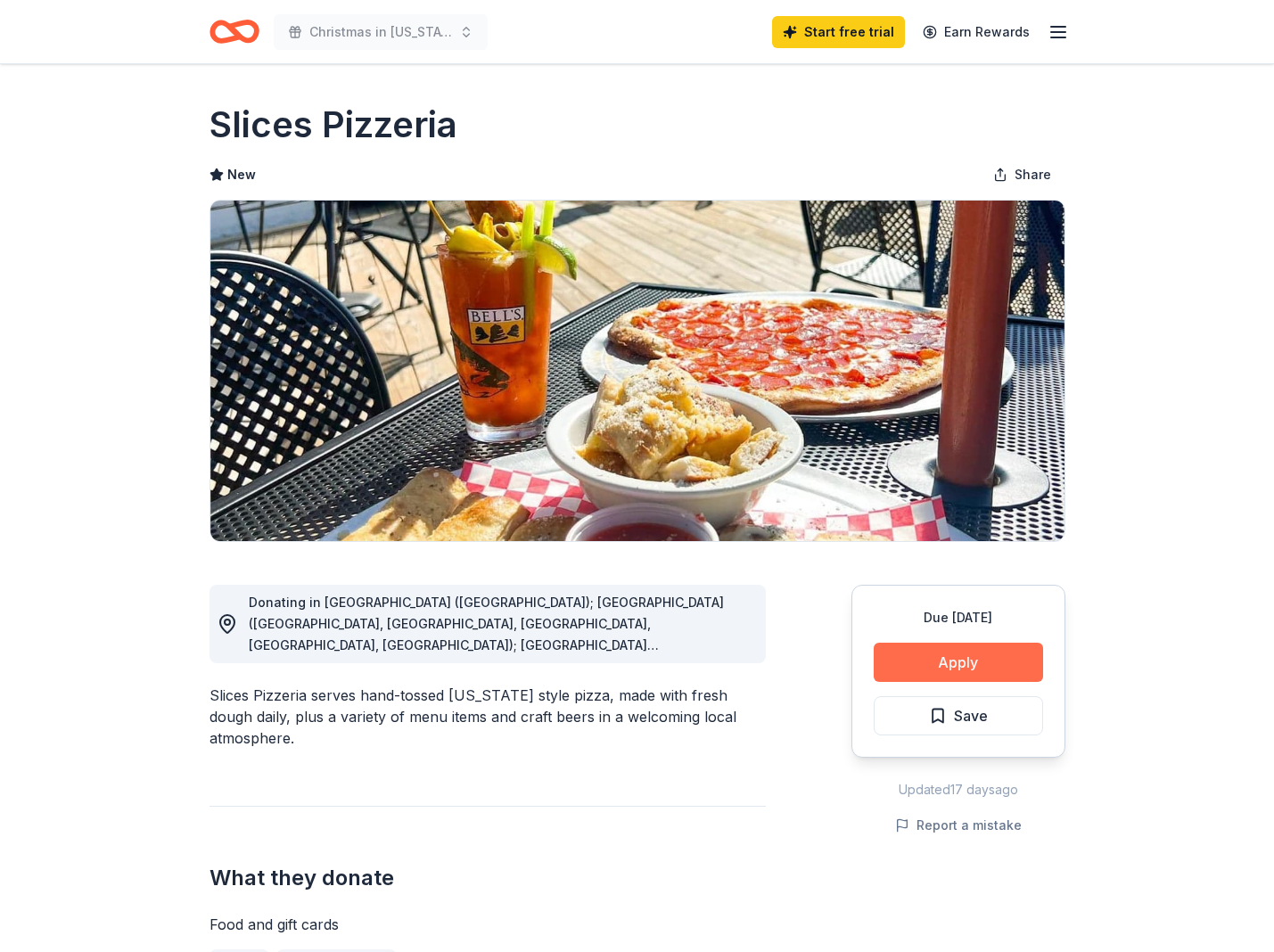
click at [948, 657] on button "Apply" at bounding box center [958, 662] width 169 height 39
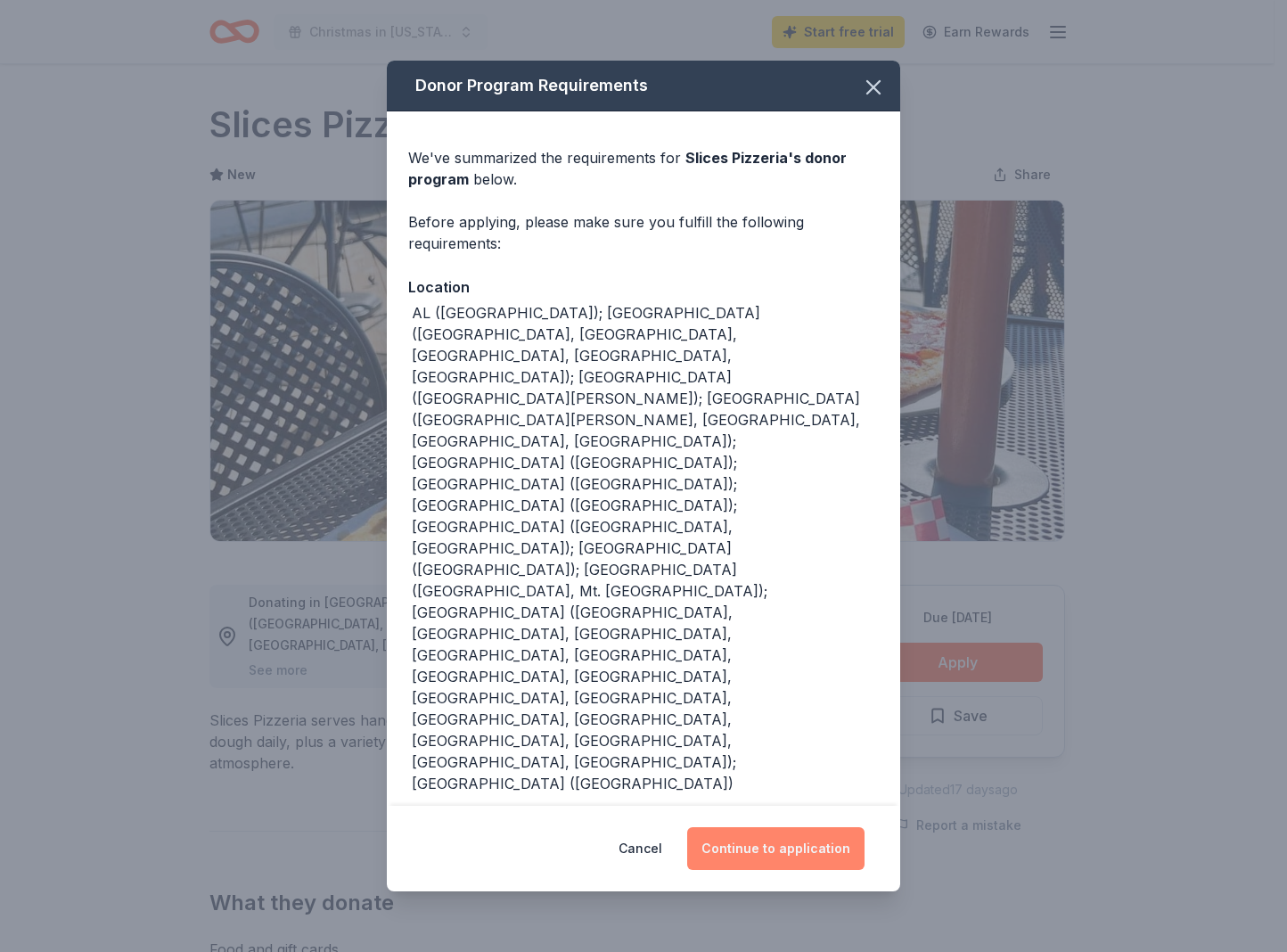
click at [785, 848] on button "Continue to application" at bounding box center [776, 848] width 177 height 43
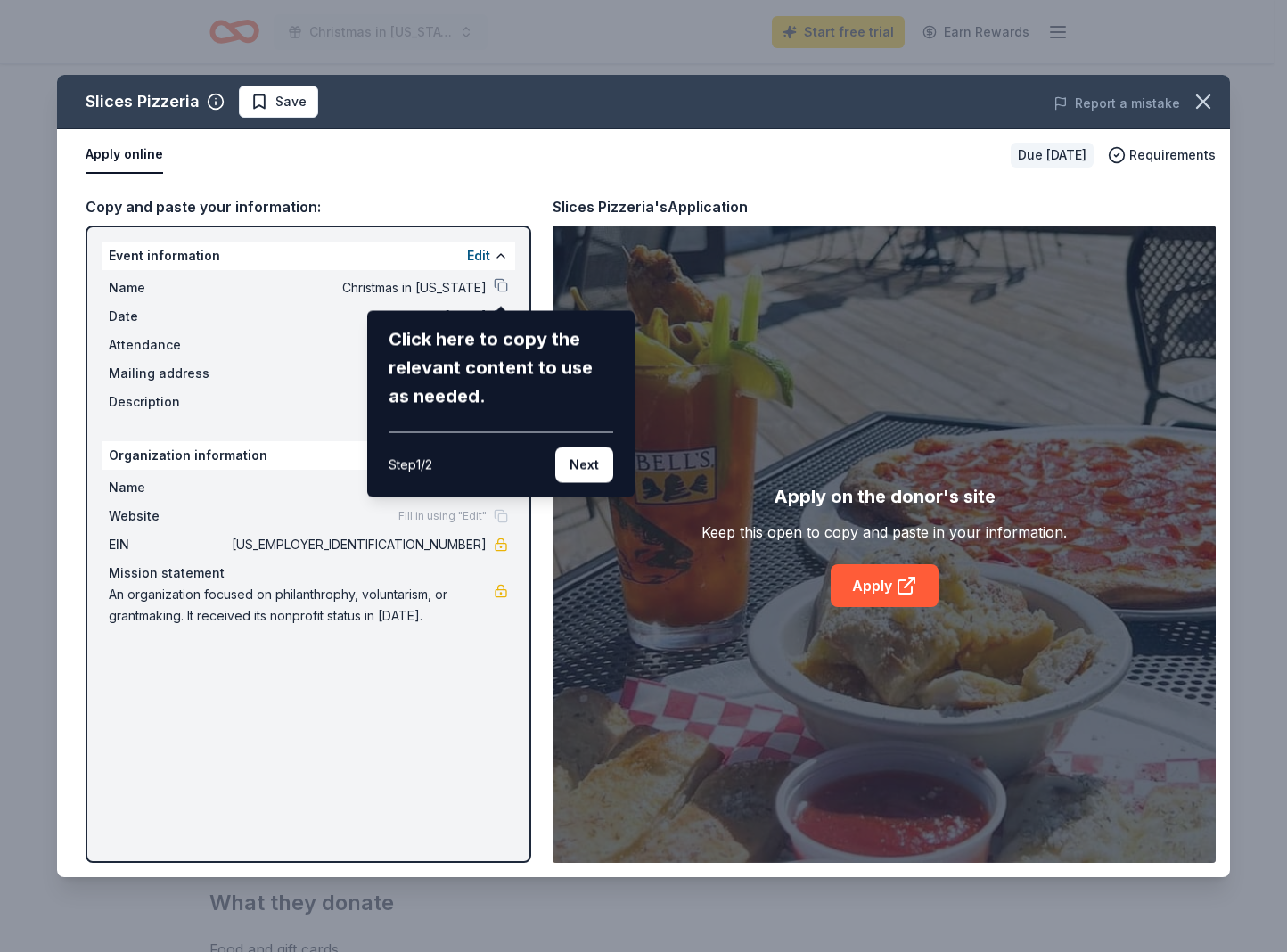
click at [581, 476] on button "Next" at bounding box center [584, 466] width 58 height 36
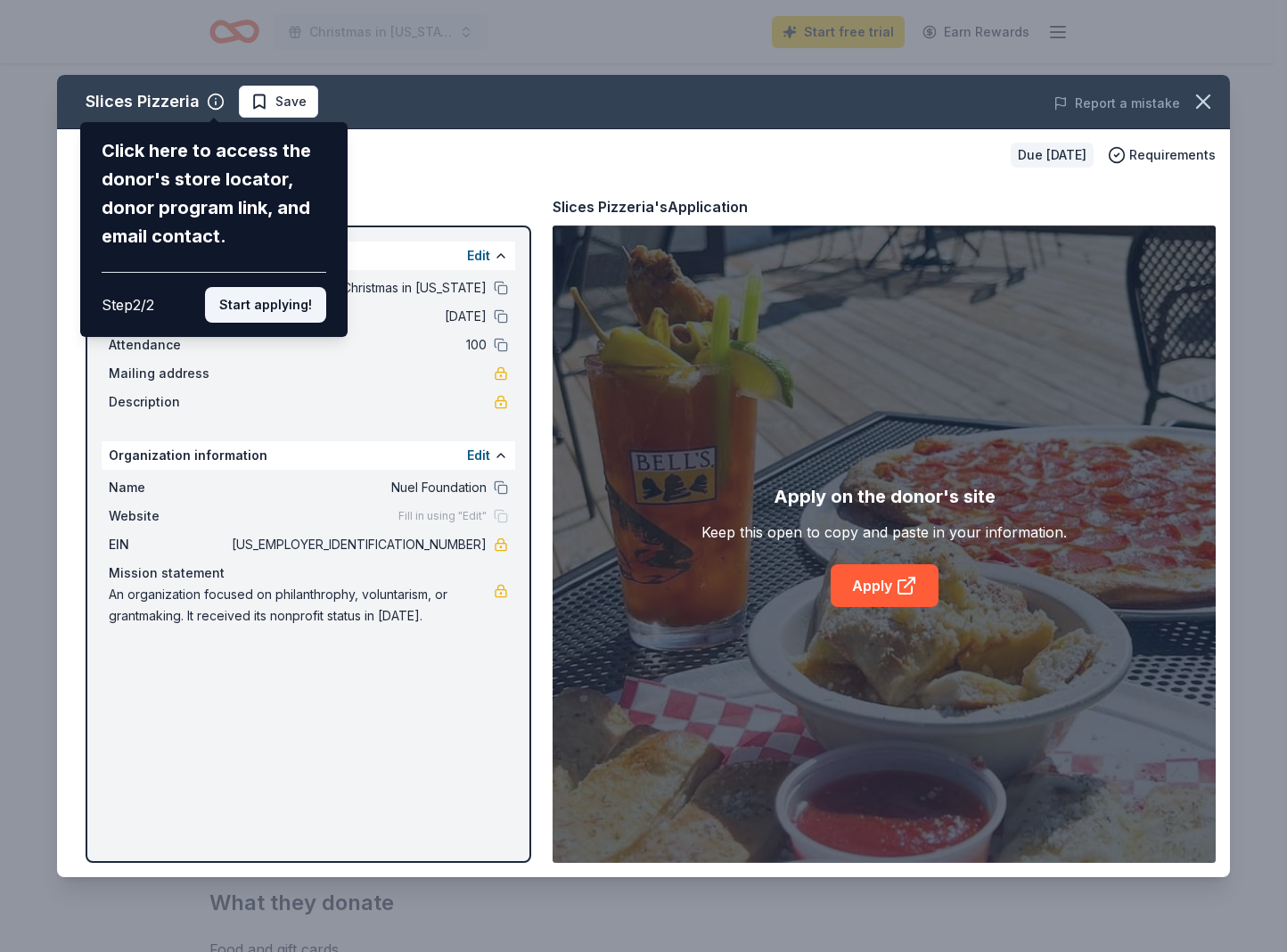
click at [277, 299] on button "Start applying!" at bounding box center [266, 305] width 122 height 36
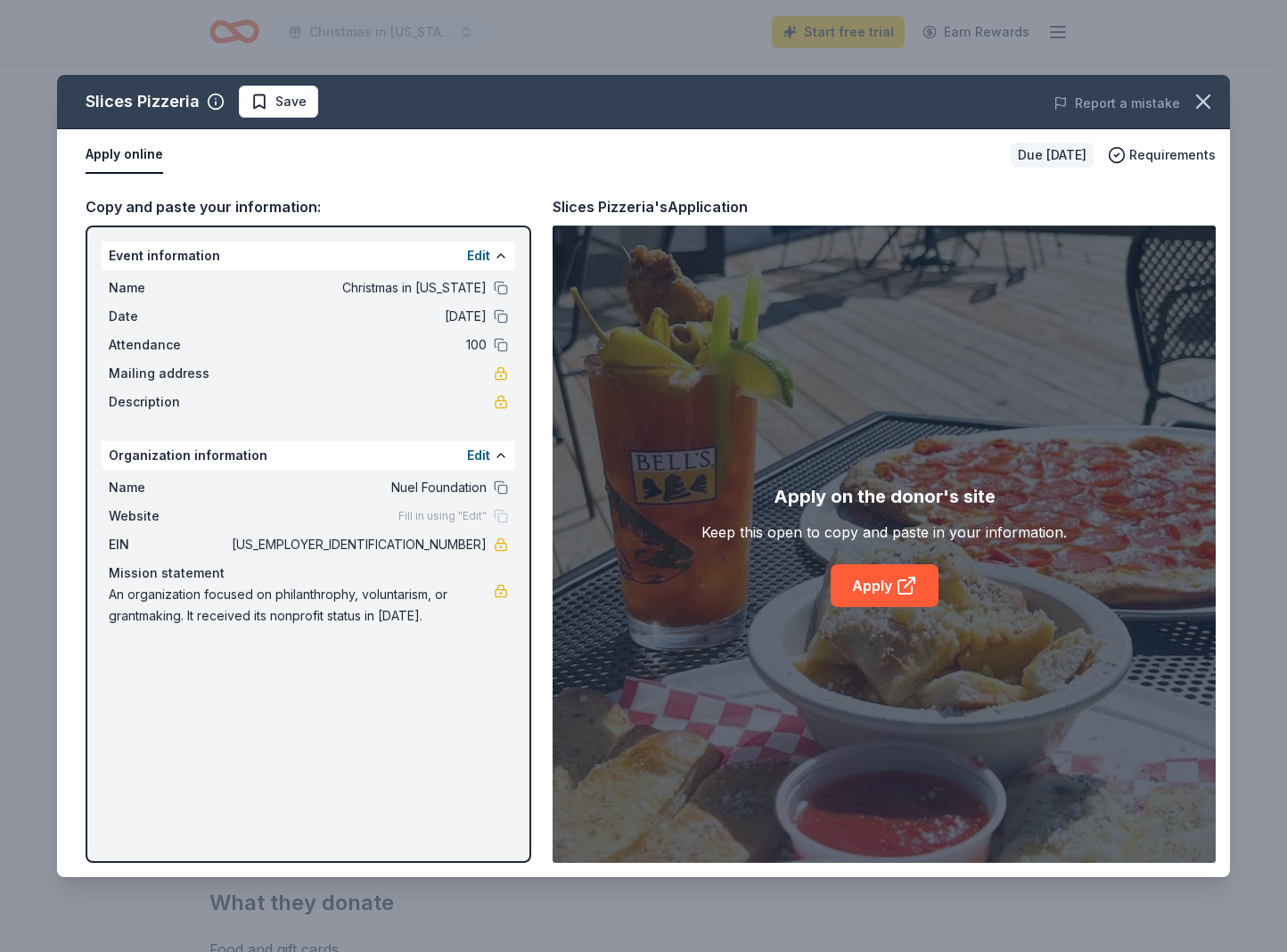
click at [486, 518] on div "Fill in using "Edit"" at bounding box center [454, 516] width 110 height 14
click at [489, 450] on button "Edit" at bounding box center [479, 455] width 23 height 21
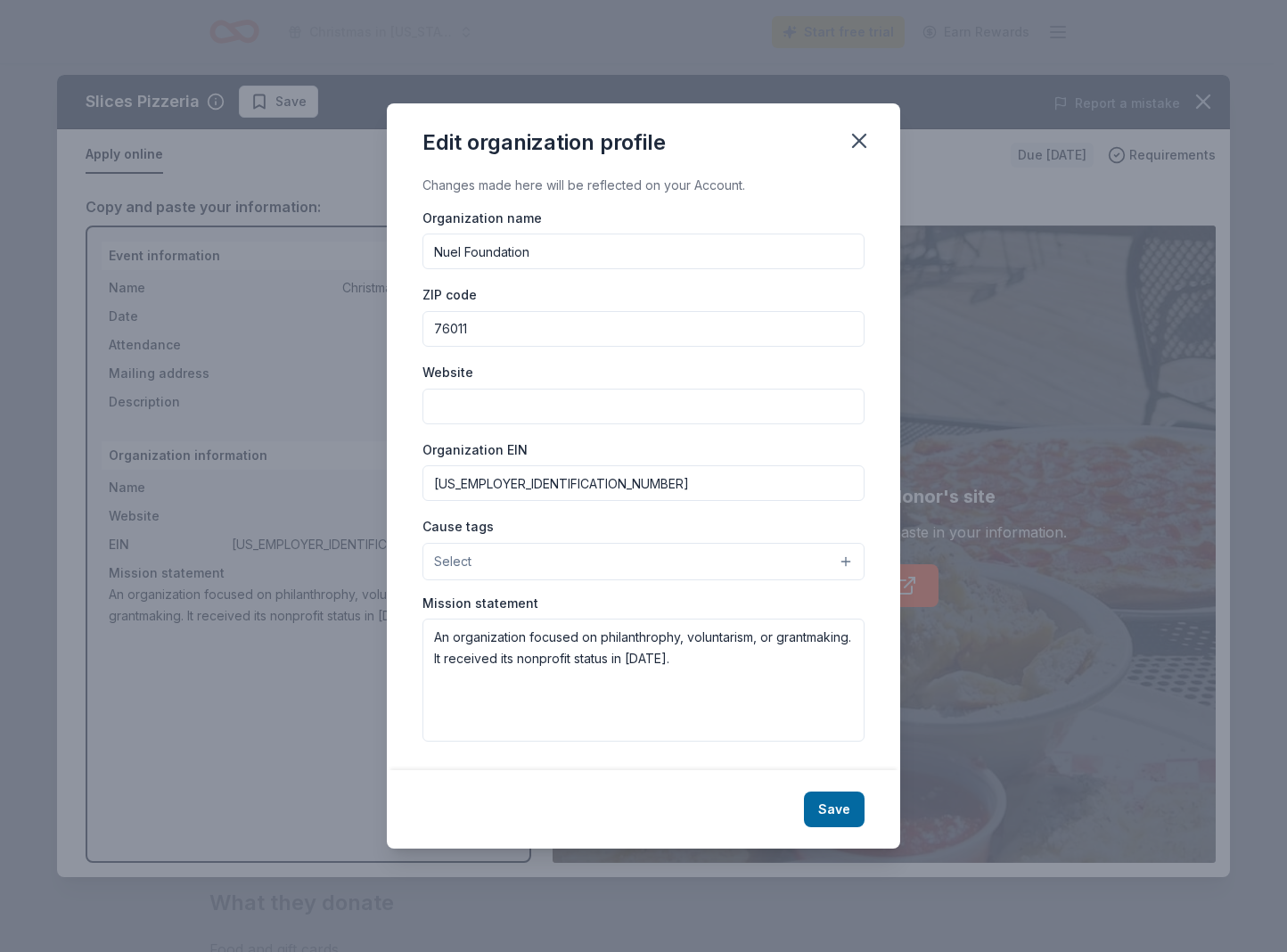
click at [484, 401] on input "Website" at bounding box center [644, 407] width 443 height 36
click at [482, 409] on input "nuelfoundation.org" at bounding box center [644, 407] width 443 height 36
click at [481, 409] on input "nuelfoundation.org" at bounding box center [644, 407] width 443 height 36
click at [481, 410] on input "nuelfoundation.org" at bounding box center [644, 407] width 443 height 36
paste input "t"
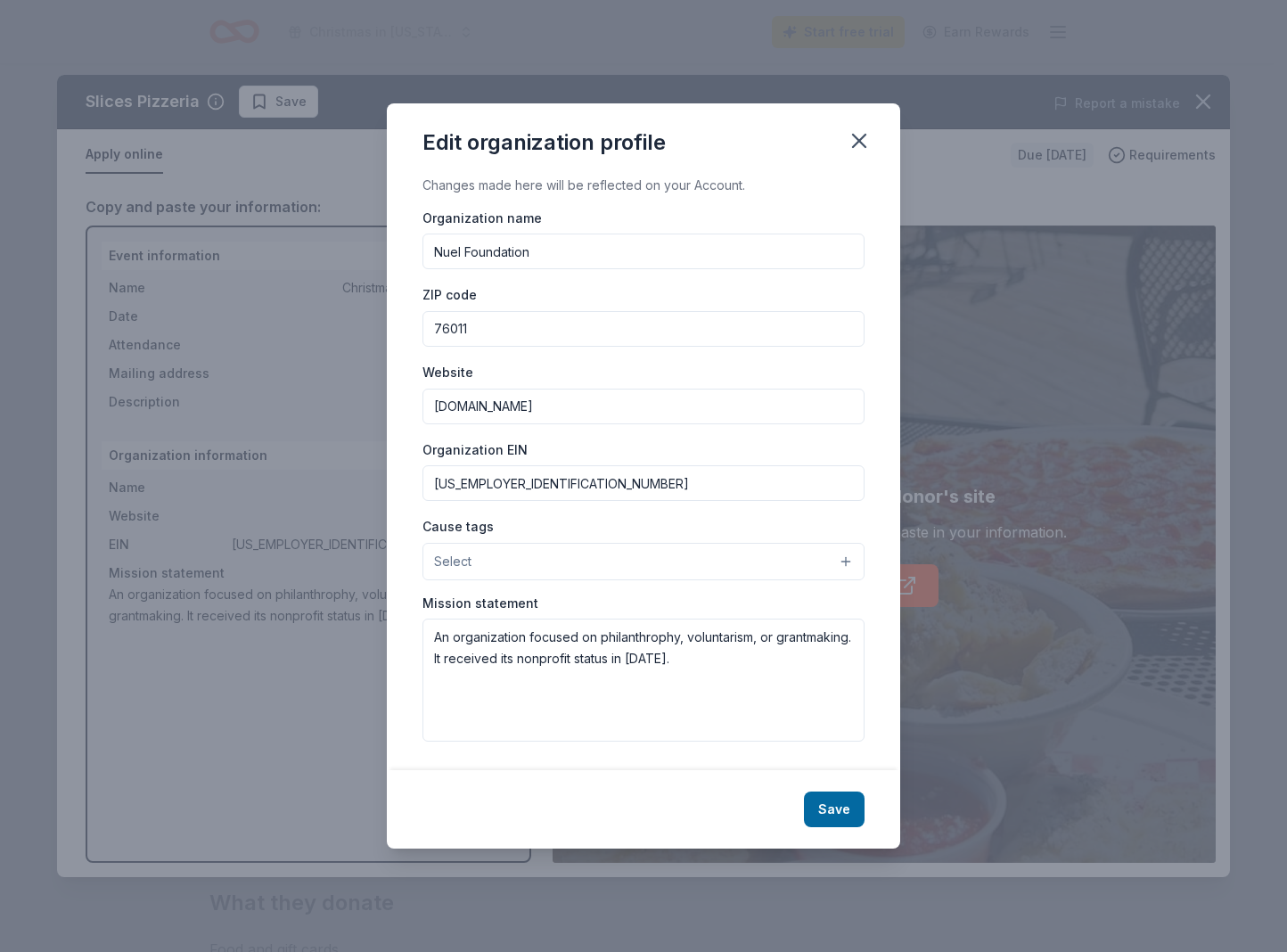
click at [424, 406] on input "nuelfoundation.org" at bounding box center [644, 407] width 443 height 36
type input "[DOMAIN_NAME]"
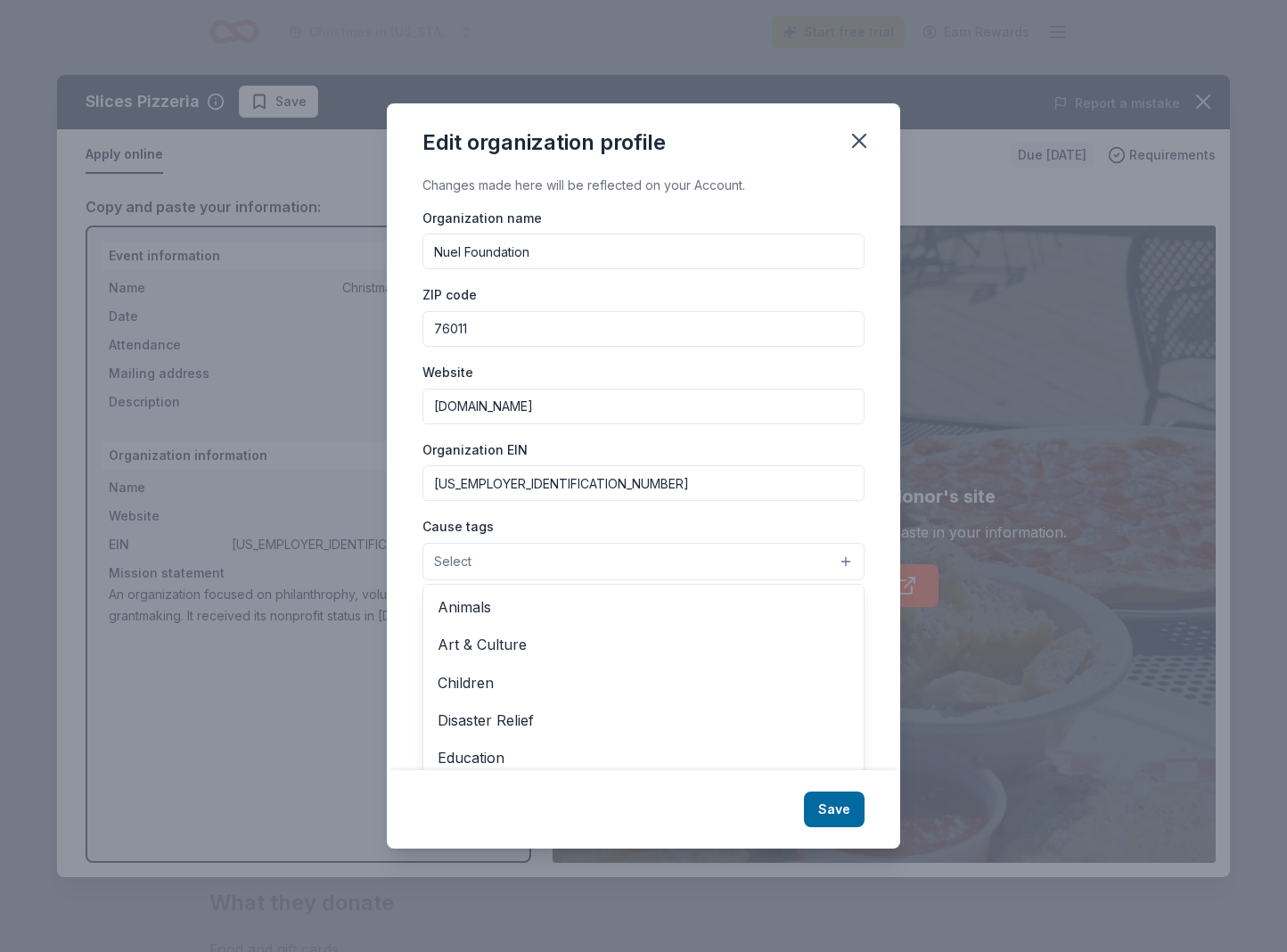
click at [758, 566] on button "Select" at bounding box center [644, 562] width 443 height 38
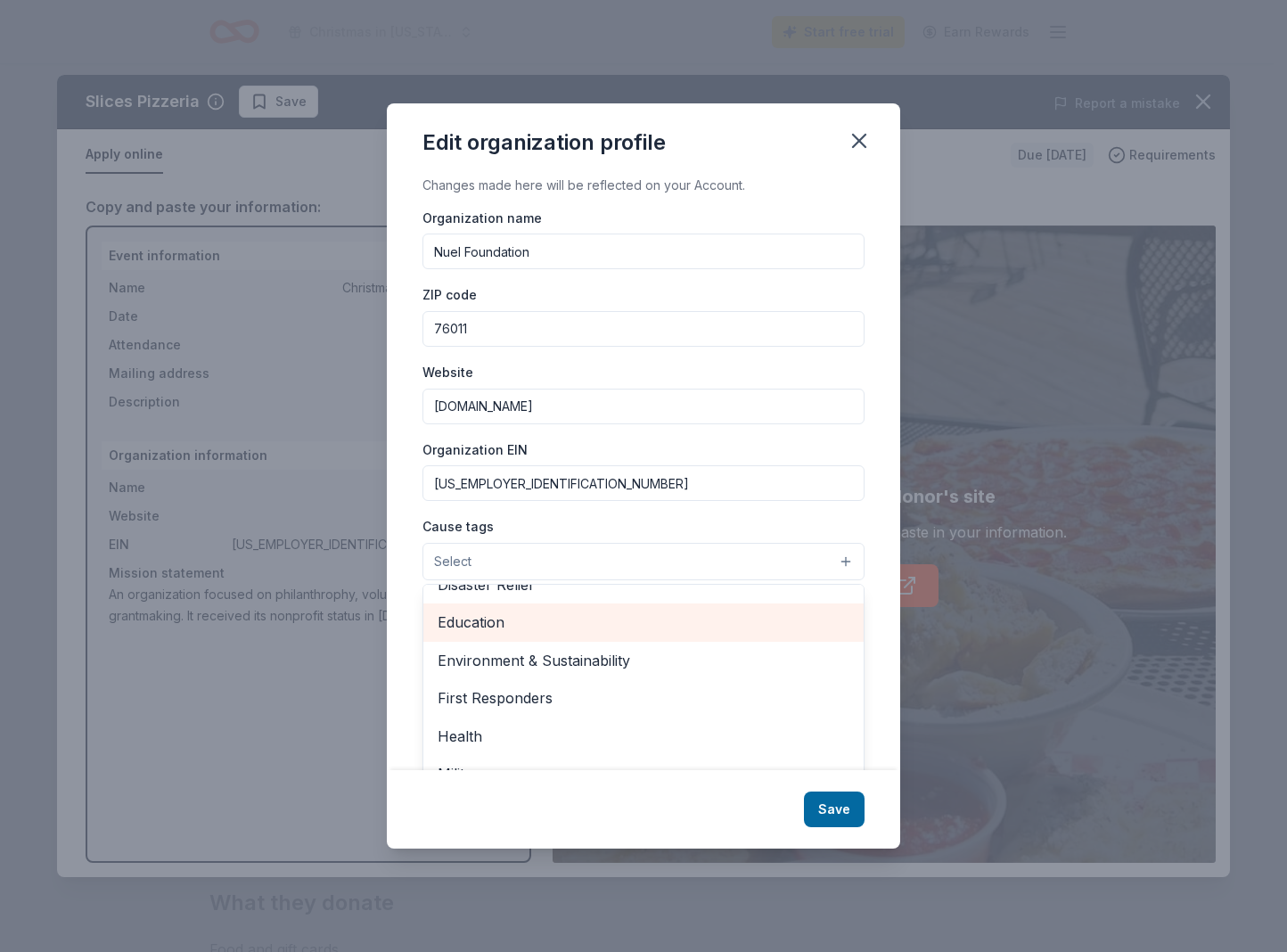
click at [659, 626] on span "Education" at bounding box center [643, 622] width 412 height 23
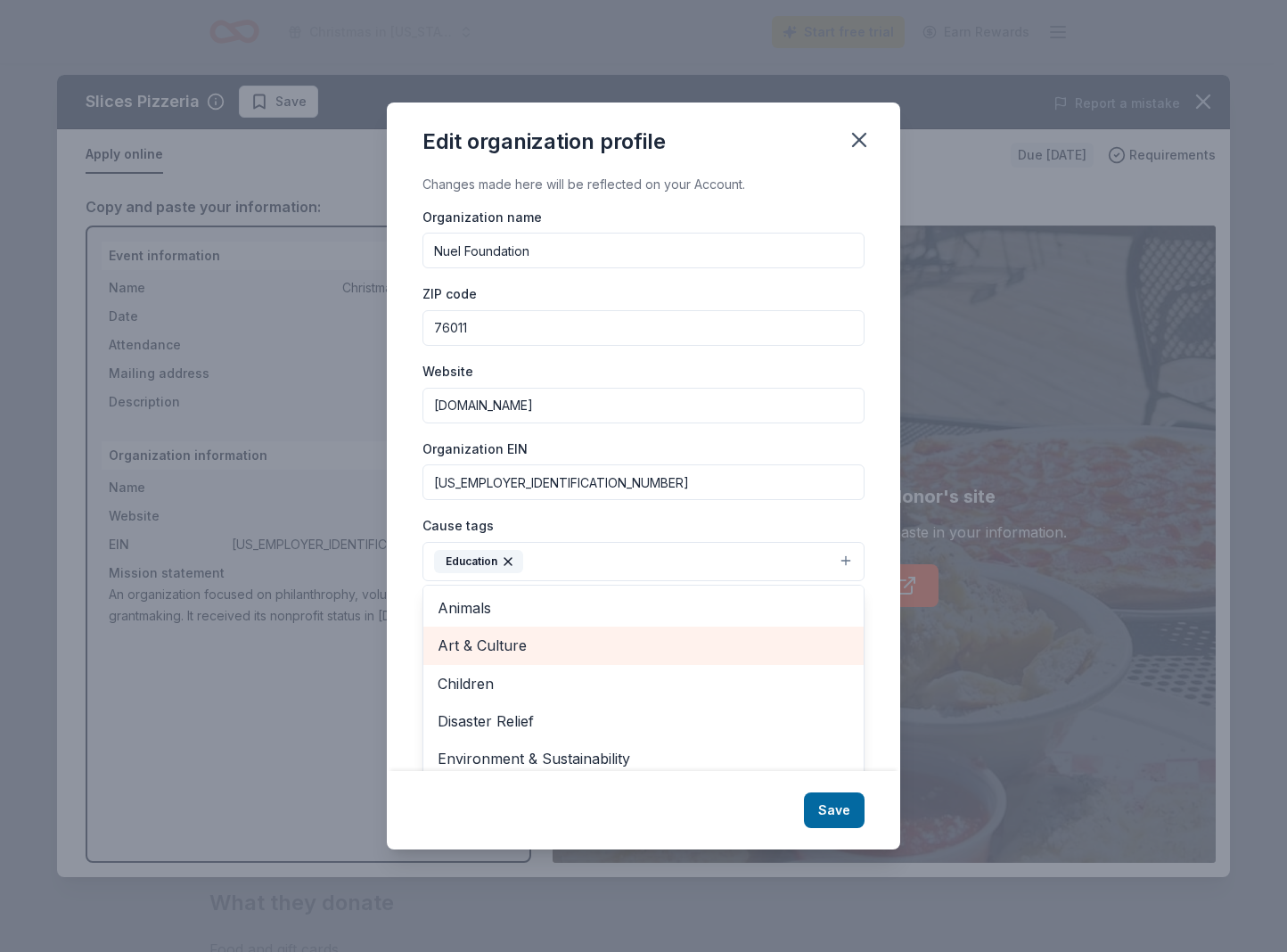
click at [606, 656] on span "Art & Culture" at bounding box center [643, 645] width 412 height 23
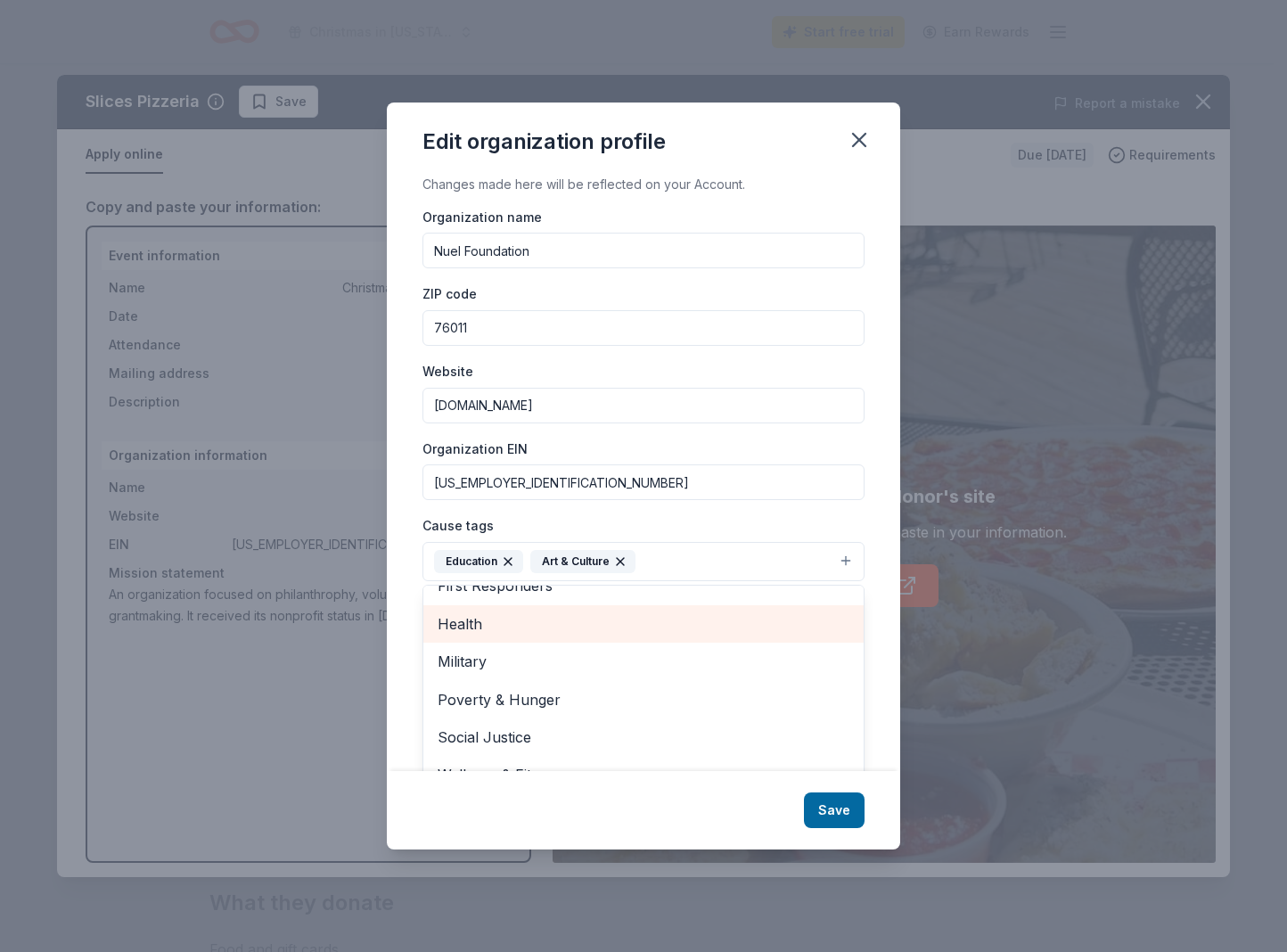
scroll to position [27, 0]
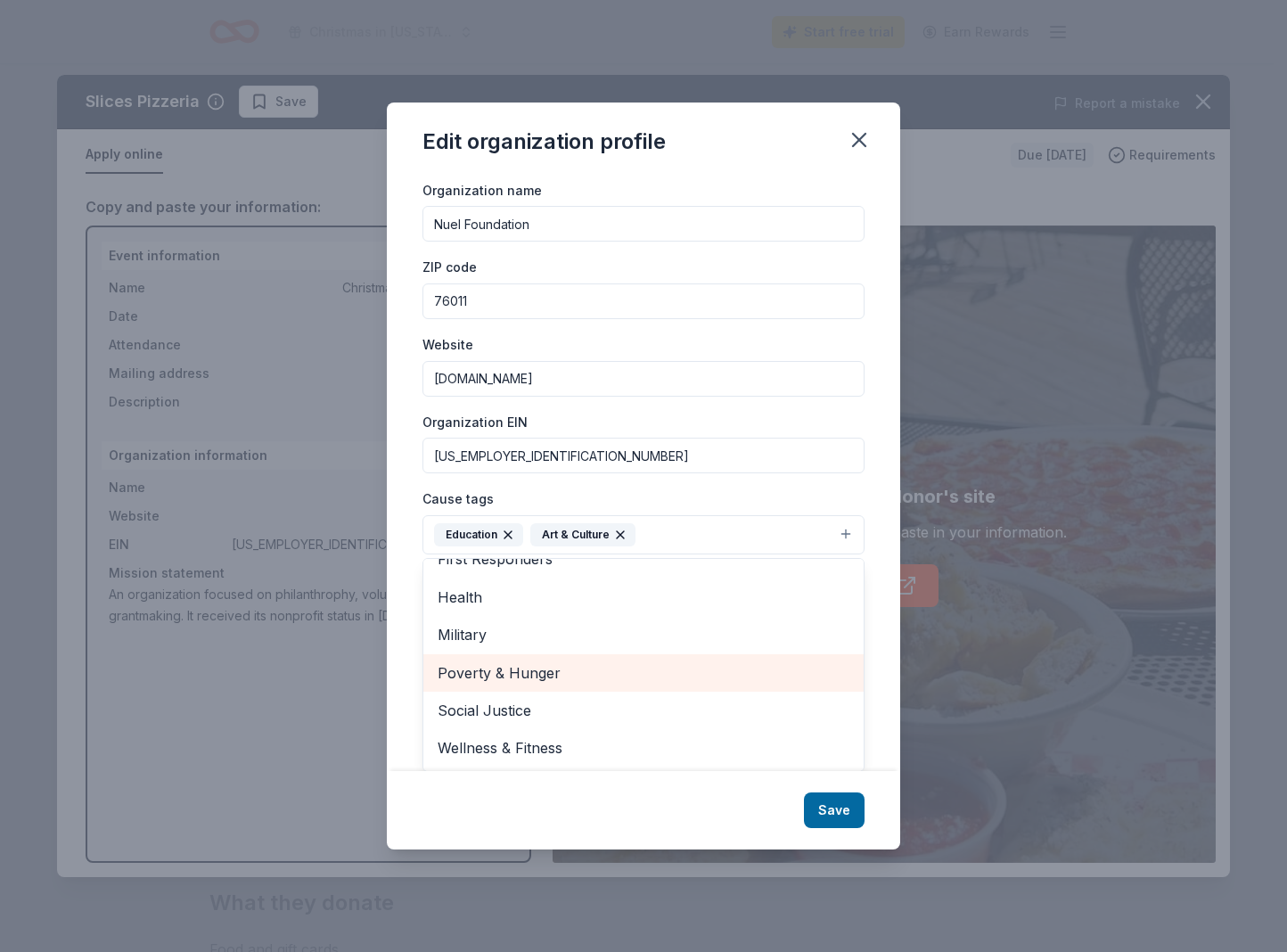
click at [647, 663] on span "Poverty & Hunger" at bounding box center [643, 673] width 412 height 23
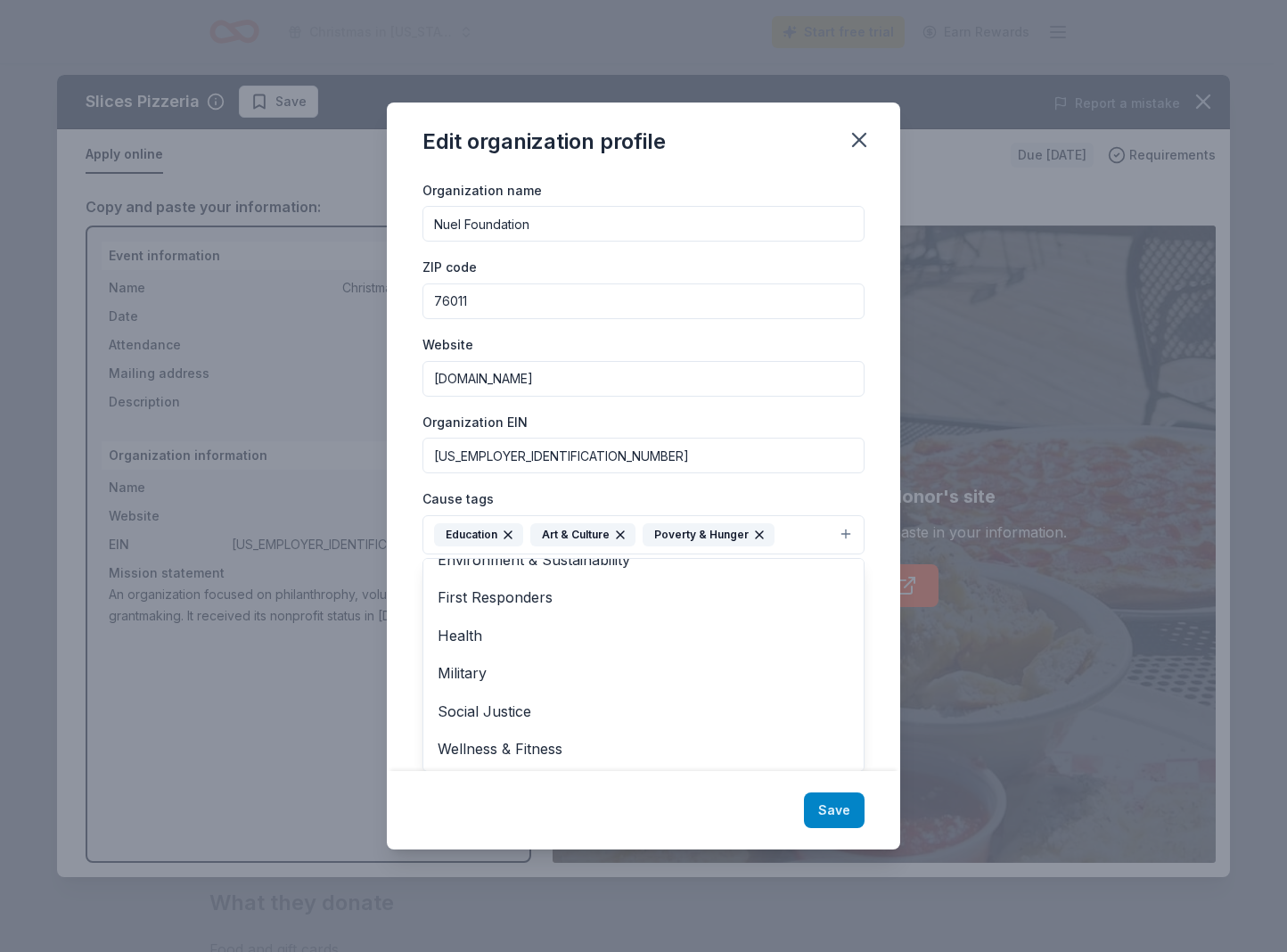
click at [829, 813] on div "Edit organization profile Changes made here will be reflected on your Account. …" at bounding box center [643, 476] width 513 height 748
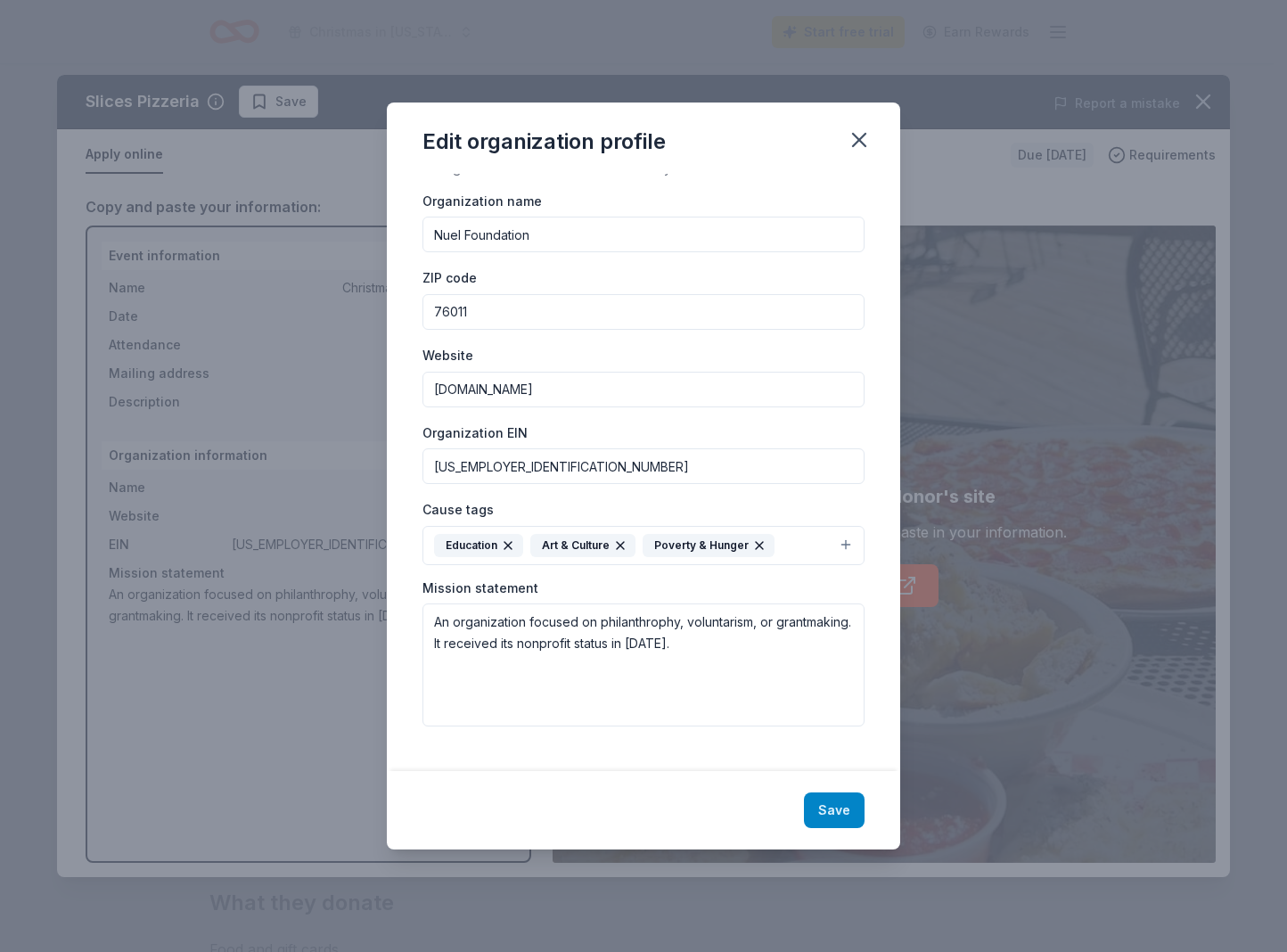
scroll to position [0, 0]
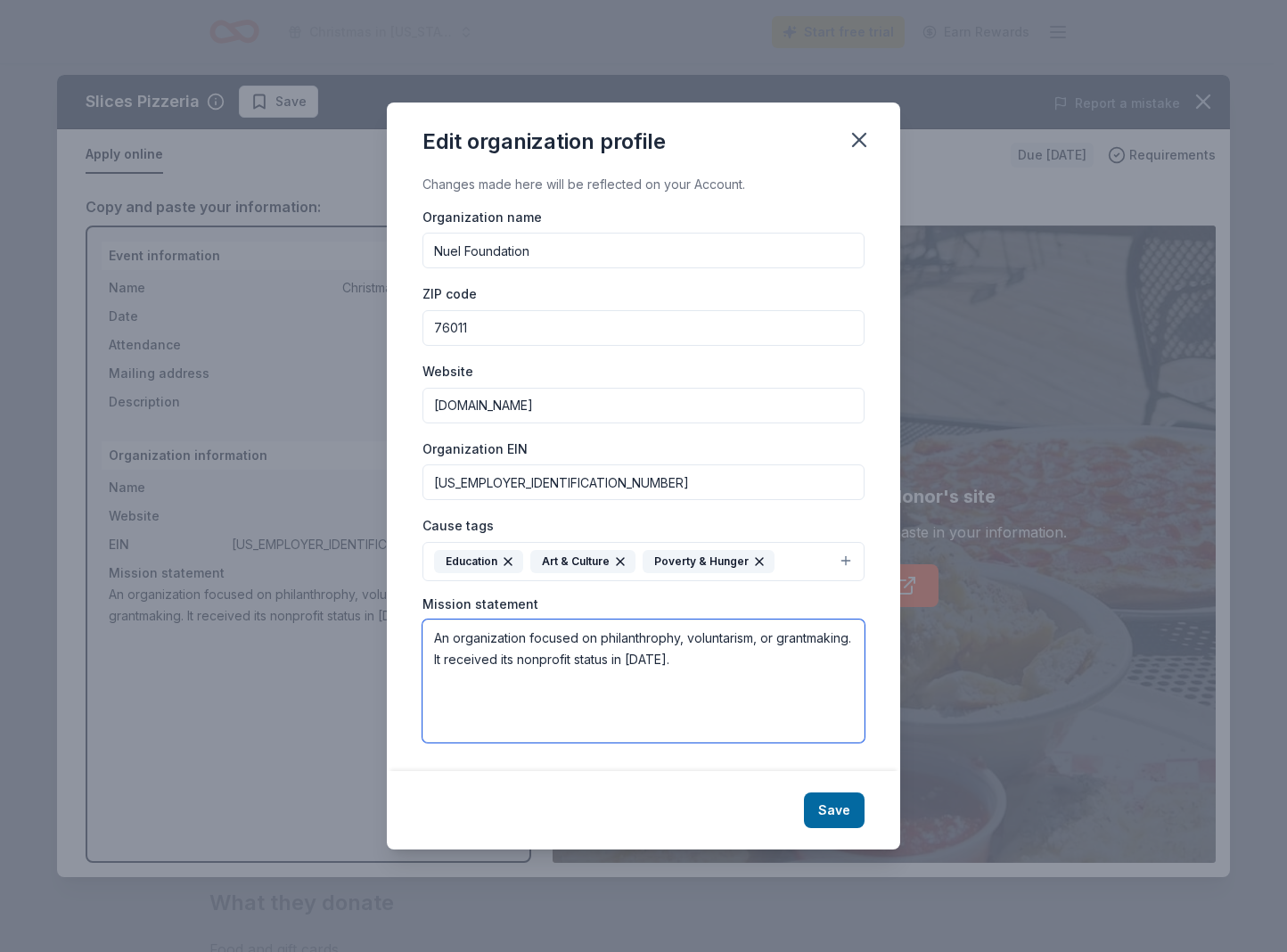
drag, startPoint x: 805, startPoint y: 679, endPoint x: 391, endPoint y: 639, distance: 415.9
click at [391, 639] on div "Changes made here will be reflected on your Account. Organization name Nuel Fou…" at bounding box center [643, 473] width 513 height 598
paste textarea "The Nuel Foundation is a nonprofit organization committed to spreading love and…"
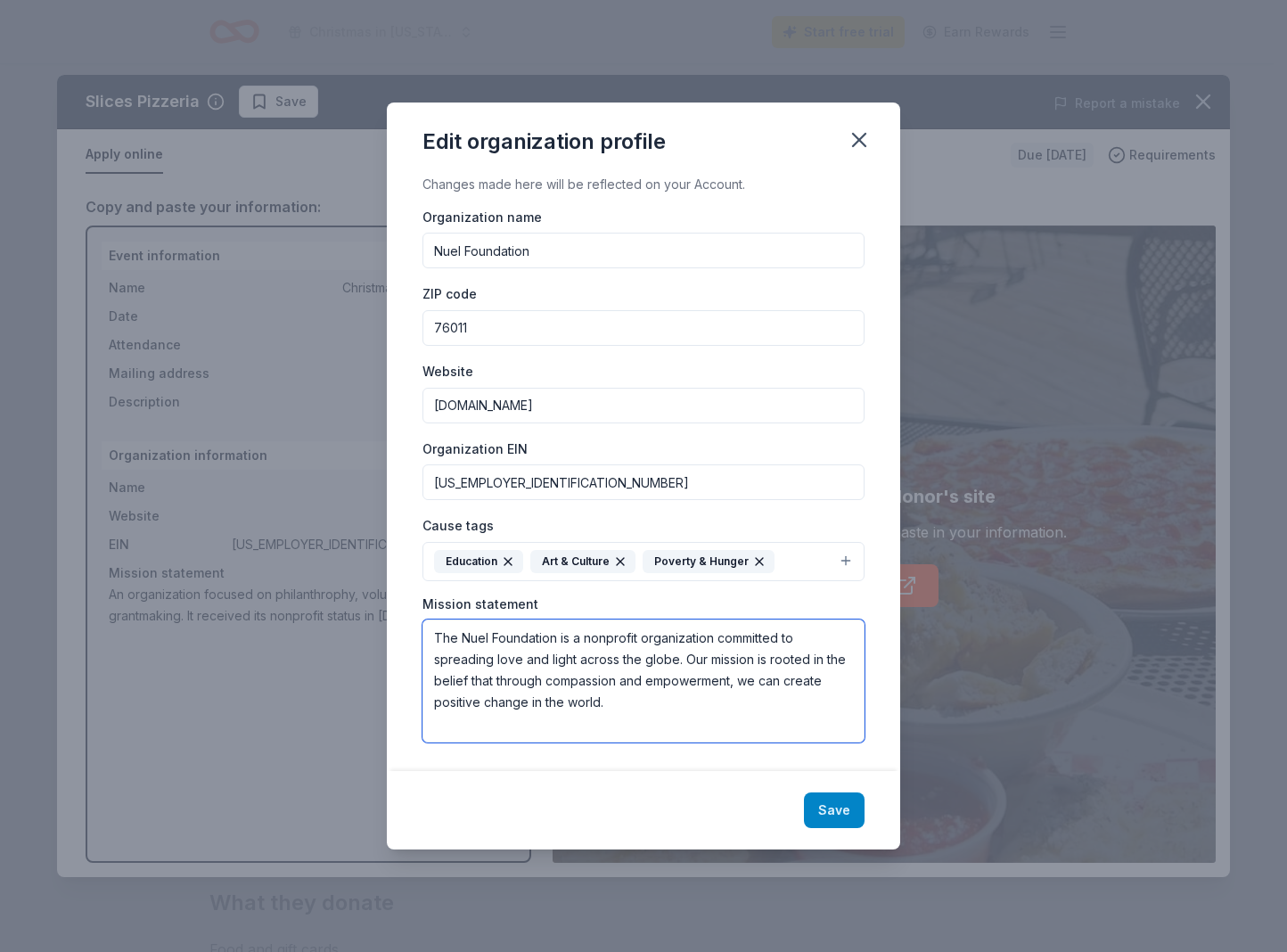
type textarea "The Nuel Foundation is a nonprofit organization committed to spreading love and…"
click at [836, 810] on button "Save" at bounding box center [834, 810] width 61 height 36
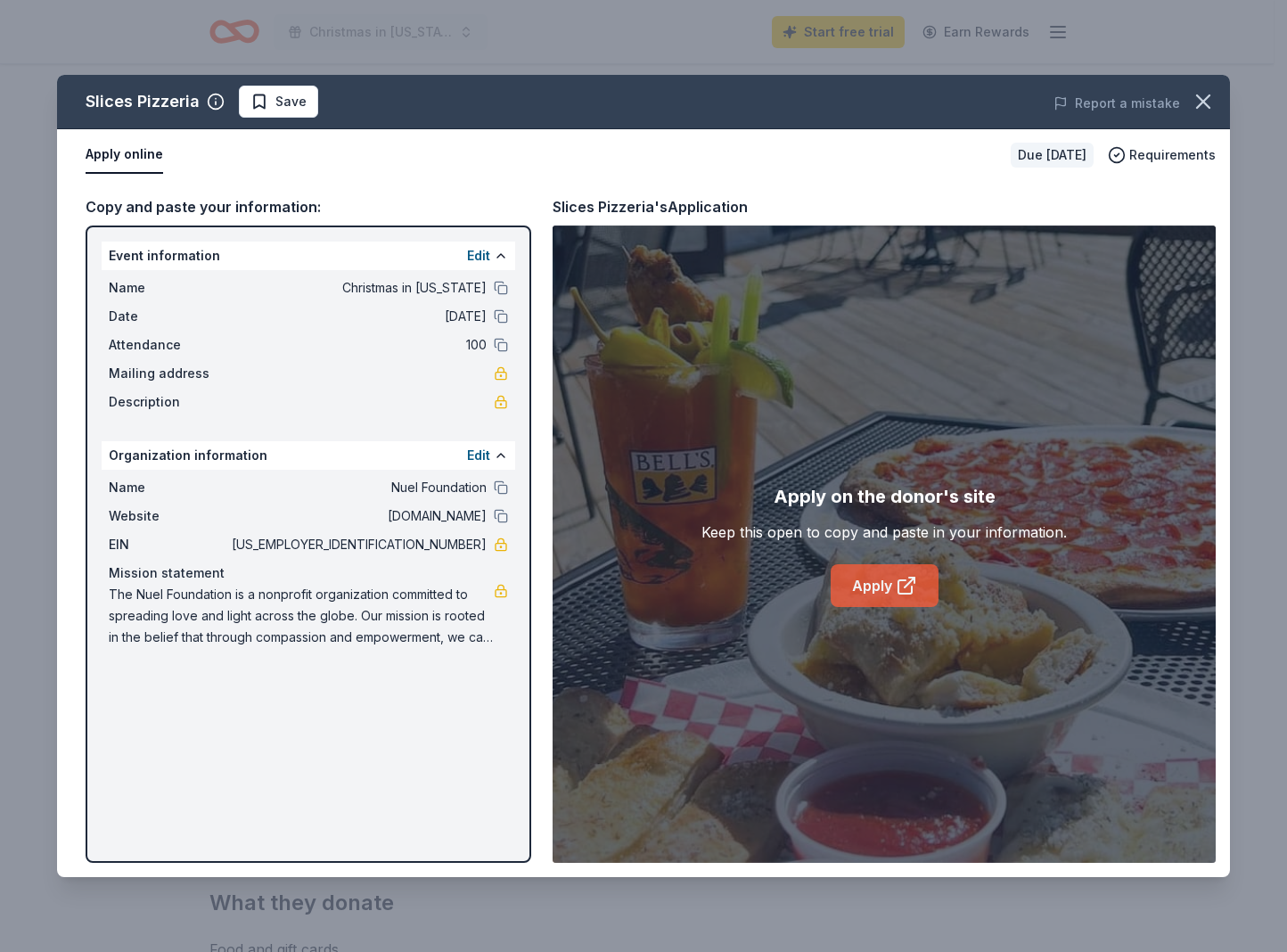
click at [892, 585] on link "Apply" at bounding box center [884, 585] width 108 height 43
click at [1213, 110] on icon "button" at bounding box center [1203, 101] width 25 height 25
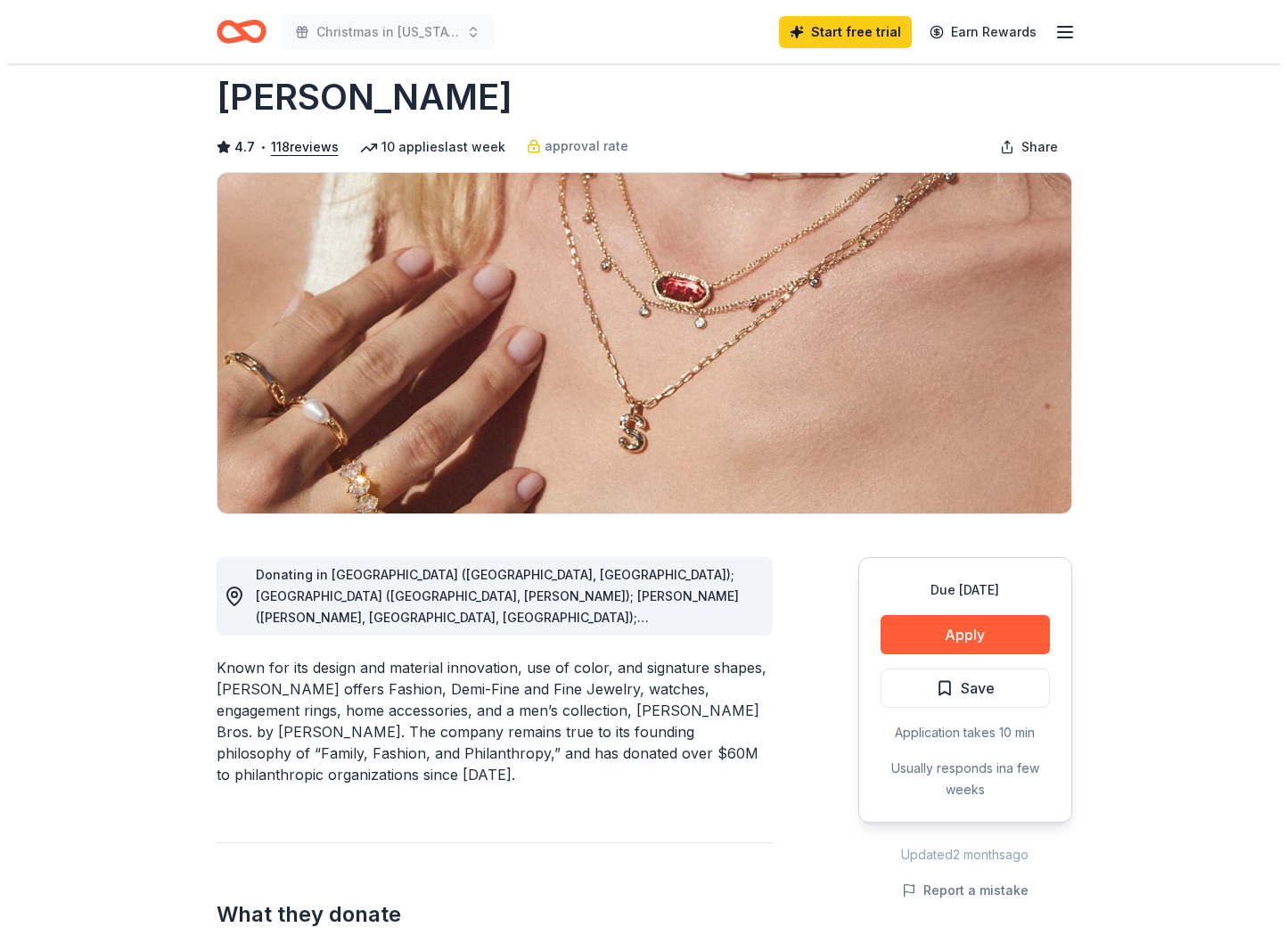
scroll to position [28, 0]
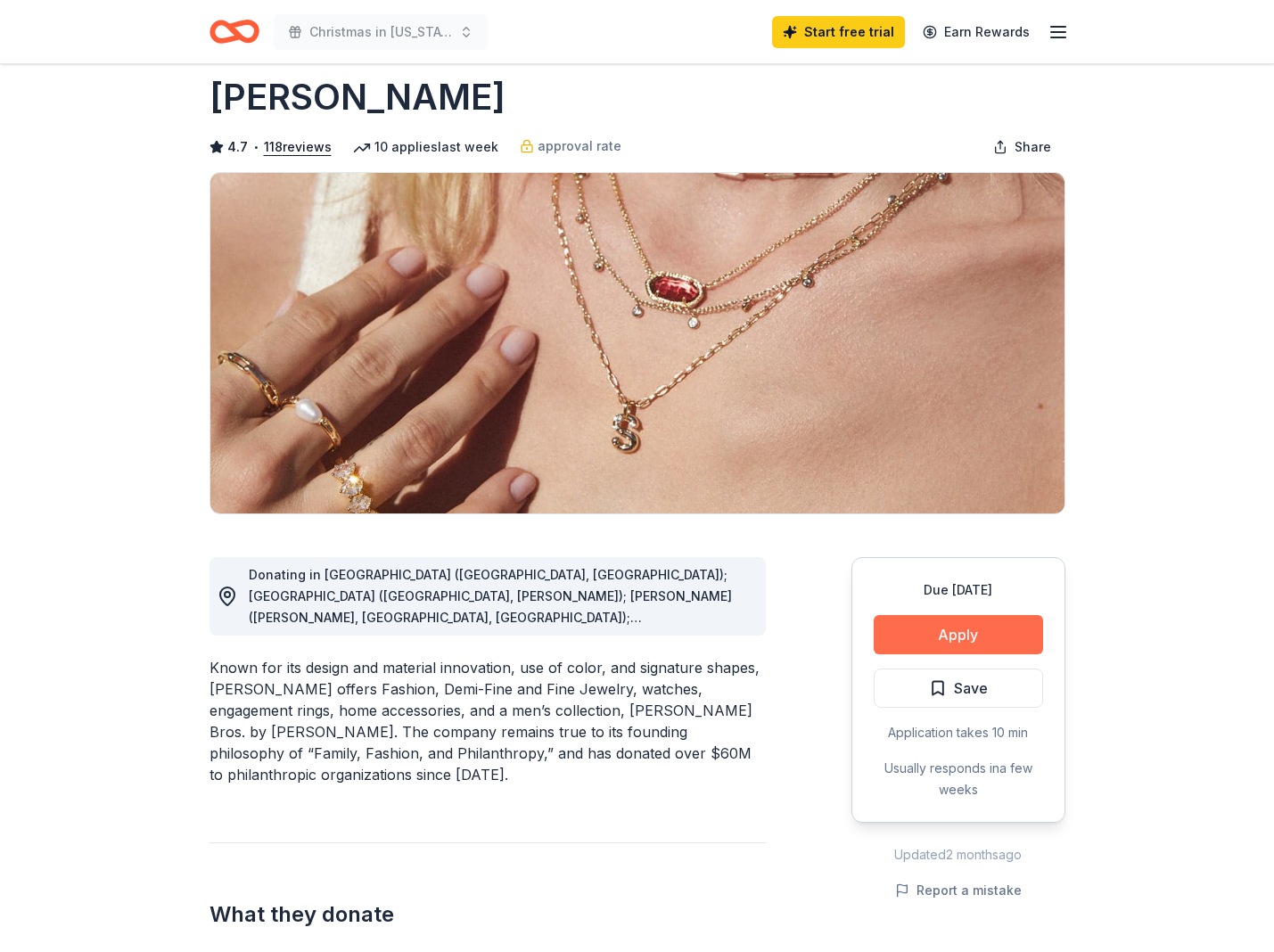
click at [948, 648] on button "Apply" at bounding box center [958, 634] width 169 height 39
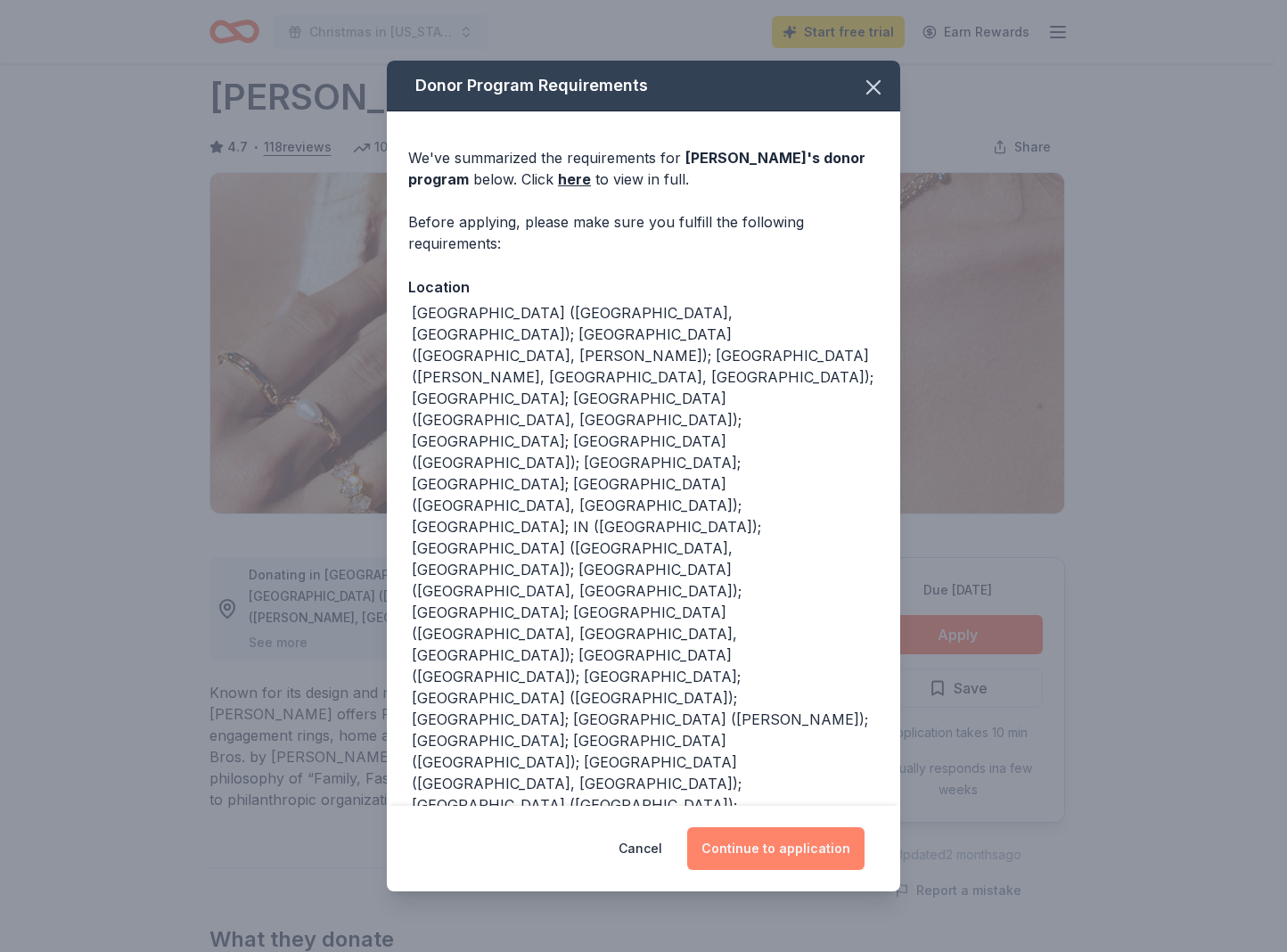
click at [768, 827] on button "Continue to application" at bounding box center [776, 848] width 177 height 43
